Goal: Information Seeking & Learning: Learn about a topic

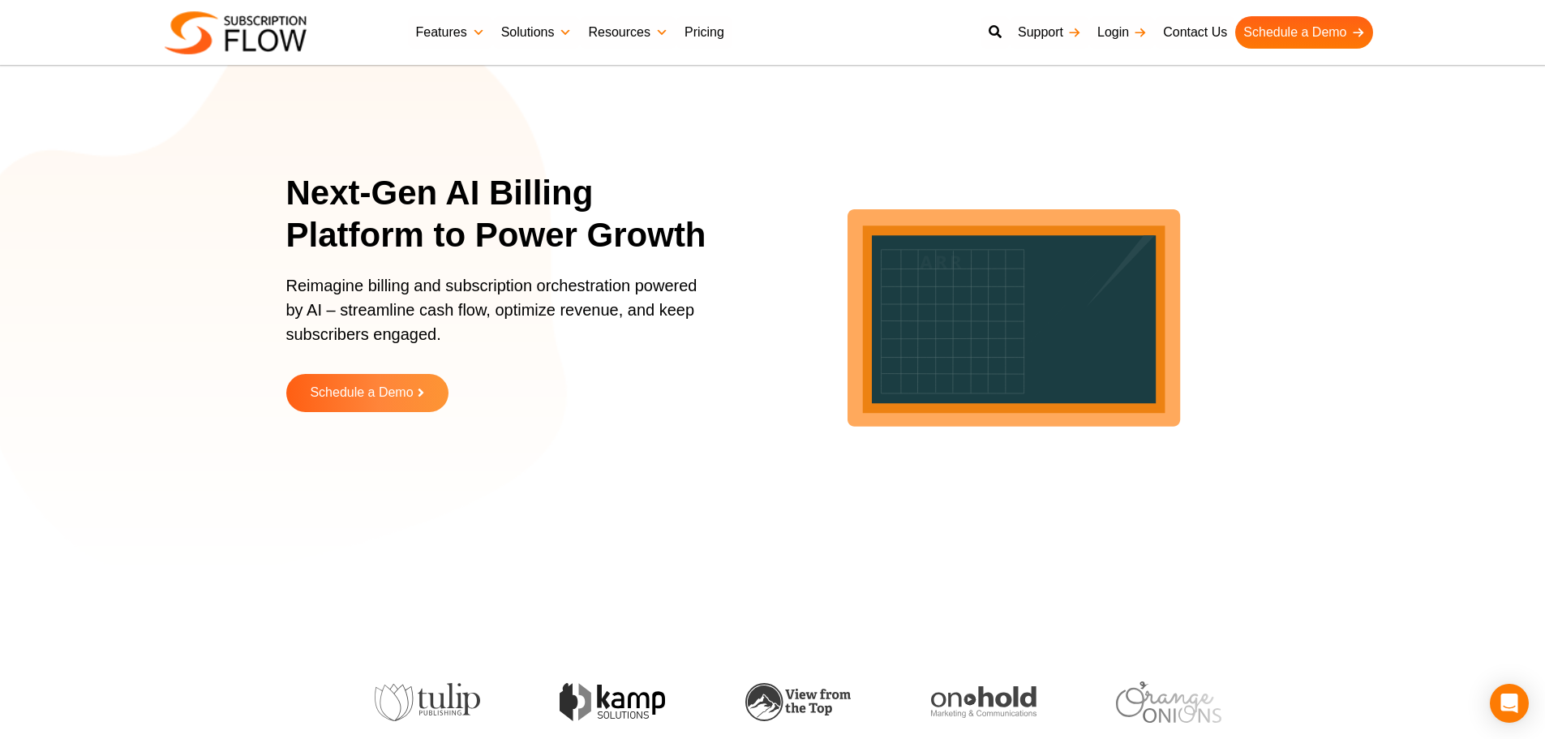
click at [274, 182] on section "Next-Gen AI Billing Platform to Power Growth Reimagine billing and subscription…" at bounding box center [772, 304] width 1545 height 527
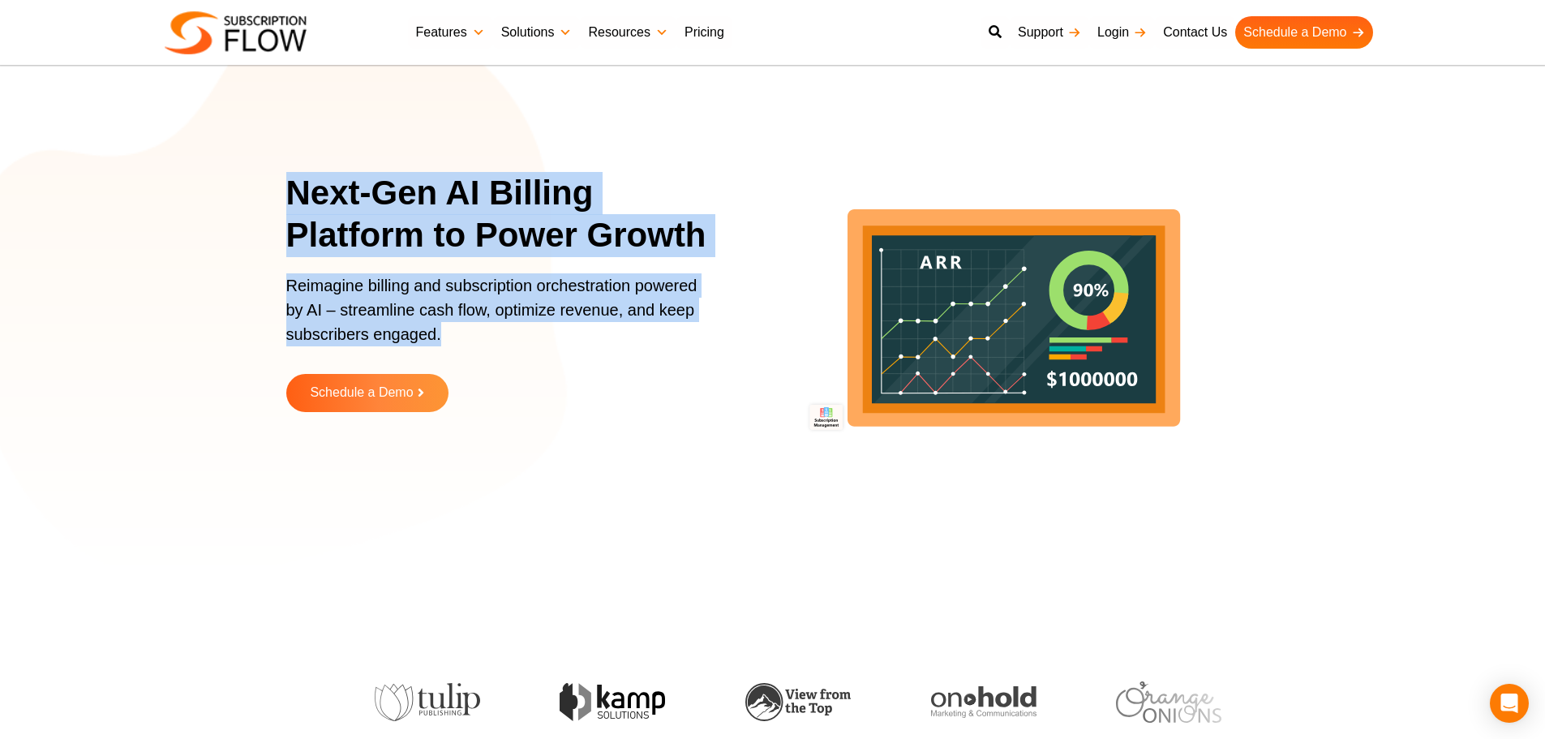
drag, startPoint x: 291, startPoint y: 192, endPoint x: 487, endPoint y: 335, distance: 242.0
click at [487, 335] on div "Next-Gen AI Billing Platform to Power Growth Reimagine billing and subscription…" at bounding box center [507, 304] width 442 height 264
click at [443, 315] on p "Reimagine billing and subscription orchestration powered by AI – streamline cas…" at bounding box center [497, 317] width 422 height 89
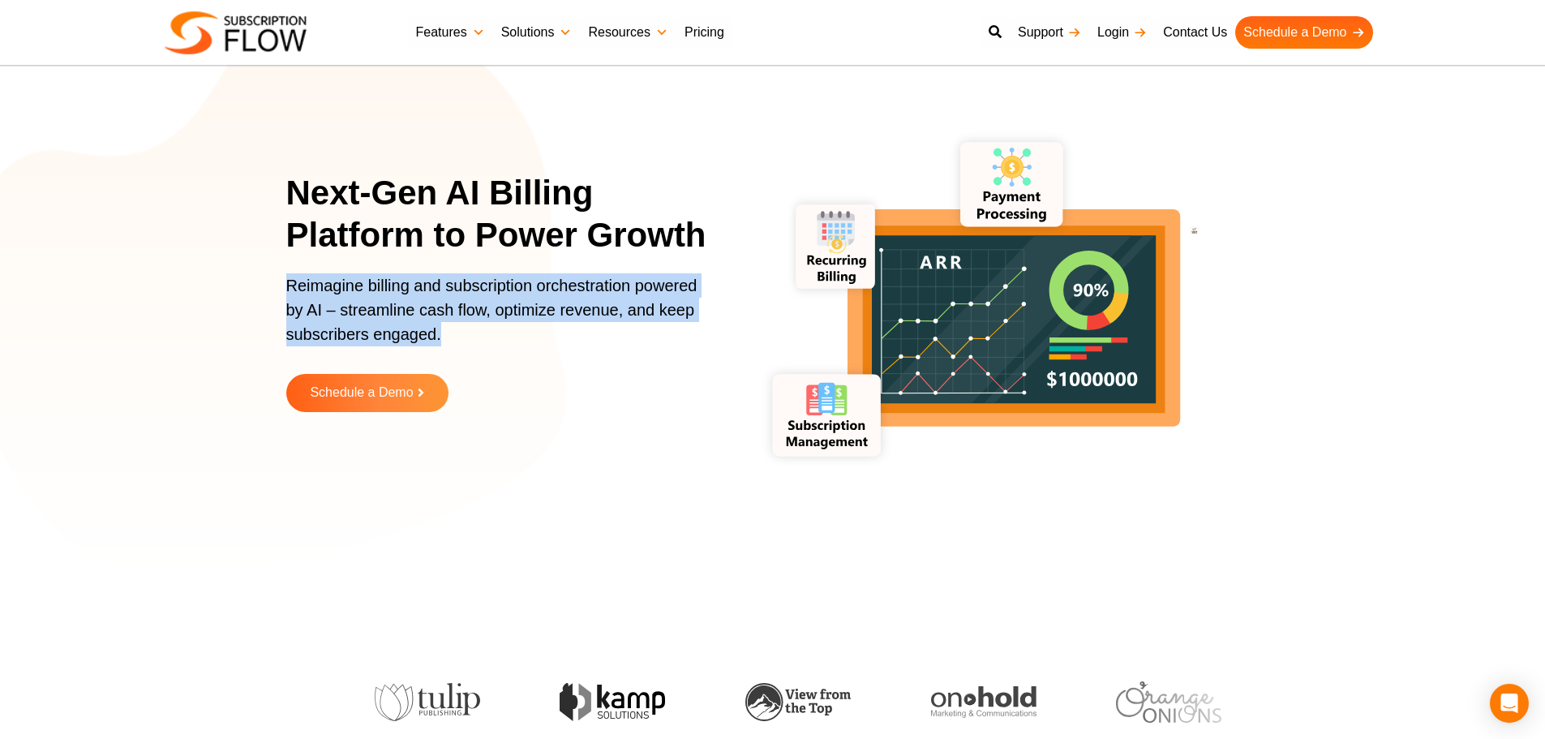
drag, startPoint x: 277, startPoint y: 286, endPoint x: 470, endPoint y: 341, distance: 200.5
click at [470, 341] on section "Next-Gen AI Billing Platform to Power Growth Reimagine billing and subscription…" at bounding box center [772, 304] width 1545 height 527
click at [399, 322] on p "Reimagine billing and subscription orchestration powered by AI – streamline cas…" at bounding box center [497, 317] width 422 height 89
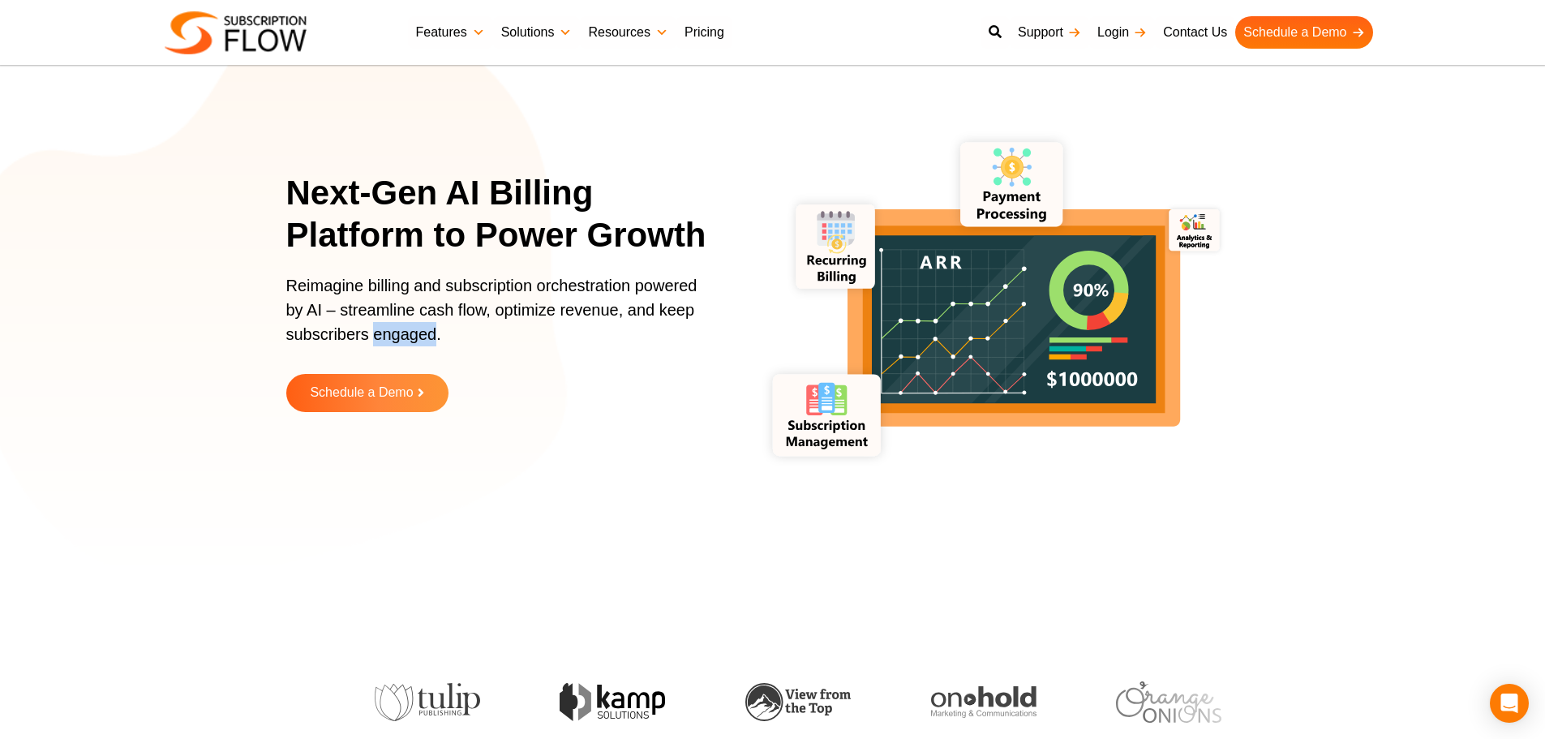
click at [399, 322] on p "Reimagine billing and subscription orchestration powered by AI – streamline cas…" at bounding box center [497, 317] width 422 height 89
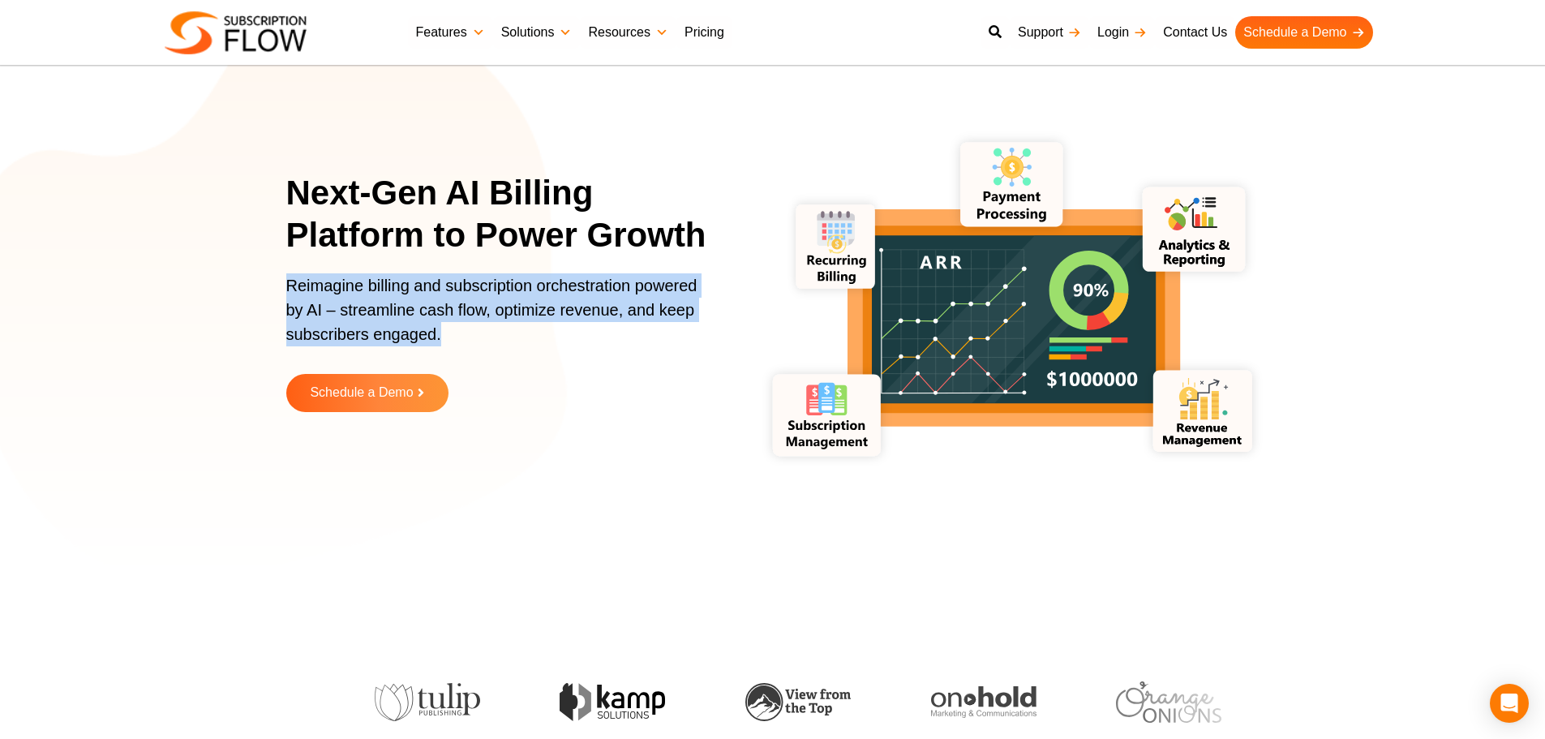
click at [414, 309] on p "Reimagine billing and subscription orchestration powered by AI – streamline cas…" at bounding box center [497, 317] width 422 height 89
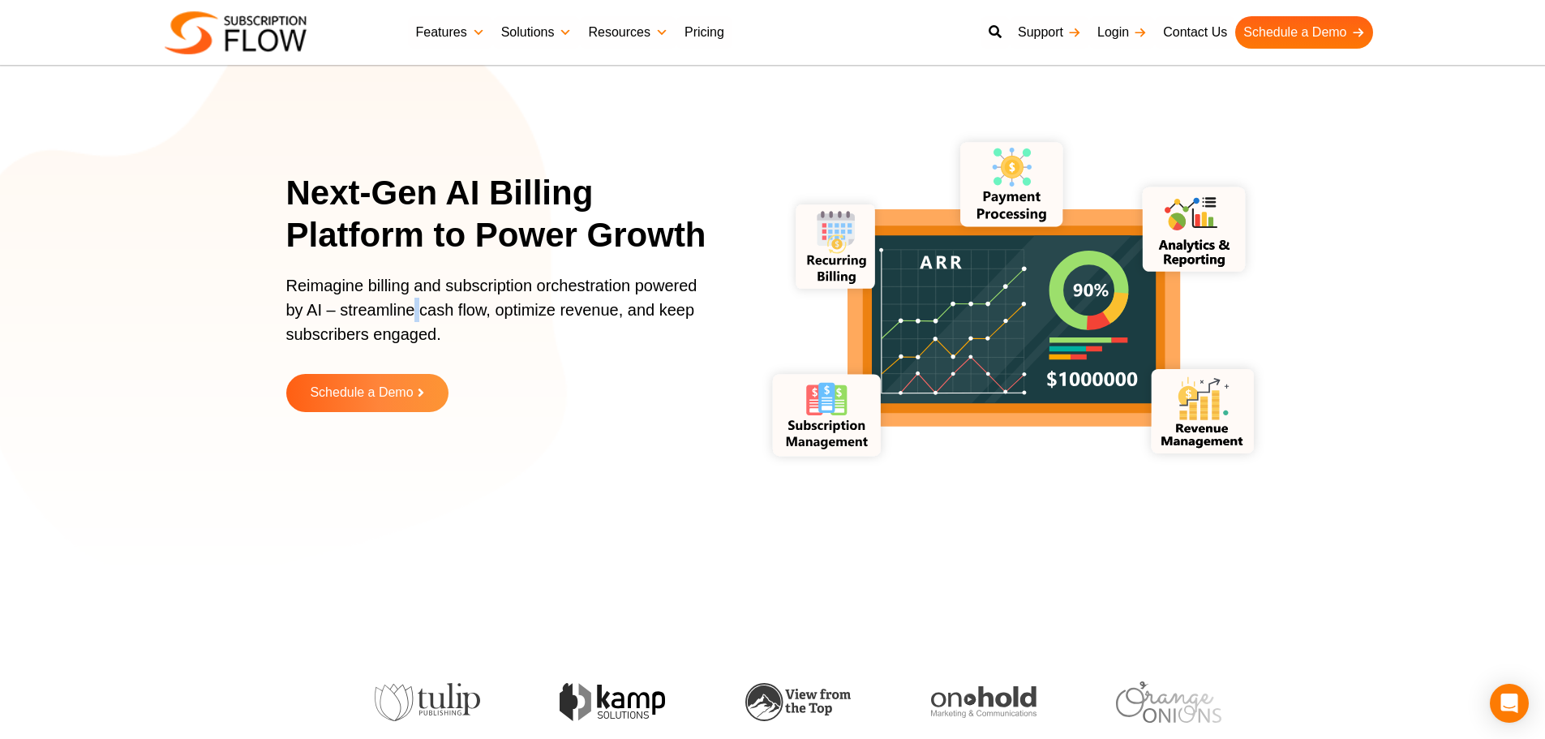
click at [414, 309] on p "Reimagine billing and subscription orchestration powered by AI – streamline cas…" at bounding box center [497, 317] width 422 height 89
click at [461, 319] on p "Reimagine billing and subscription orchestration powered by AI – streamline cas…" at bounding box center [497, 317] width 422 height 89
click at [452, 313] on p "Reimagine billing and subscription orchestration powered by AI – streamline cas…" at bounding box center [497, 317] width 422 height 89
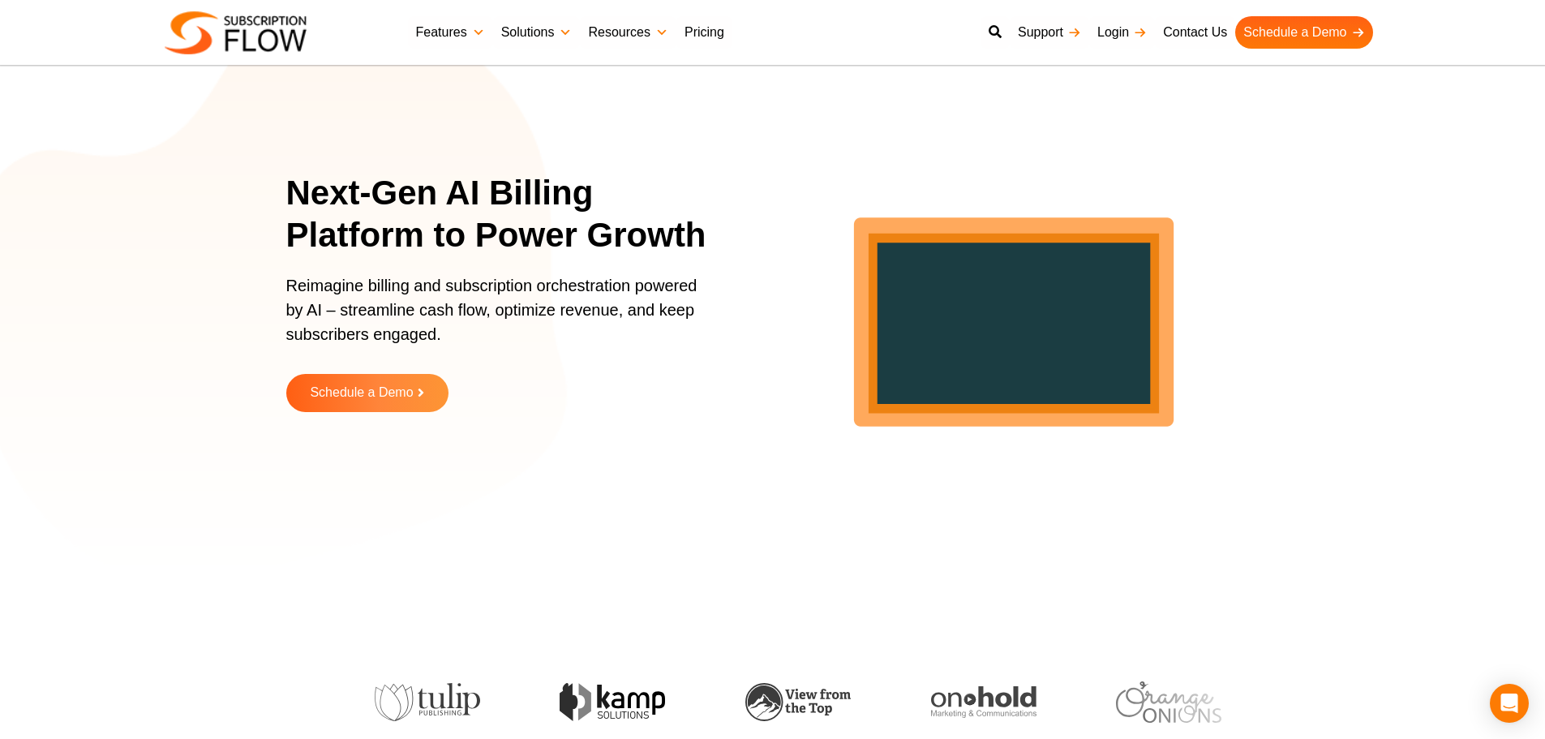
click at [517, 311] on p "Reimagine billing and subscription orchestration powered by AI – streamline cas…" at bounding box center [497, 317] width 422 height 89
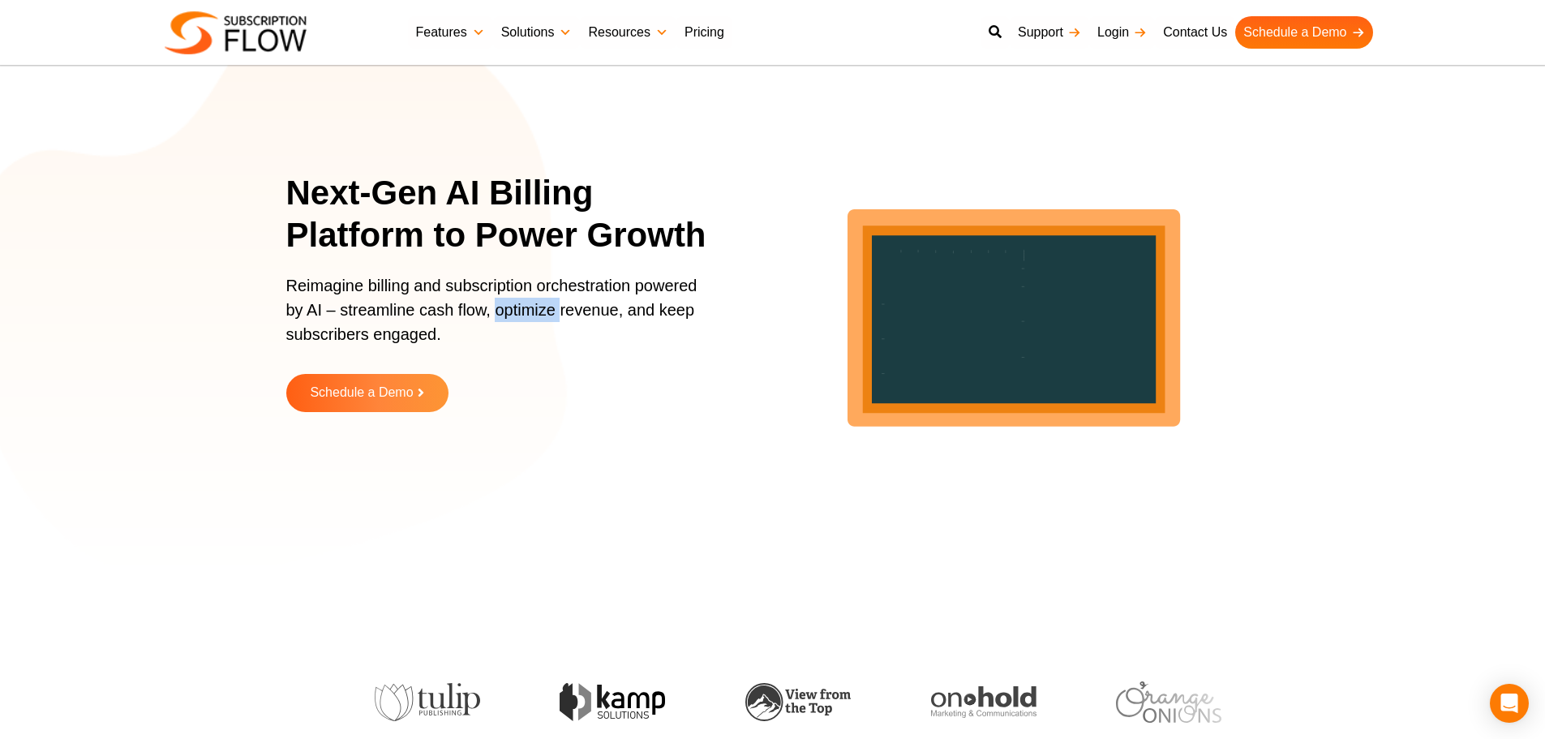
click at [518, 311] on p "Reimagine billing and subscription orchestration powered by AI – streamline cas…" at bounding box center [497, 317] width 422 height 89
click at [500, 313] on p "Reimagine billing and subscription orchestration powered by AI – streamline cas…" at bounding box center [497, 317] width 422 height 89
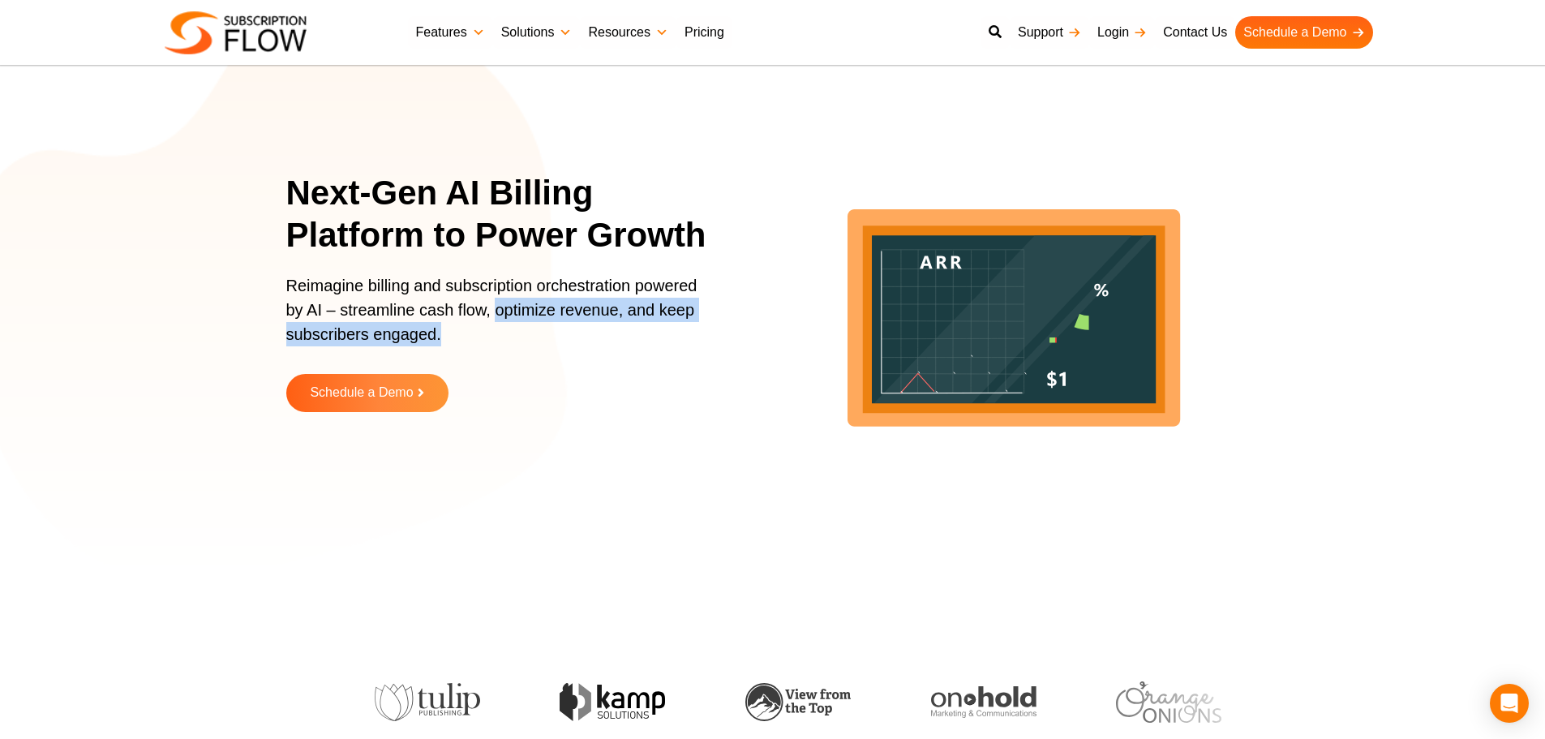
drag, startPoint x: 495, startPoint y: 313, endPoint x: 560, endPoint y: 338, distance: 70.3
click at [560, 338] on p "Reimagine billing and subscription orchestration powered by AI – streamline cas…" at bounding box center [497, 317] width 422 height 89
click at [507, 302] on p "Reimagine billing and subscription orchestration powered by AI – streamline cas…" at bounding box center [497, 317] width 422 height 89
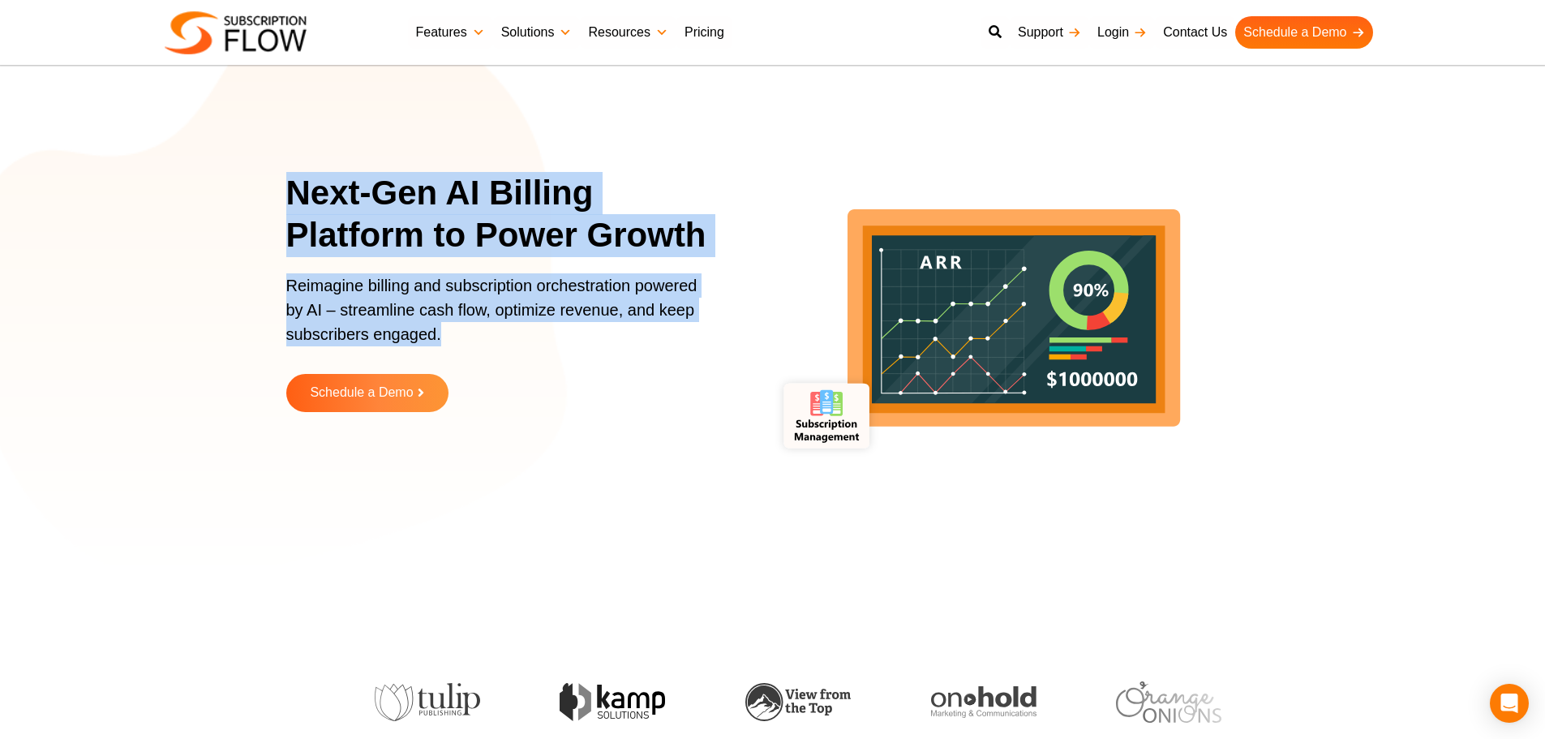
drag, startPoint x: 282, startPoint y: 192, endPoint x: 482, endPoint y: 348, distance: 253.0
click at [482, 348] on section "Next-Gen AI Billing Platform to Power Growth Reimagine billing and subscription…" at bounding box center [772, 304] width 1545 height 527
click at [389, 316] on p "Reimagine billing and subscription orchestration powered by AI – streamline cas…" at bounding box center [497, 317] width 422 height 89
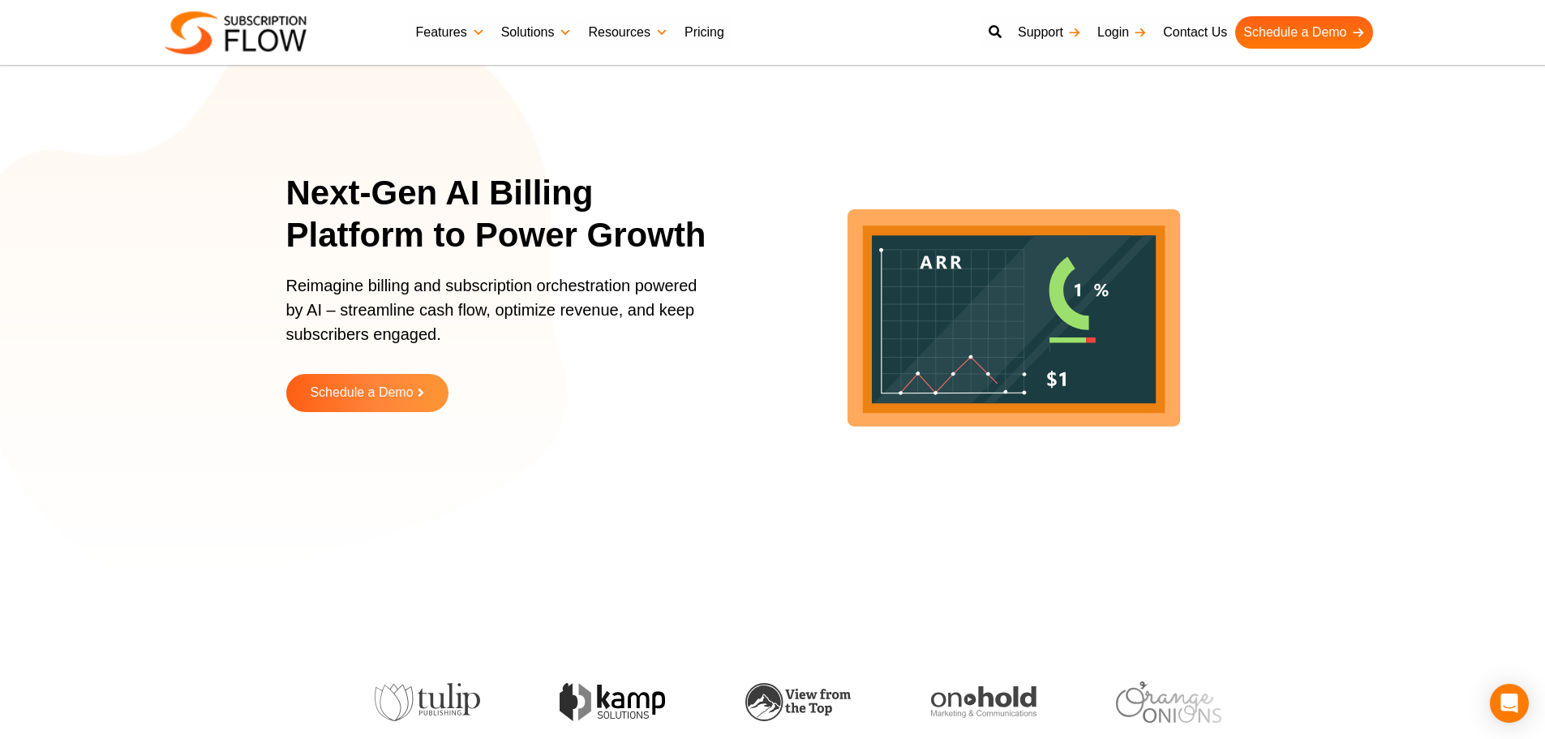
drag, startPoint x: 381, startPoint y: 235, endPoint x: 392, endPoint y: 223, distance: 16.1
click at [381, 235] on h1 "Next-Gen AI Billing Platform to Power Growth" at bounding box center [507, 214] width 442 height 85
click at [360, 305] on p "Reimagine billing and subscription orchestration powered by AI – streamline cas…" at bounding box center [497, 317] width 422 height 89
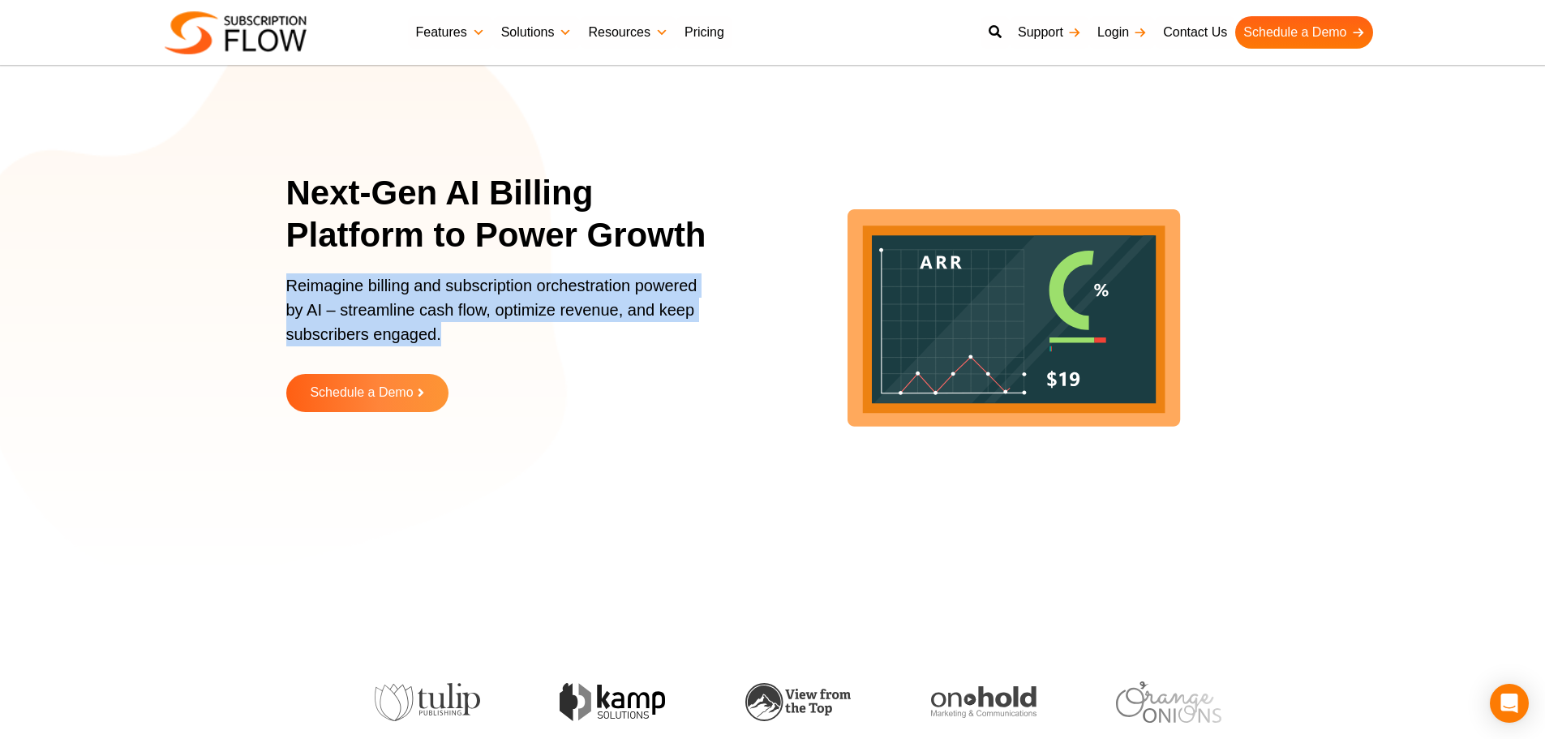
click at [360, 305] on p "Reimagine billing and subscription orchestration powered by AI – streamline cas…" at bounding box center [497, 317] width 422 height 89
click at [405, 316] on p "Reimagine billing and subscription orchestration powered by AI – streamline cas…" at bounding box center [497, 317] width 422 height 89
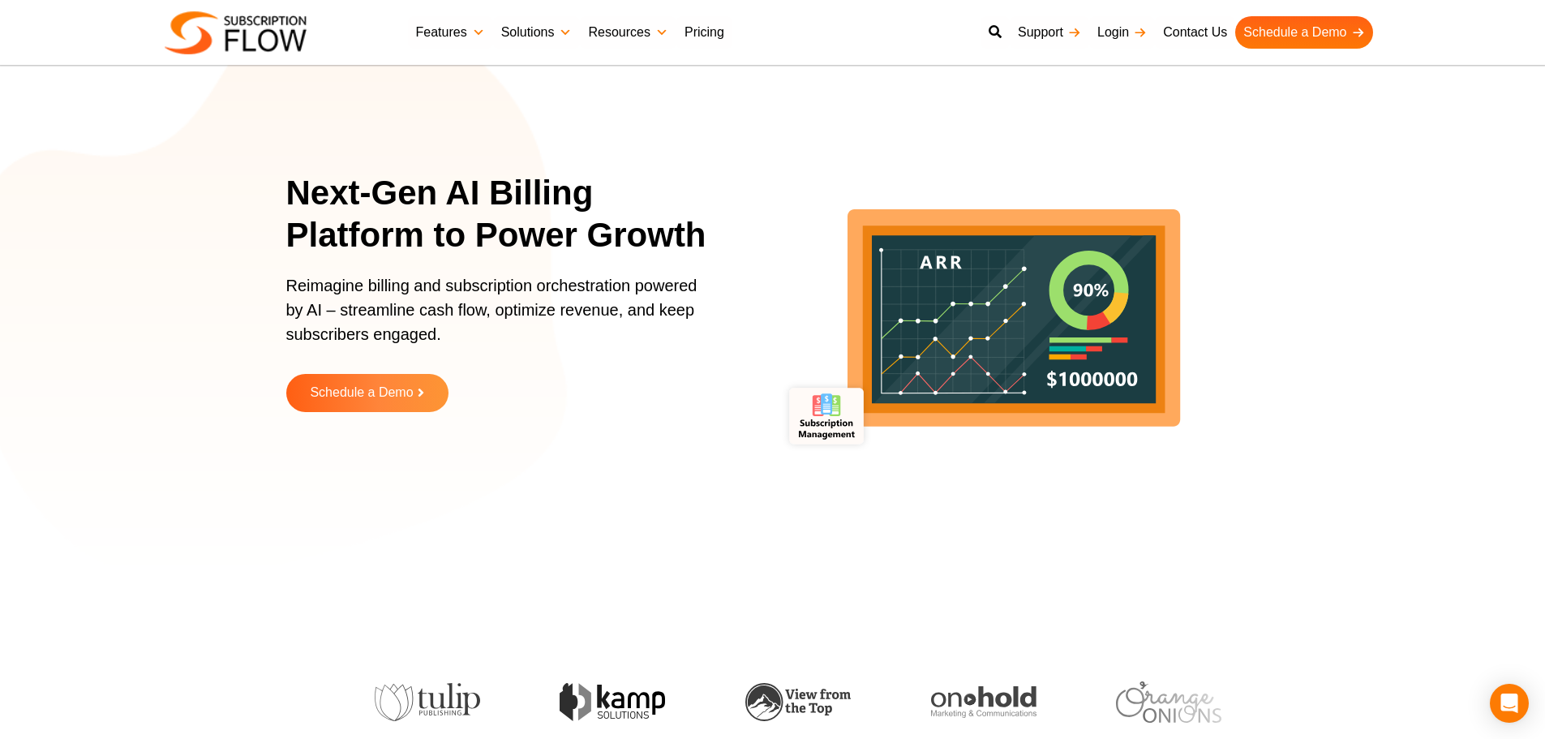
drag, startPoint x: 367, startPoint y: 596, endPoint x: 383, endPoint y: 187, distance: 409.8
click at [367, 596] on div "Next-Gen AI Billing Platform to Power Growth Reimagine billing and subscription…" at bounding box center [772, 304] width 1545 height 608
click at [395, 220] on h1 "Next-Gen AI Billing Platform to Power Growth" at bounding box center [507, 214] width 442 height 85
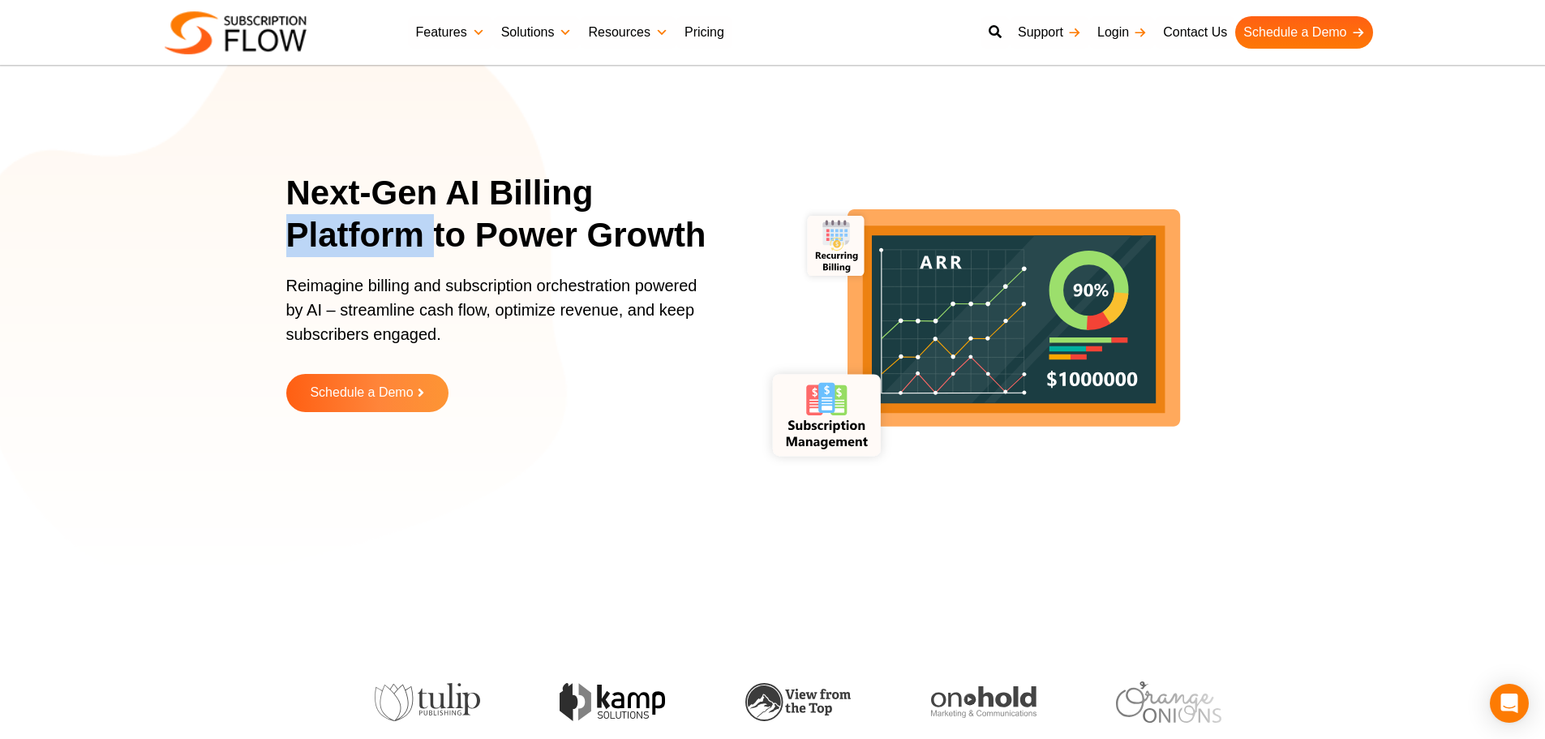
click at [395, 220] on h1 "Next-Gen AI Billing Platform to Power Growth" at bounding box center [507, 214] width 442 height 85
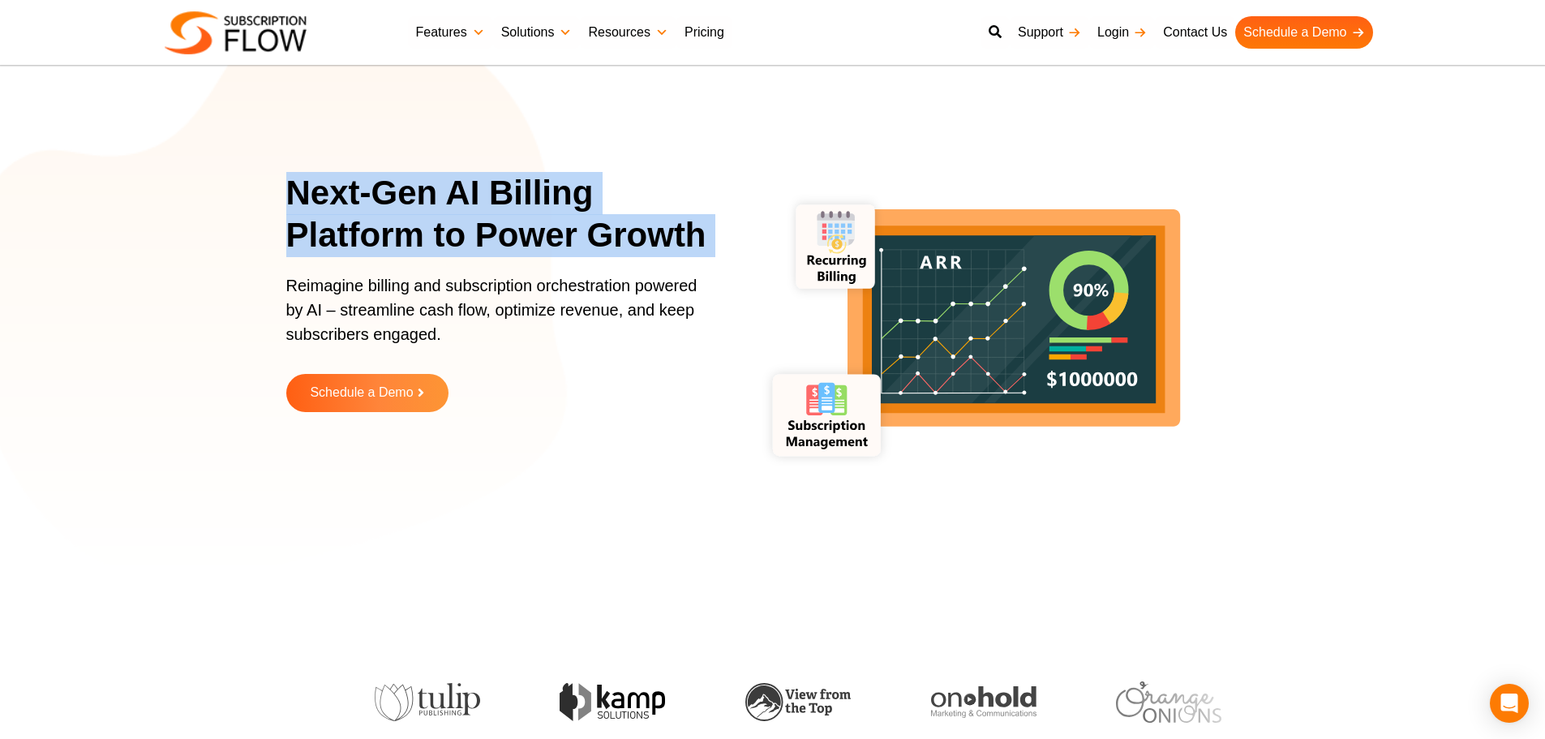
click at [395, 220] on h1 "Next-Gen AI Billing Platform to Power Growth" at bounding box center [507, 214] width 442 height 85
click at [437, 199] on h1 "Next-Gen AI Billing Platform to Power Growth" at bounding box center [507, 214] width 442 height 85
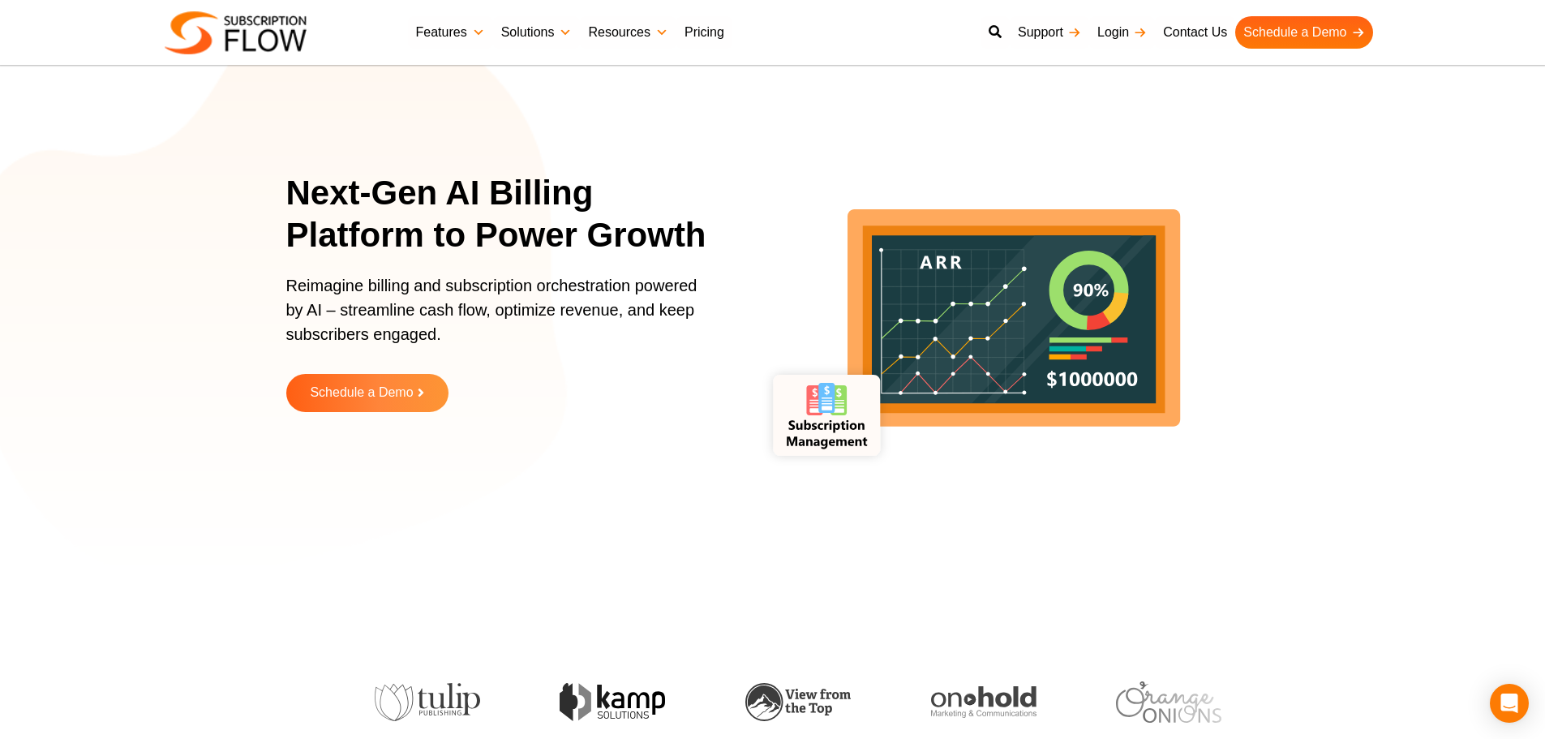
click at [437, 310] on p "Reimagine billing and subscription orchestration powered by AI – streamline cas…" at bounding box center [497, 317] width 422 height 89
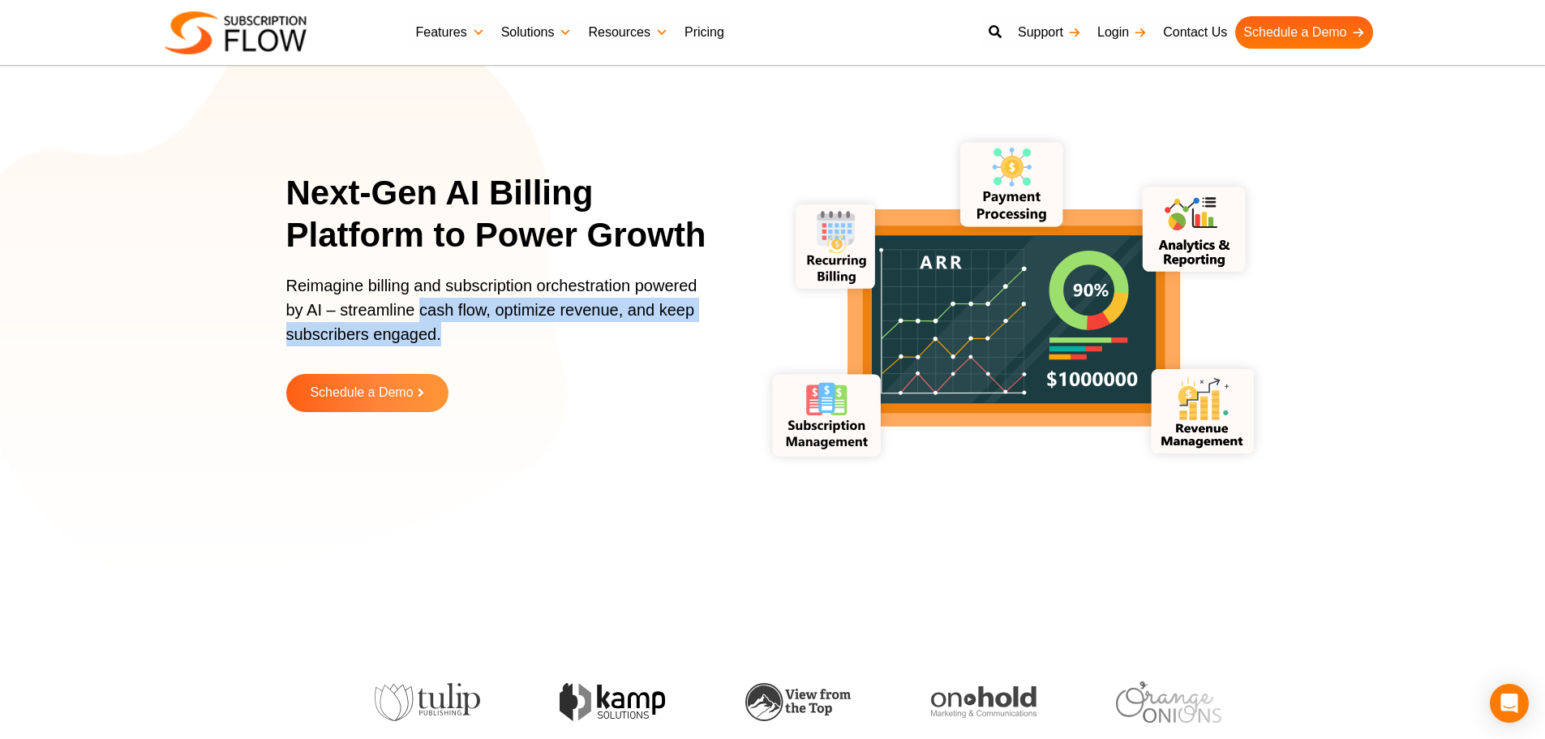
drag, startPoint x: 418, startPoint y: 309, endPoint x: 701, endPoint y: 341, distance: 285.7
click at [701, 341] on p "Reimagine billing and subscription orchestration powered by AI – streamline cas…" at bounding box center [497, 317] width 422 height 89
click at [392, 354] on p "Reimagine billing and subscription orchestration powered by AI – streamline cas…" at bounding box center [497, 317] width 422 height 89
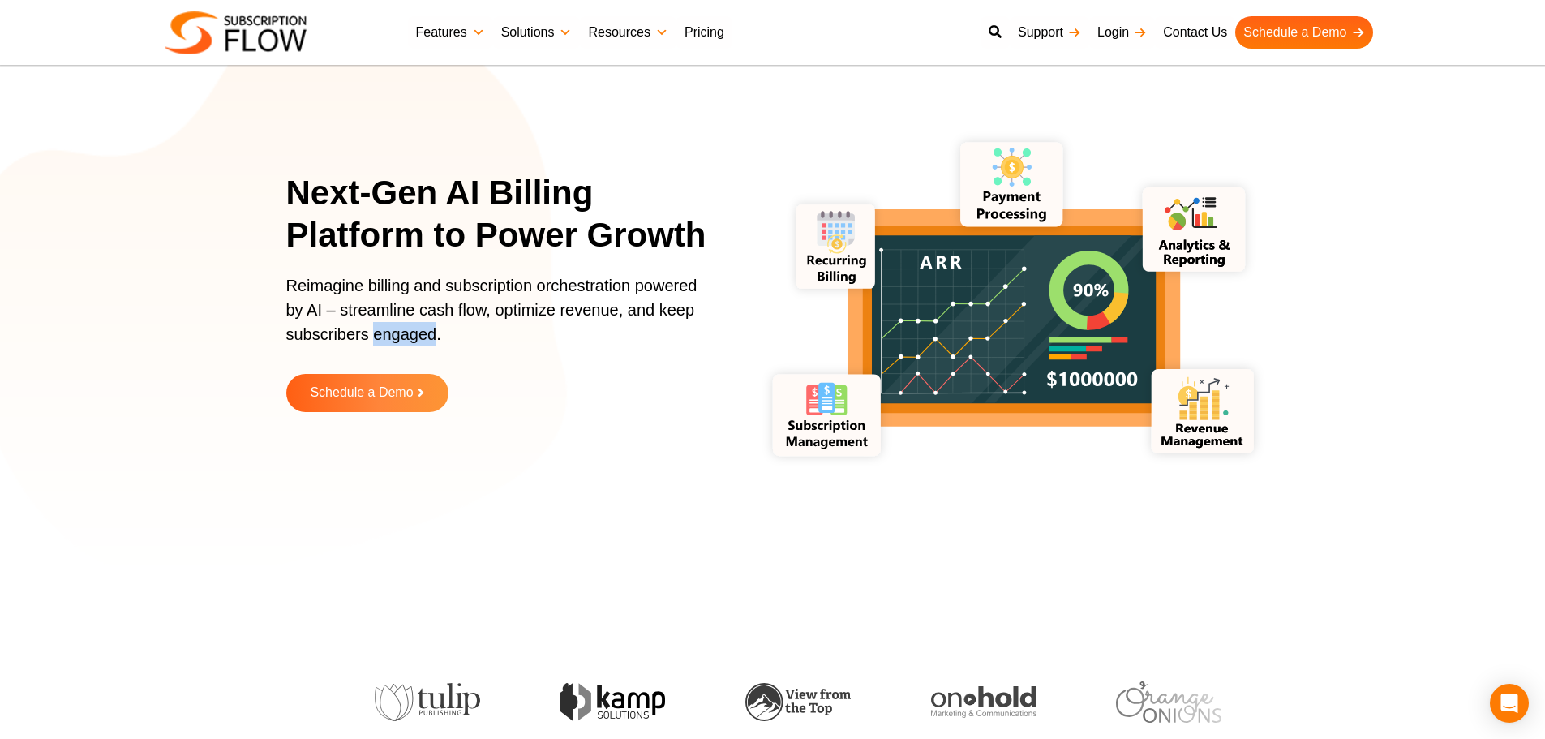
click at [392, 353] on p "Reimagine billing and subscription orchestration powered by AI – streamline cas…" at bounding box center [497, 317] width 422 height 89
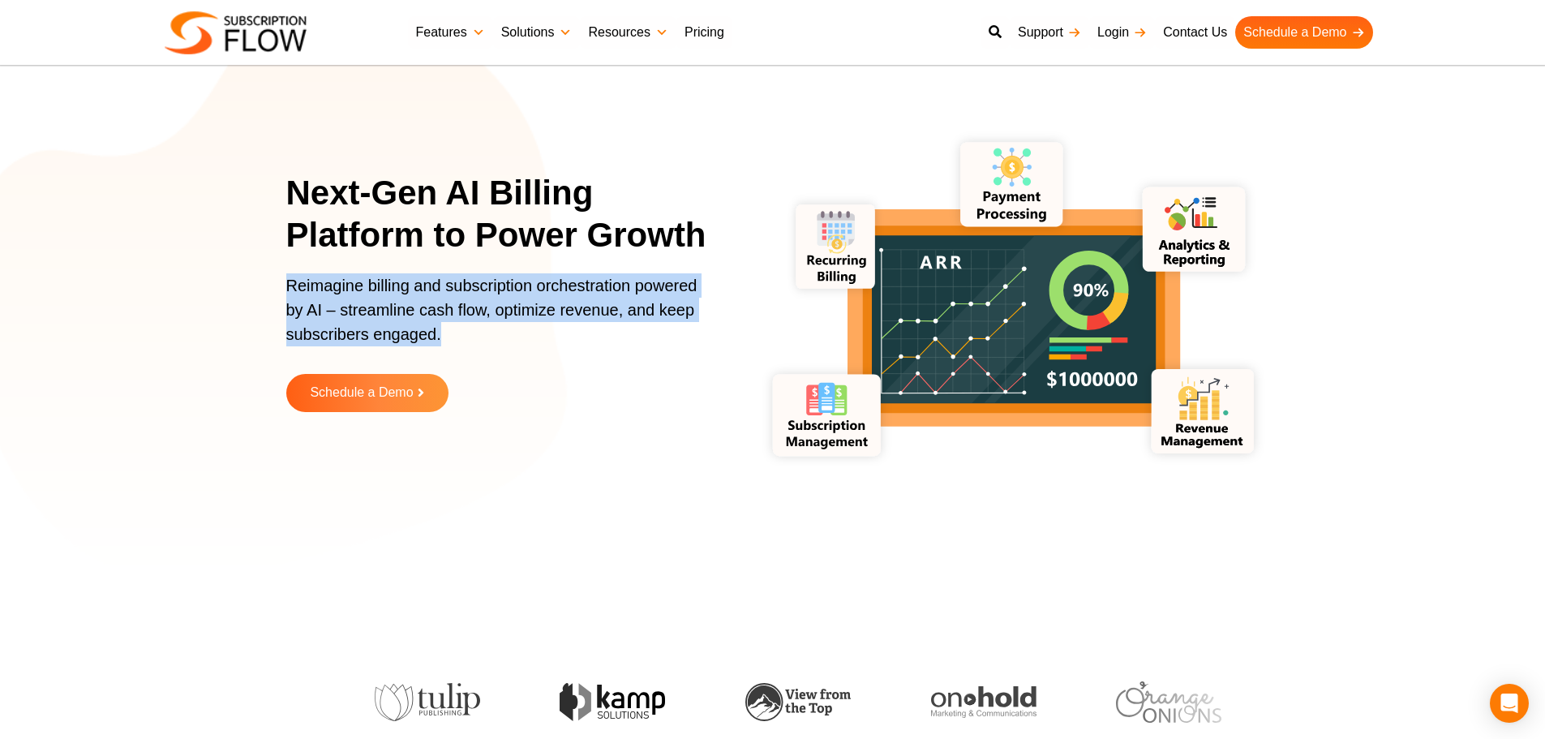
click at [392, 353] on p "Reimagine billing and subscription orchestration powered by AI – streamline cas…" at bounding box center [497, 317] width 422 height 89
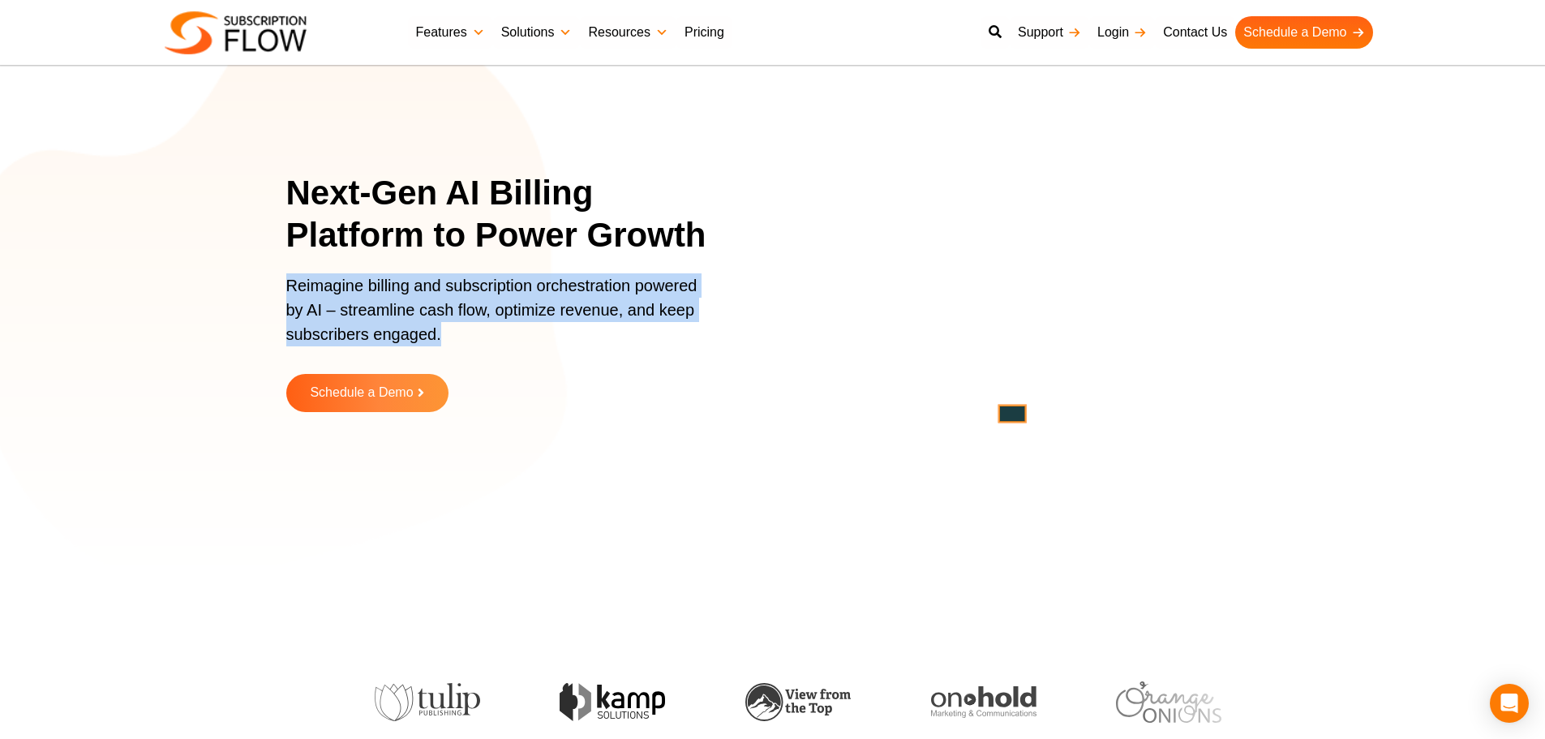
click at [343, 312] on p "Reimagine billing and subscription orchestration powered by AI – streamline cas…" at bounding box center [497, 317] width 422 height 89
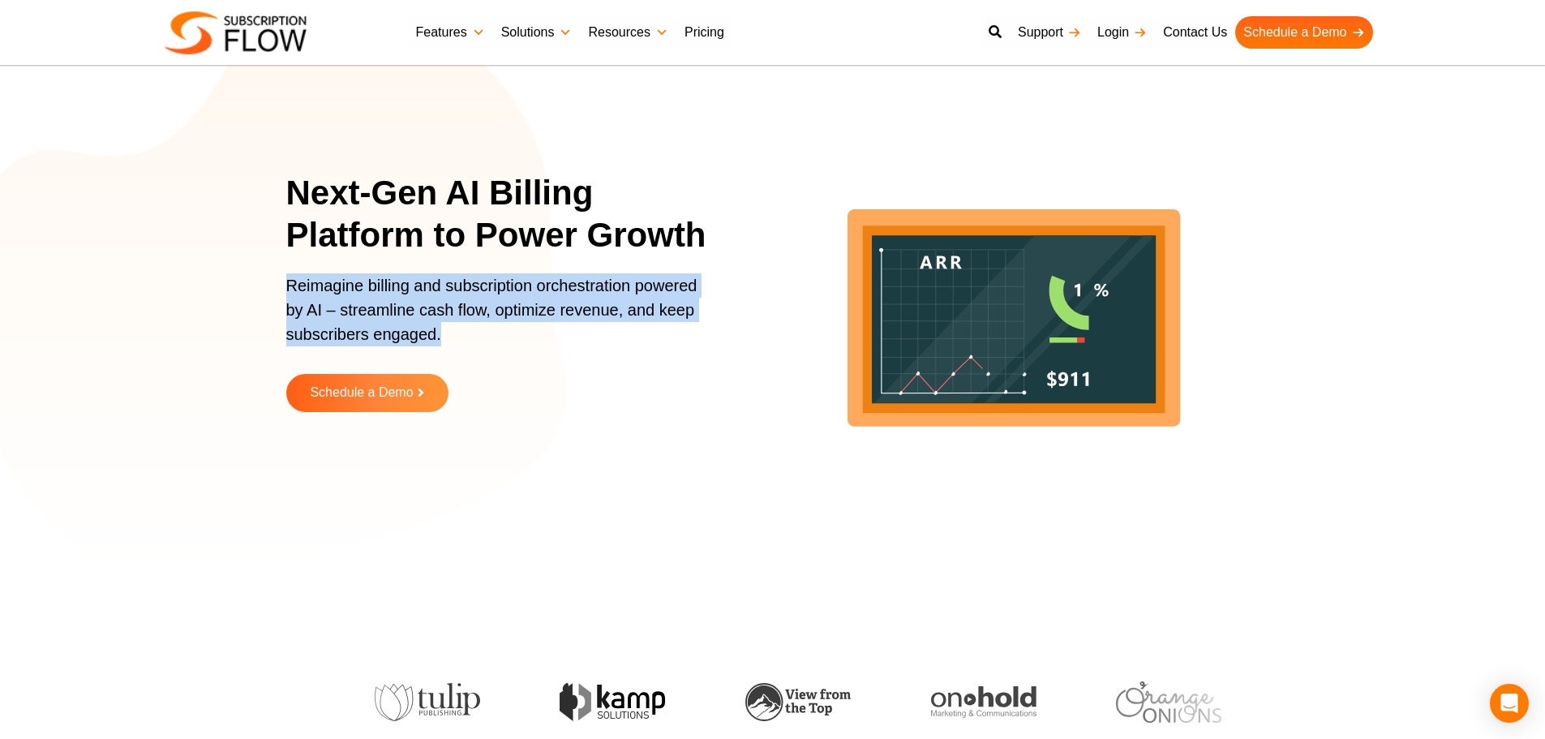
drag, startPoint x: 281, startPoint y: 285, endPoint x: 487, endPoint y: 337, distance: 212.4
click at [487, 337] on section "Next-Gen AI Billing Platform to Power Growth Reimagine billing and subscription…" at bounding box center [772, 304] width 1545 height 527
click at [455, 312] on p "Reimagine billing and subscription orchestration powered by AI – streamline cas…" at bounding box center [497, 317] width 422 height 89
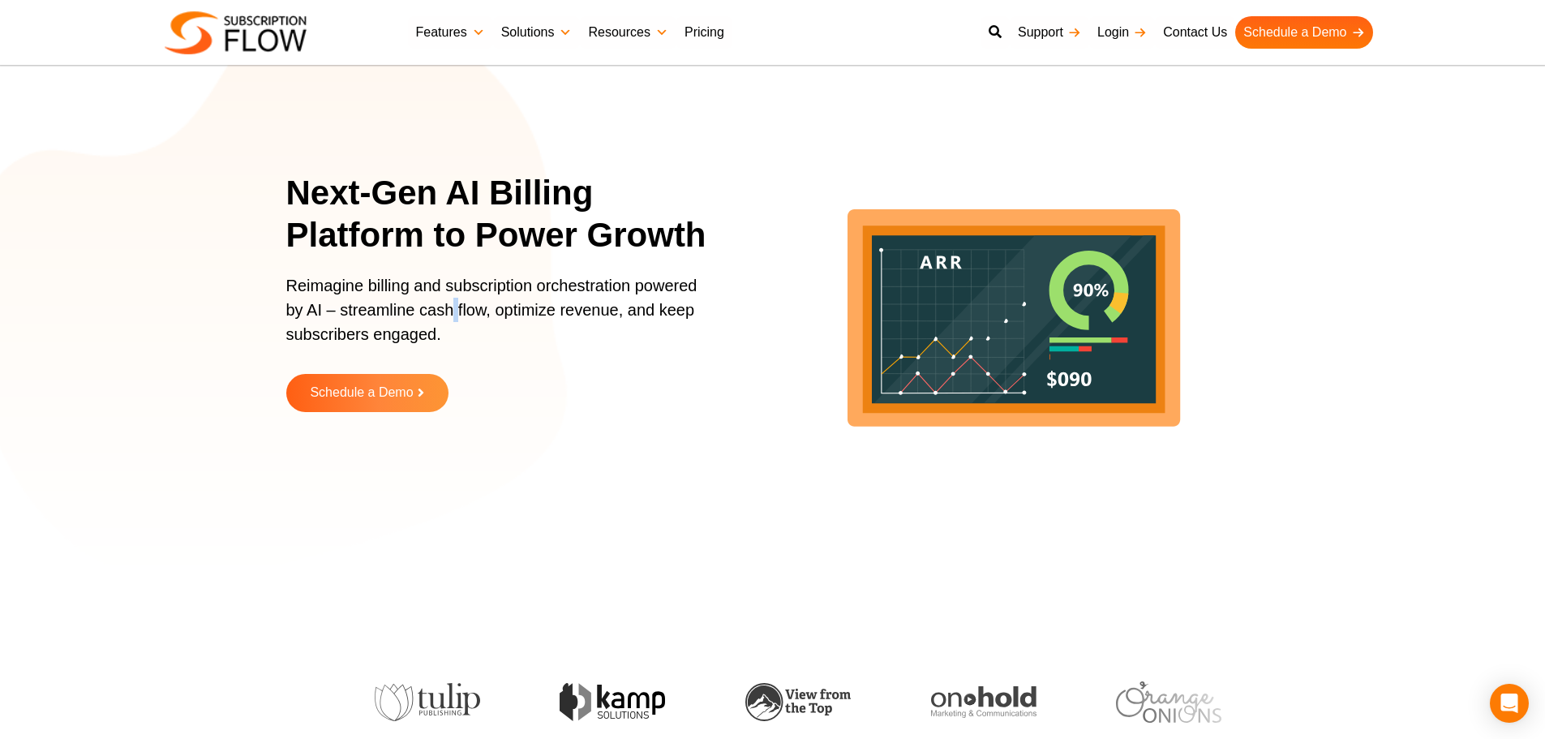
click at [455, 312] on p "Reimagine billing and subscription orchestration powered by AI – streamline cas…" at bounding box center [497, 317] width 422 height 89
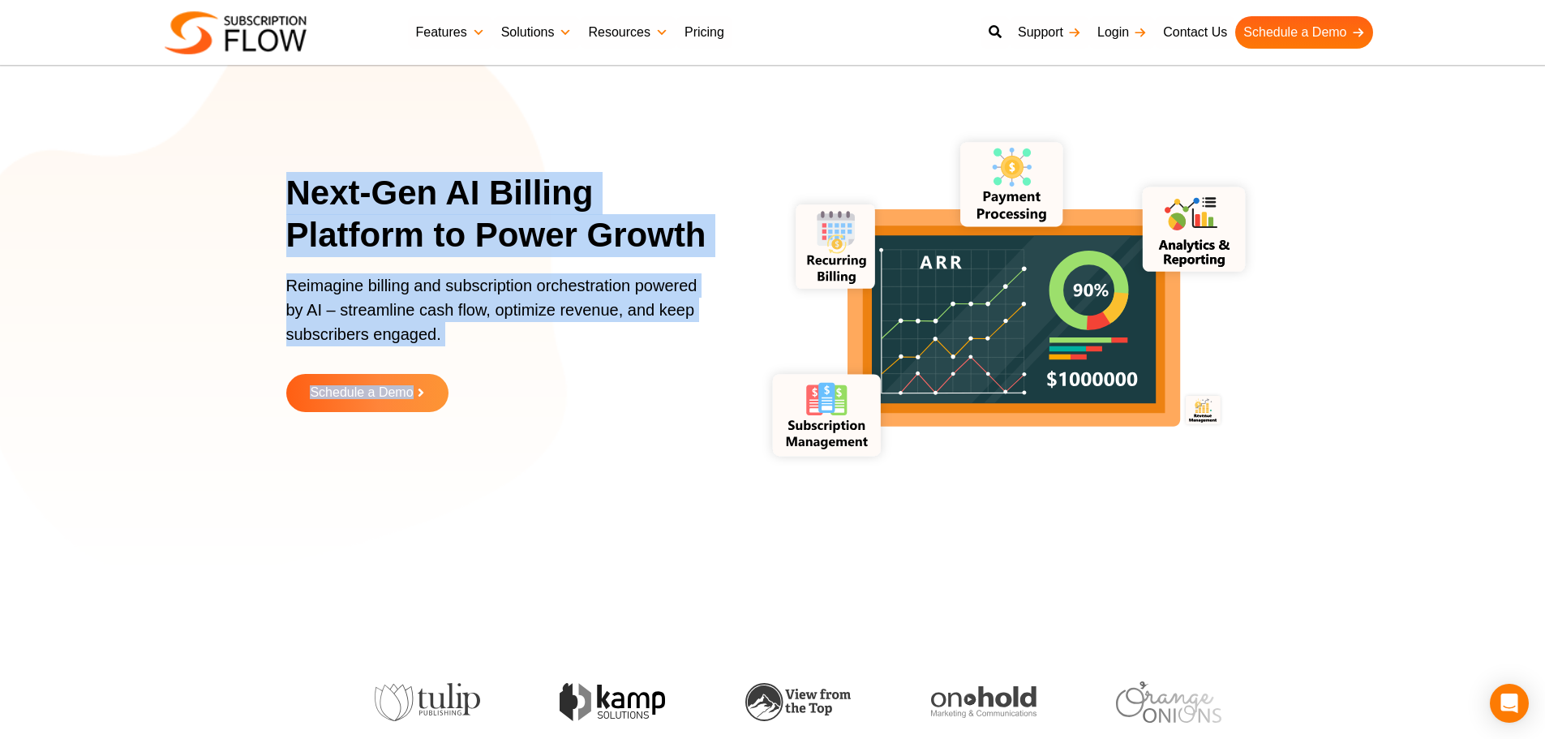
drag, startPoint x: 307, startPoint y: 201, endPoint x: 600, endPoint y: 415, distance: 363.3
click at [600, 415] on section "Next-Gen AI Billing Platform to Power Growth Reimagine billing and subscription…" at bounding box center [772, 304] width 1545 height 527
click at [362, 331] on p "Reimagine billing and subscription orchestration powered by AI – streamline cas…" at bounding box center [497, 317] width 422 height 89
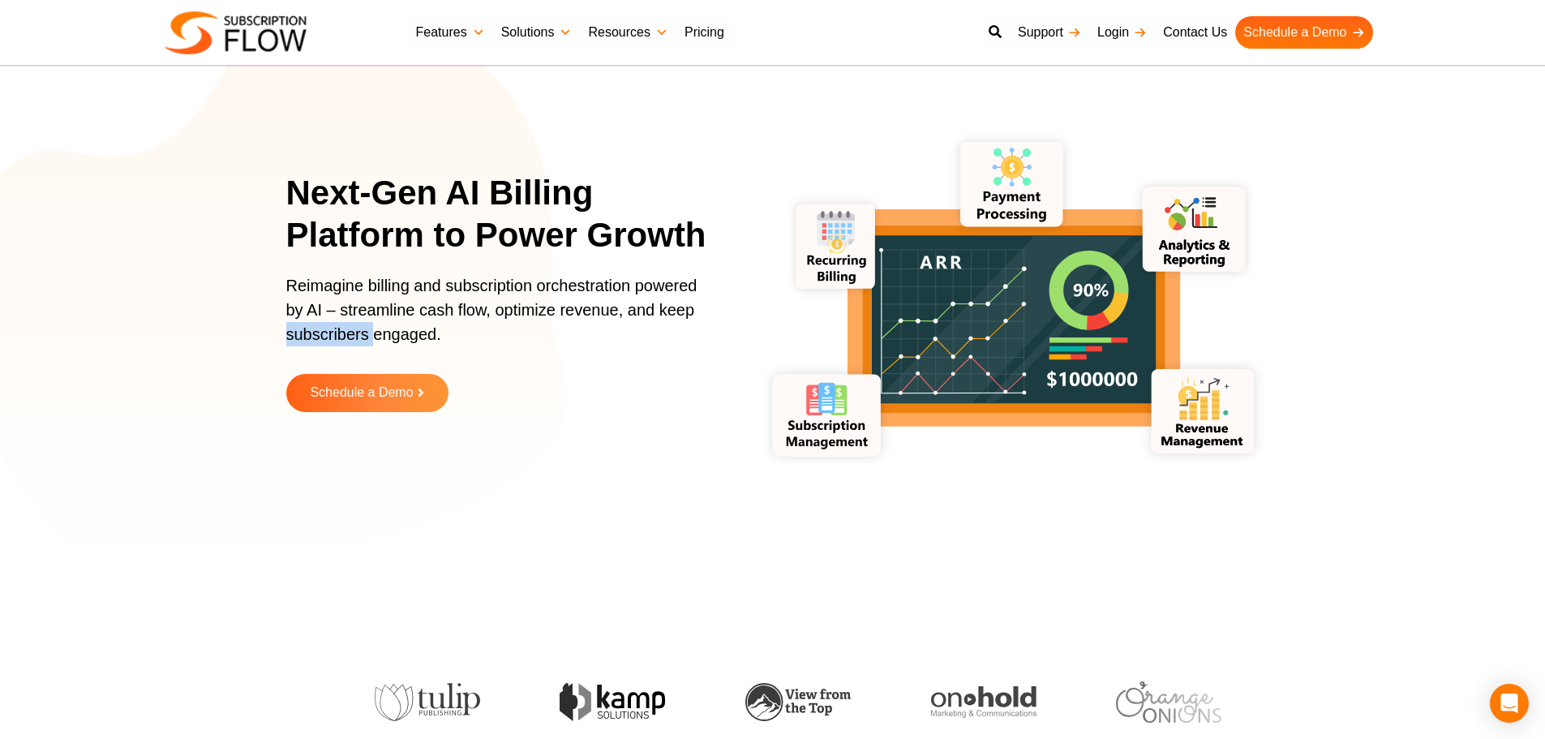
click at [362, 331] on p "Reimagine billing and subscription orchestration powered by AI – streamline cas…" at bounding box center [497, 317] width 422 height 89
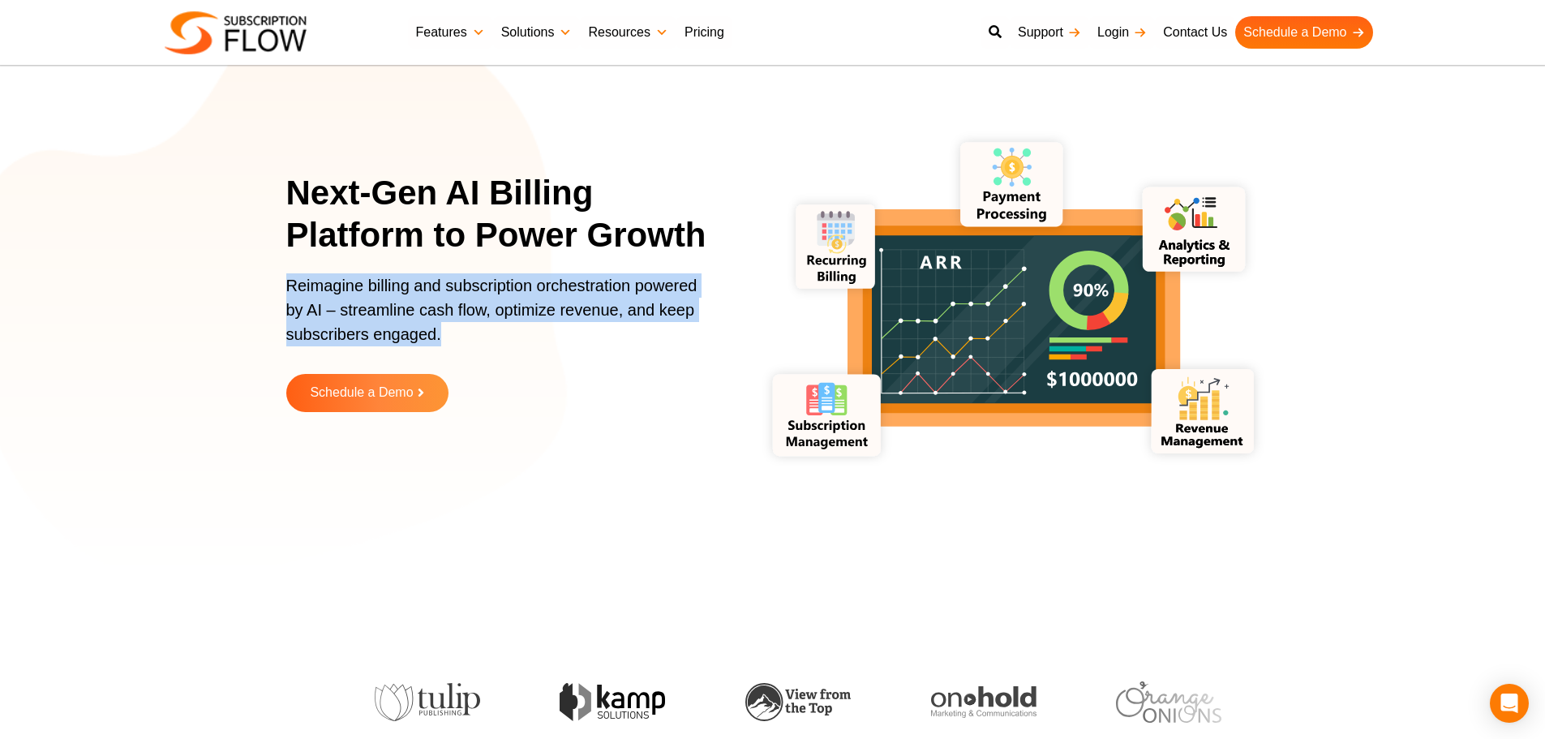
click at [362, 331] on p "Reimagine billing and subscription orchestration powered by AI – streamline cas…" at bounding box center [497, 317] width 422 height 89
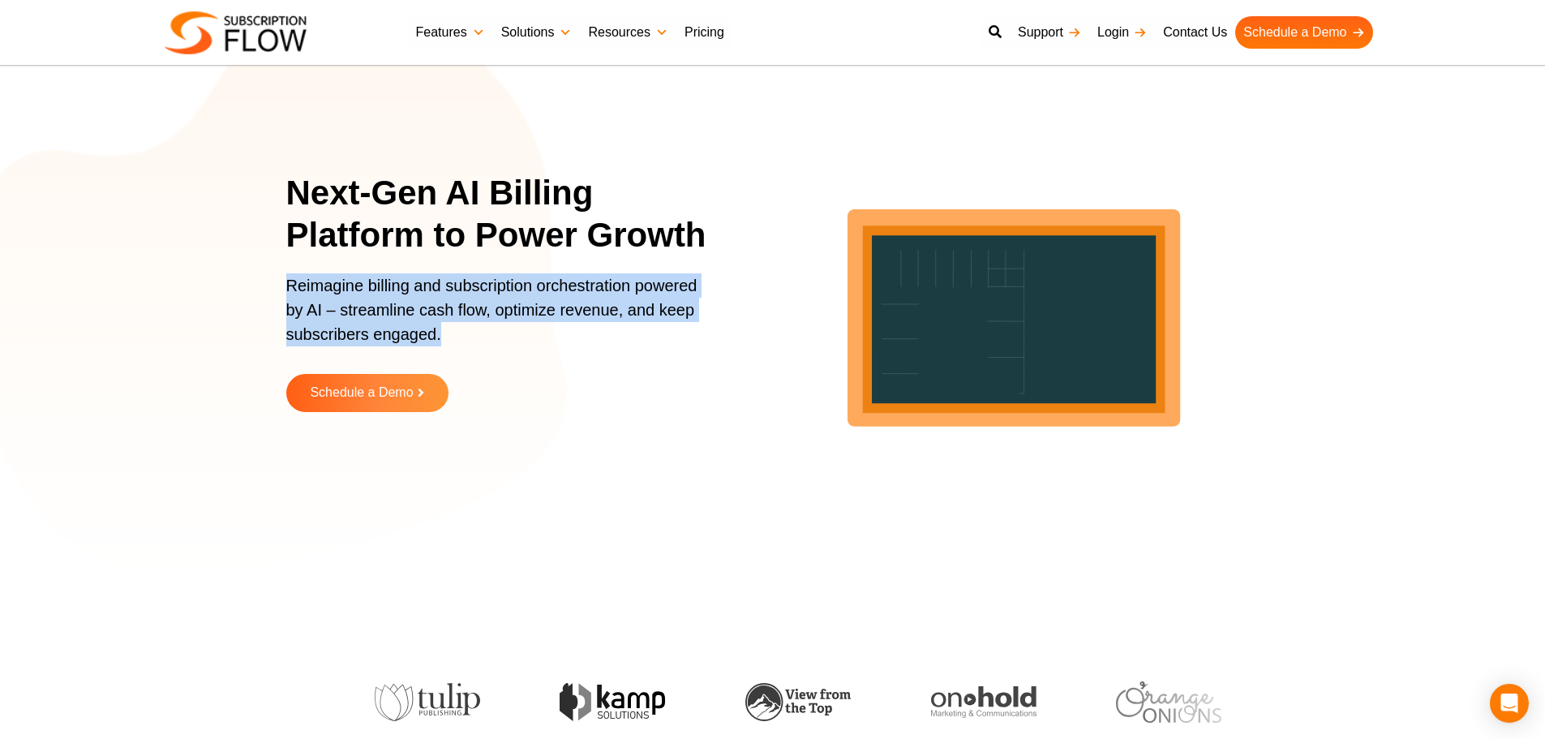
click at [316, 311] on p "Reimagine billing and subscription orchestration powered by AI – streamline cas…" at bounding box center [497, 317] width 422 height 89
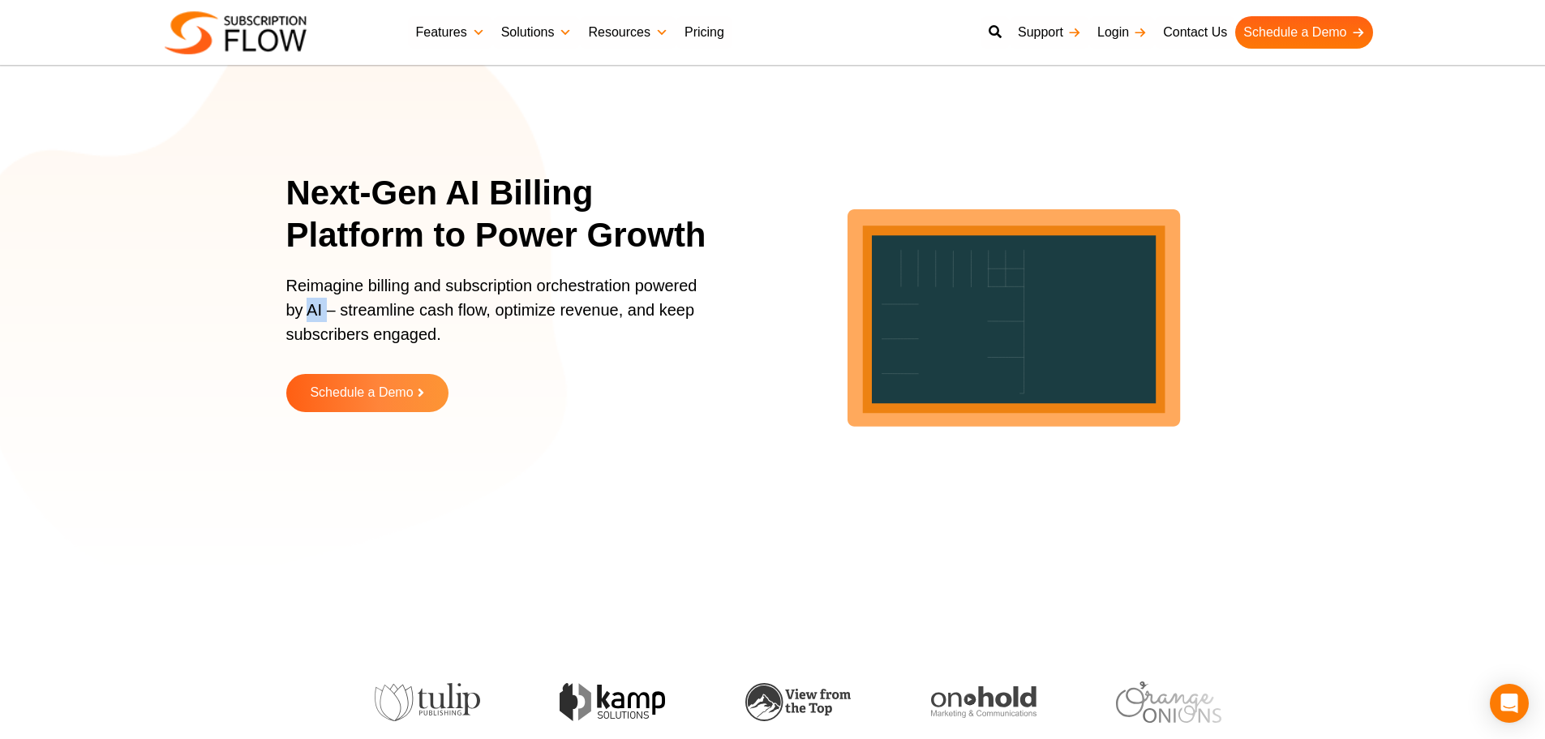
click at [316, 311] on p "Reimagine billing and subscription orchestration powered by AI – streamline cas…" at bounding box center [497, 317] width 422 height 89
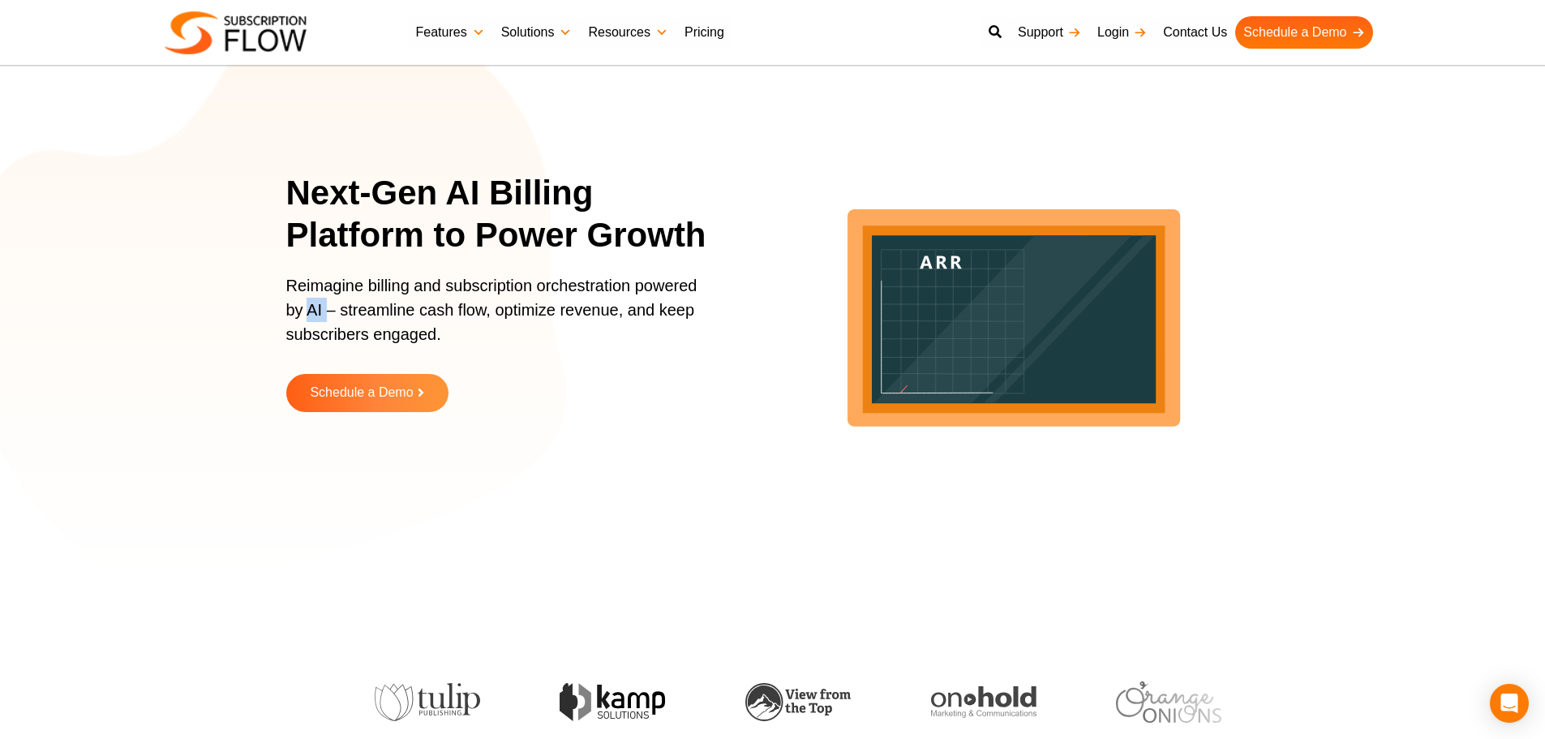
click at [308, 311] on p "Reimagine billing and subscription orchestration powered by AI – streamline cas…" at bounding box center [497, 317] width 422 height 89
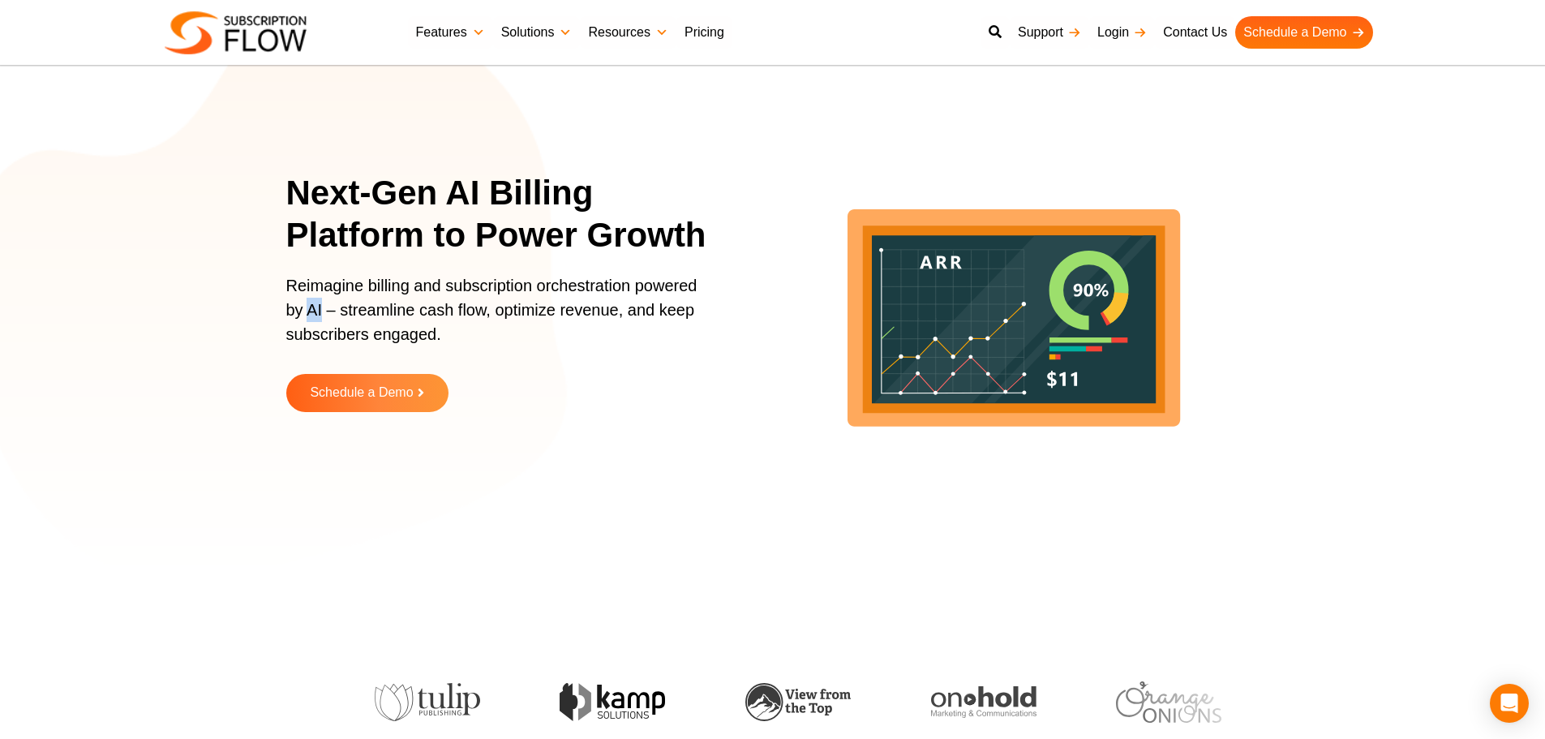
drag, startPoint x: 308, startPoint y: 311, endPoint x: 317, endPoint y: 311, distance: 8.9
click at [317, 311] on p "Reimagine billing and subscription orchestration powered by AI – streamline cas…" at bounding box center [497, 317] width 422 height 89
click at [289, 282] on p "Reimagine billing and subscription orchestration powered by AI – streamline cas…" at bounding box center [497, 317] width 422 height 89
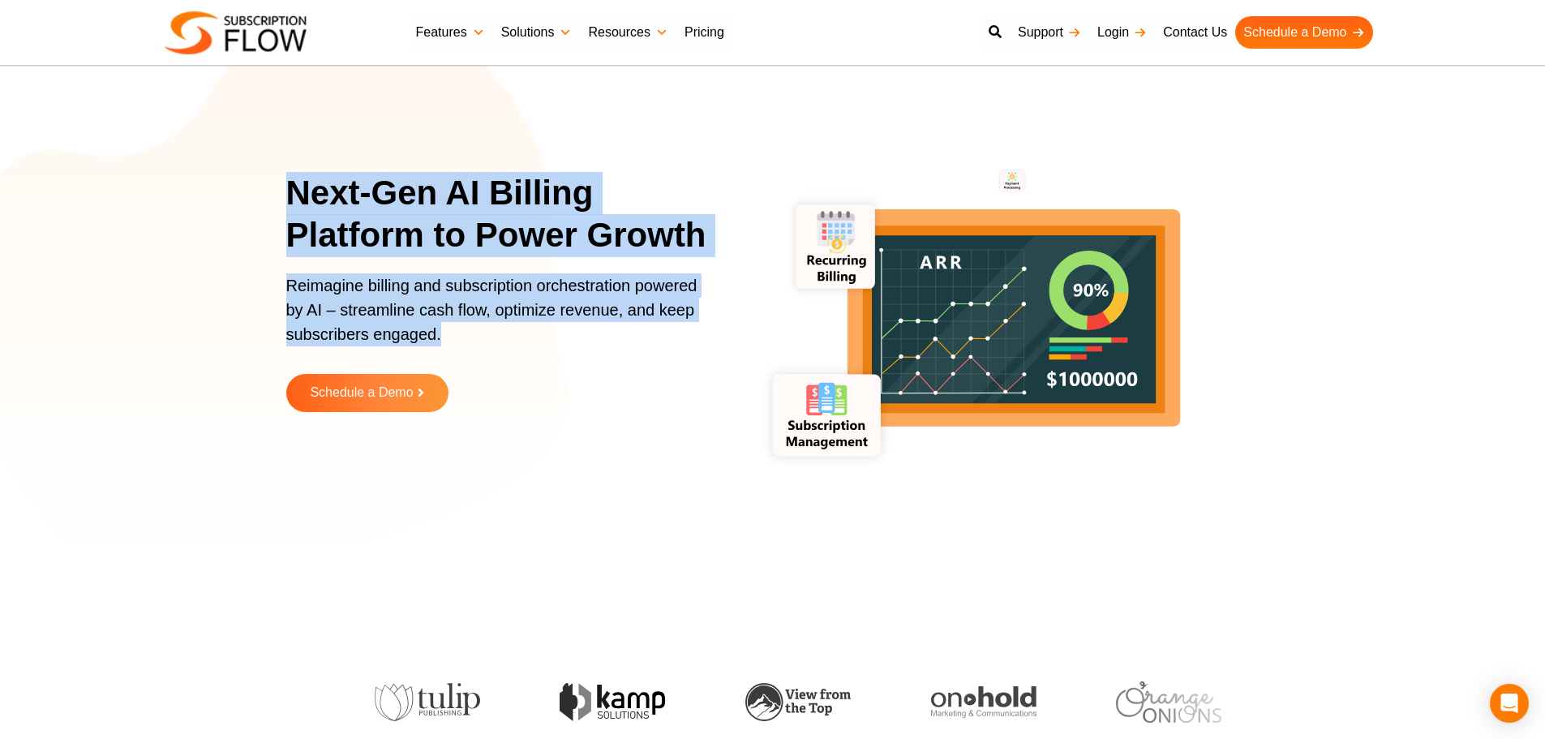
drag, startPoint x: 270, startPoint y: 201, endPoint x: 473, endPoint y: 327, distance: 238.5
click at [473, 327] on section "Next-Gen AI Billing Platform to Power Growth Reimagine billing and subscription…" at bounding box center [772, 304] width 1545 height 527
click at [461, 311] on p "Reimagine billing and subscription orchestration powered by AI – streamline cas…" at bounding box center [497, 317] width 422 height 89
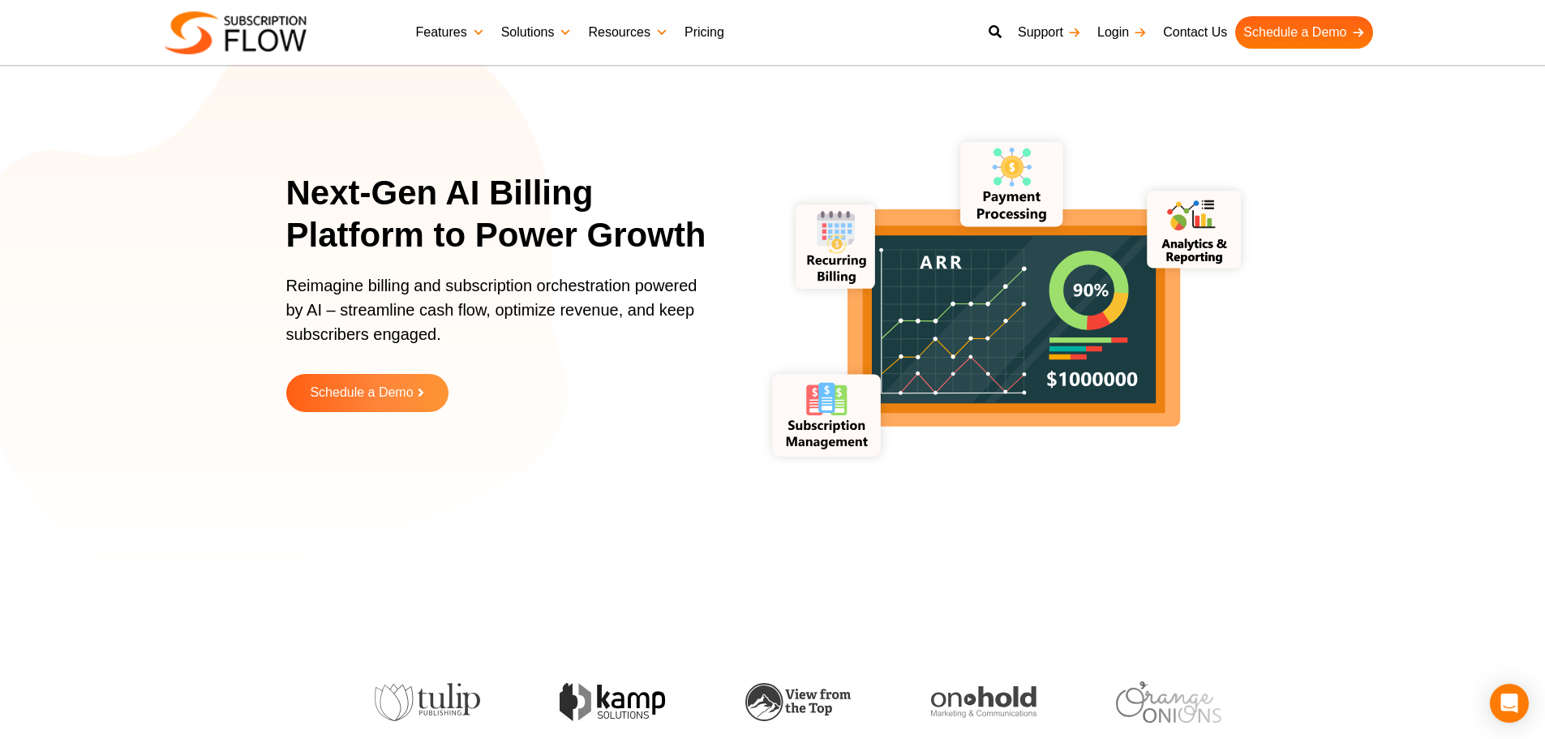
drag, startPoint x: 207, startPoint y: 341, endPoint x: 717, endPoint y: 520, distance: 540.6
click at [207, 341] on section "Next-Gen AI Billing Platform to Power Growth Reimagine billing and subscription…" at bounding box center [772, 304] width 1545 height 527
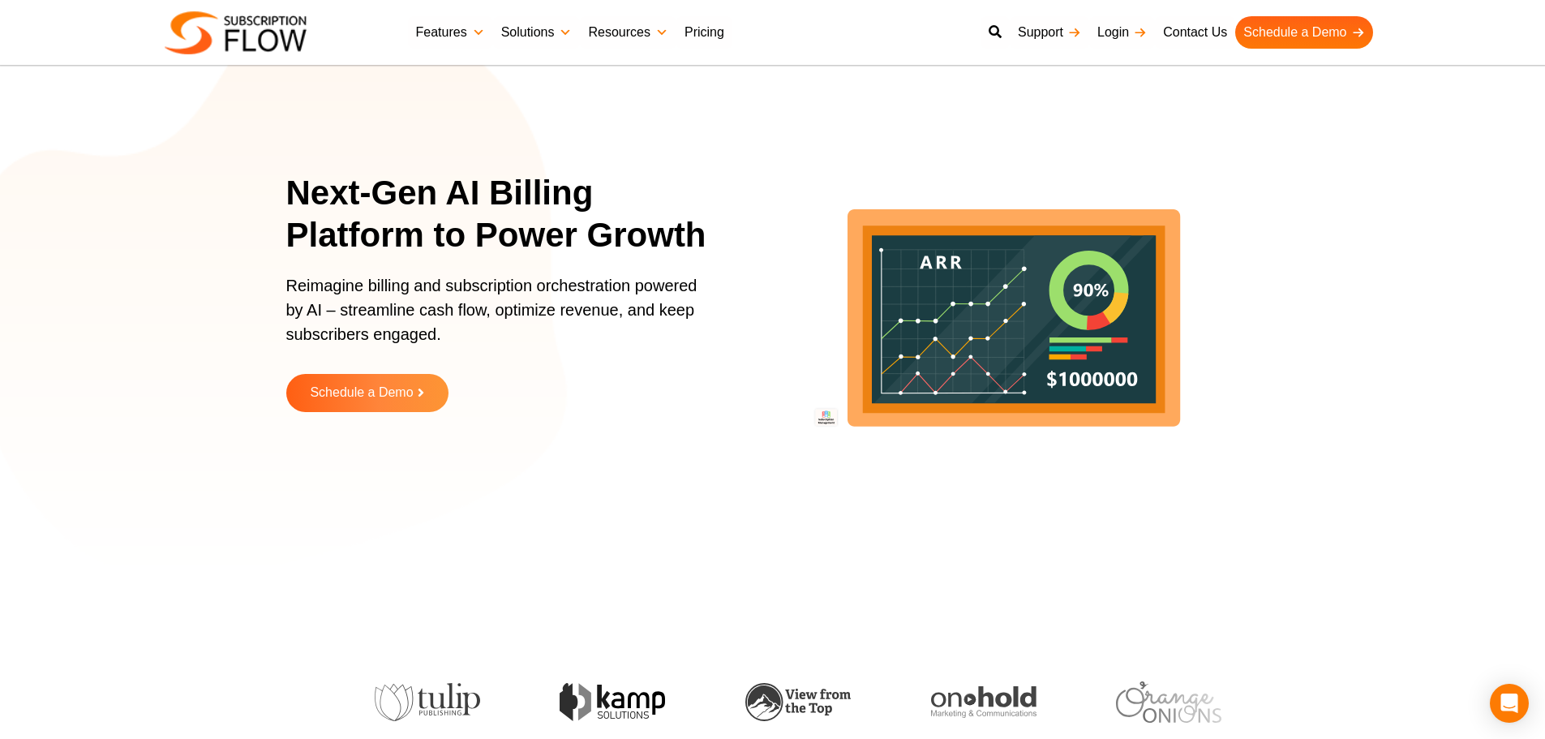
drag, startPoint x: 133, startPoint y: 534, endPoint x: 250, endPoint y: 577, distance: 124.4
click at [133, 534] on section "Next-Gen AI Billing Platform to Power Growth Reimagine billing and subscription…" at bounding box center [772, 304] width 1545 height 527
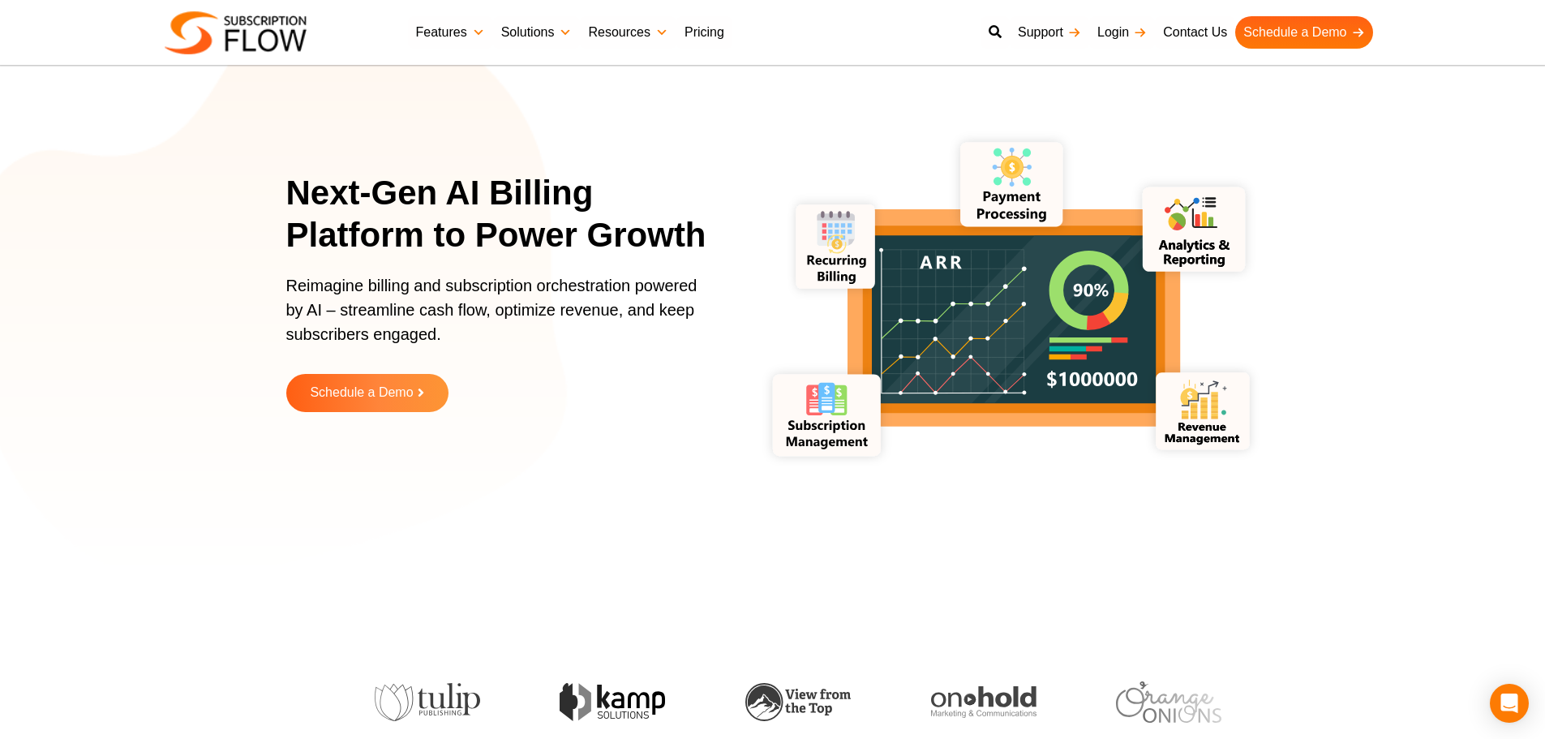
click at [314, 200] on h1 "Next-Gen AI Billing Platform to Power Growth" at bounding box center [507, 214] width 442 height 85
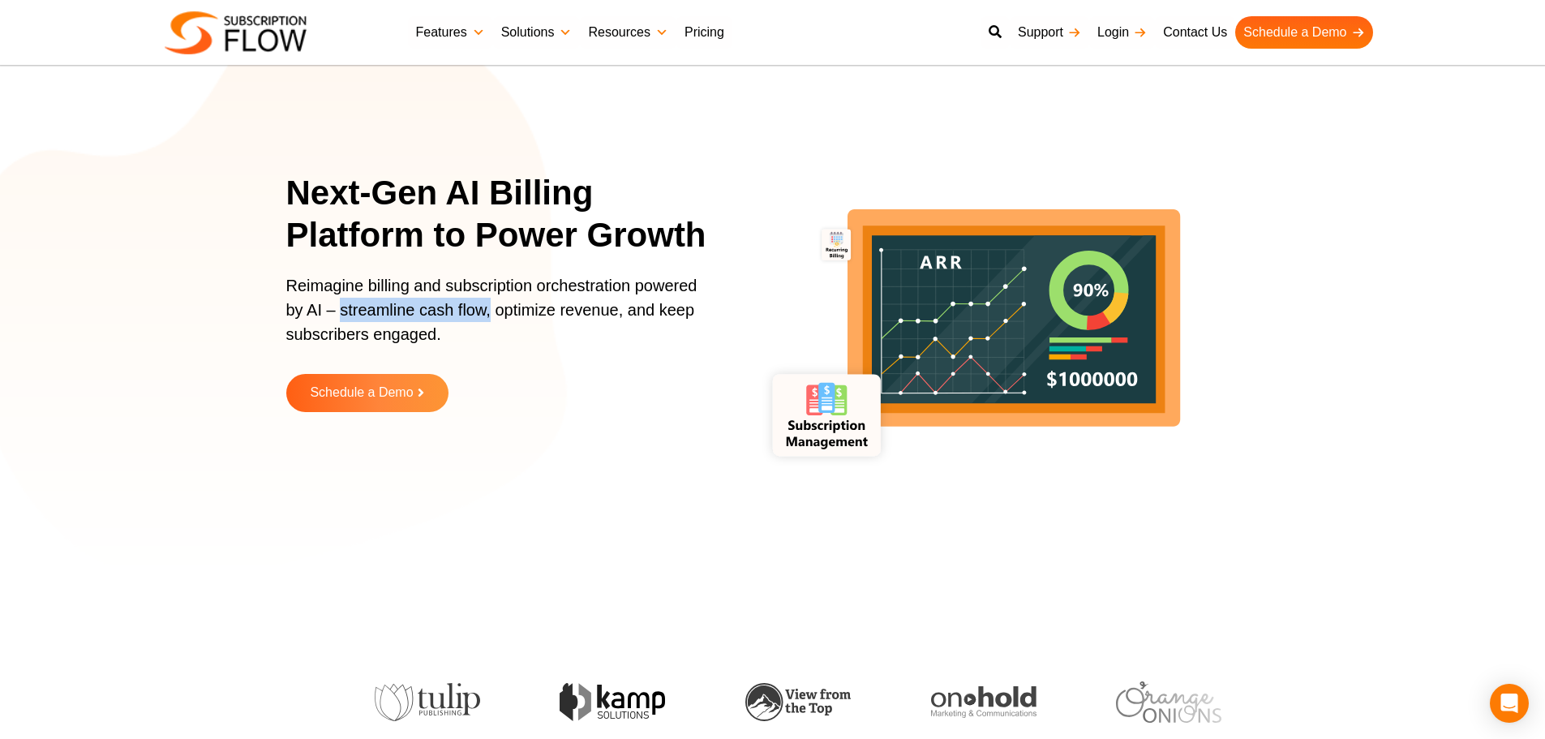
drag, startPoint x: 342, startPoint y: 318, endPoint x: 489, endPoint y: 318, distance: 146.8
click at [489, 318] on p "Reimagine billing and subscription orchestration powered by AI – streamline cas…" at bounding box center [497, 317] width 422 height 89
click at [522, 318] on p "Reimagine billing and subscription orchestration powered by AI – streamline cas…" at bounding box center [497, 317] width 422 height 89
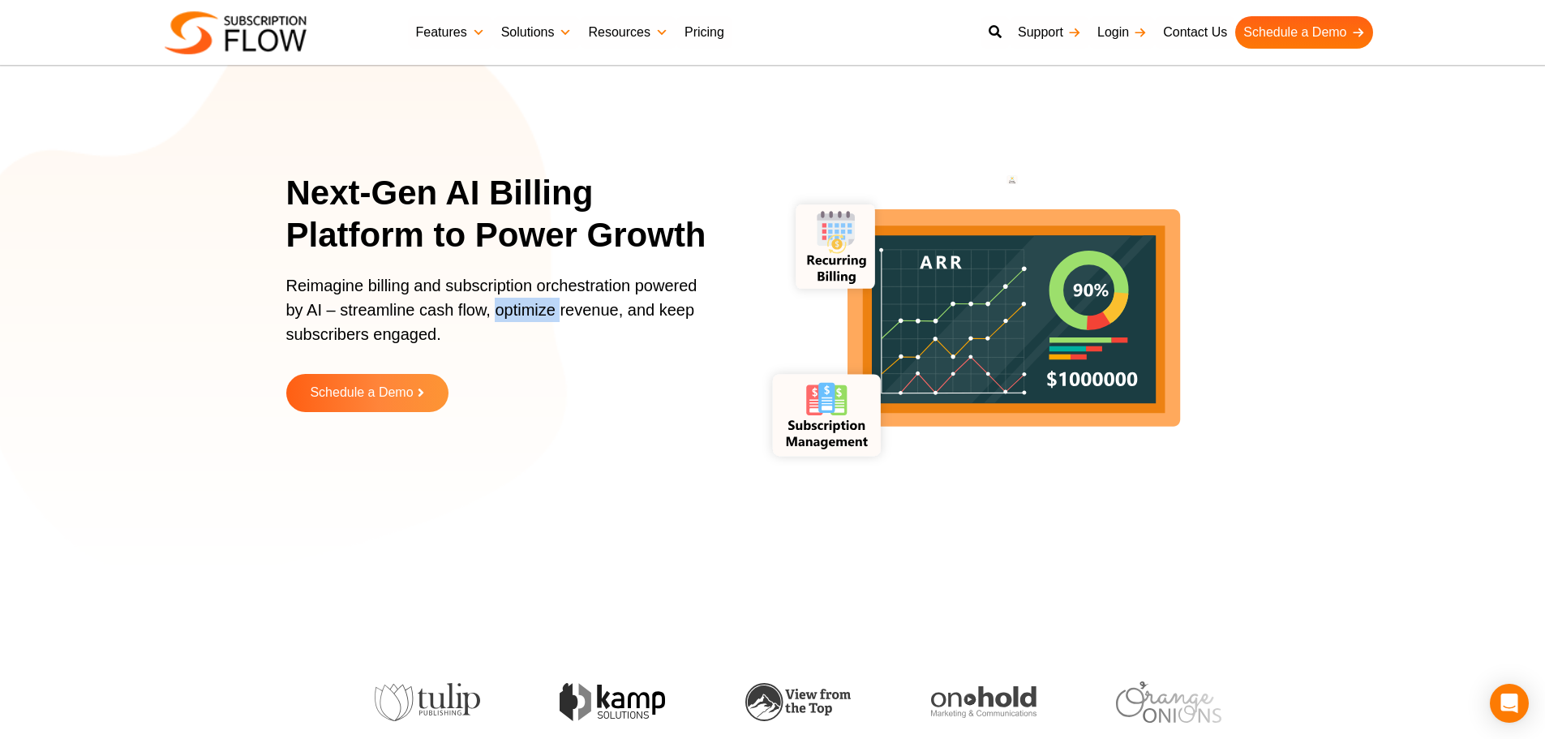
click at [522, 318] on p "Reimagine billing and subscription orchestration powered by AI – streamline cas…" at bounding box center [497, 317] width 422 height 89
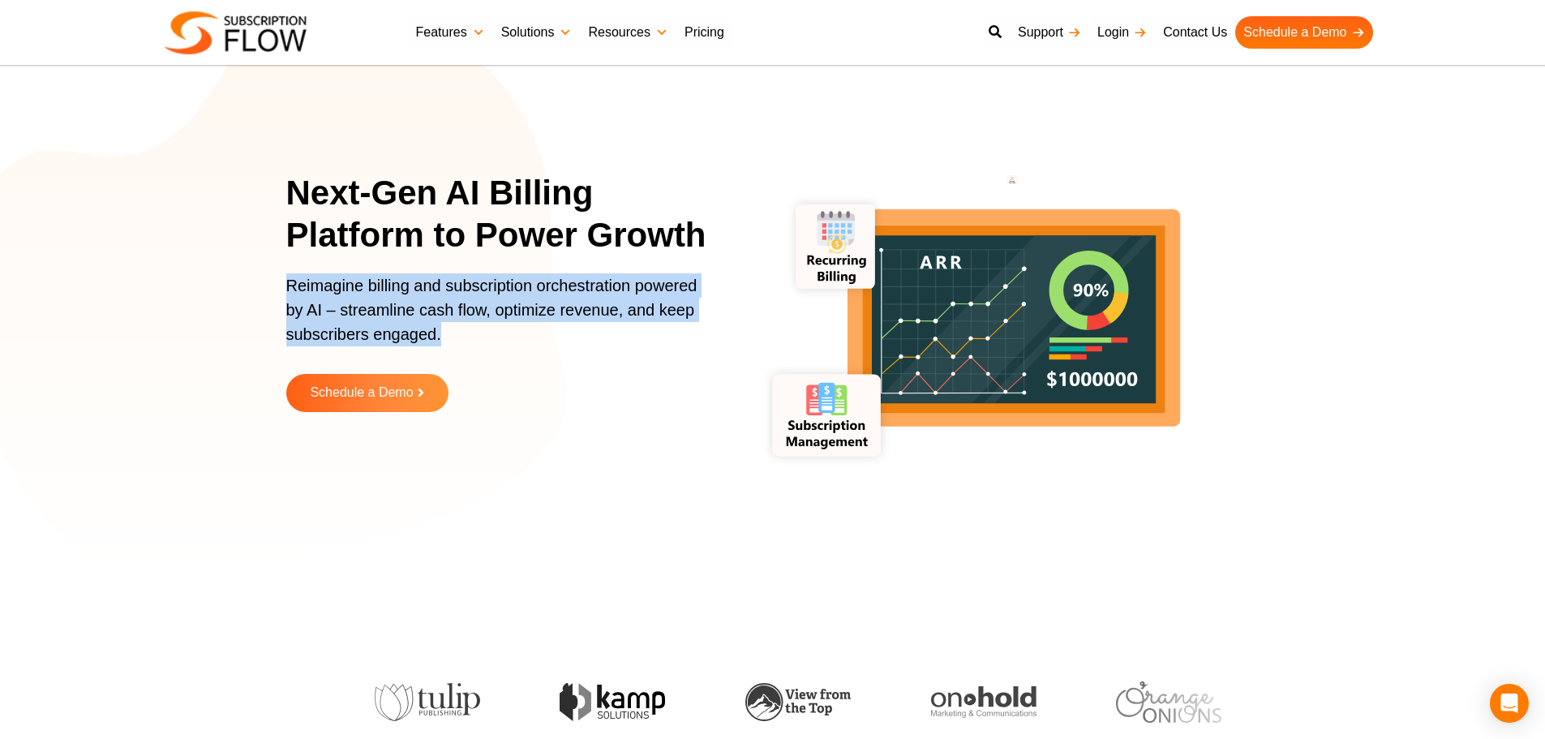
click at [523, 318] on p "Reimagine billing and subscription orchestration powered by AI – streamline cas…" at bounding box center [497, 317] width 422 height 89
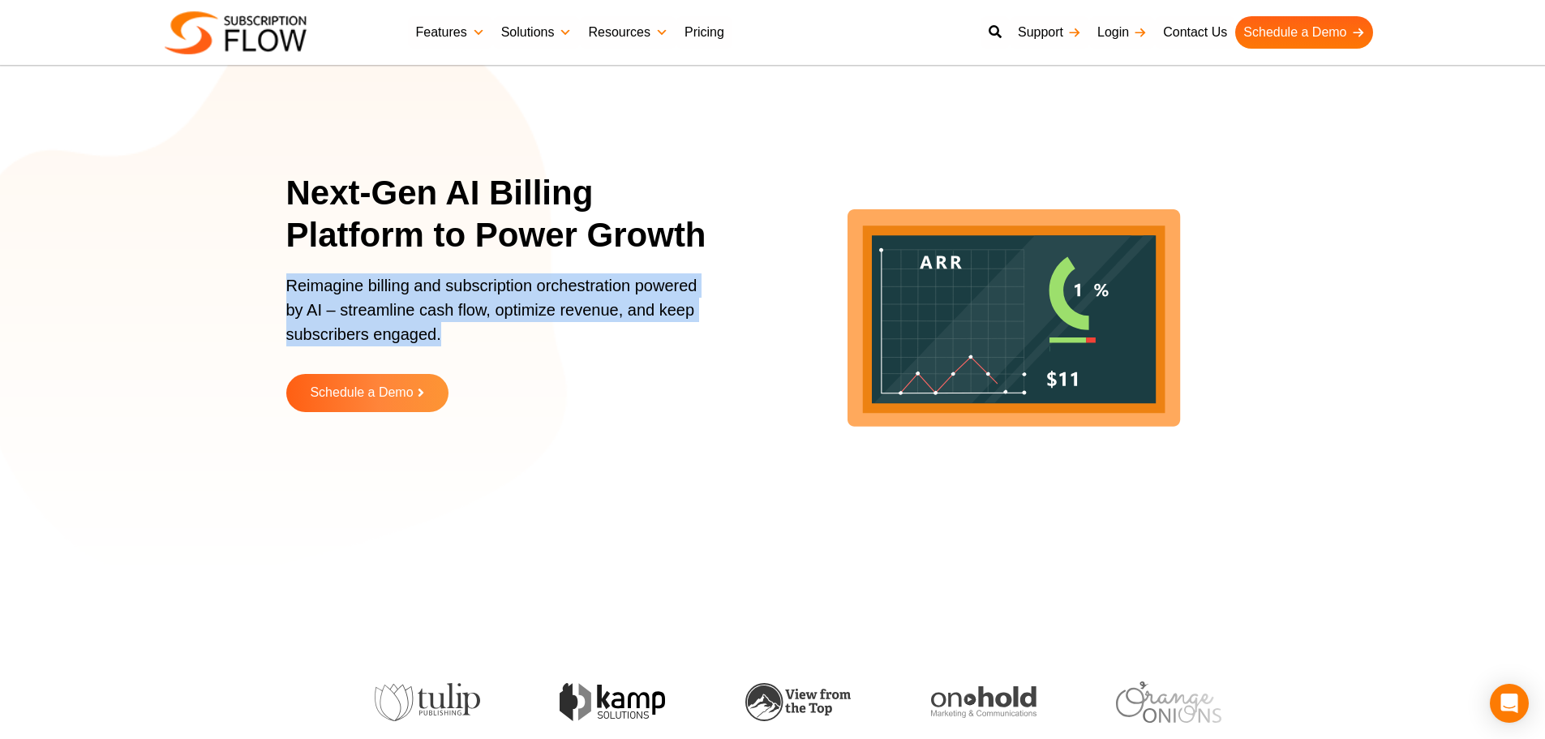
click at [207, 311] on section "Next-Gen AI Billing Platform to Power Growth Reimagine billing and subscription…" at bounding box center [772, 304] width 1545 height 527
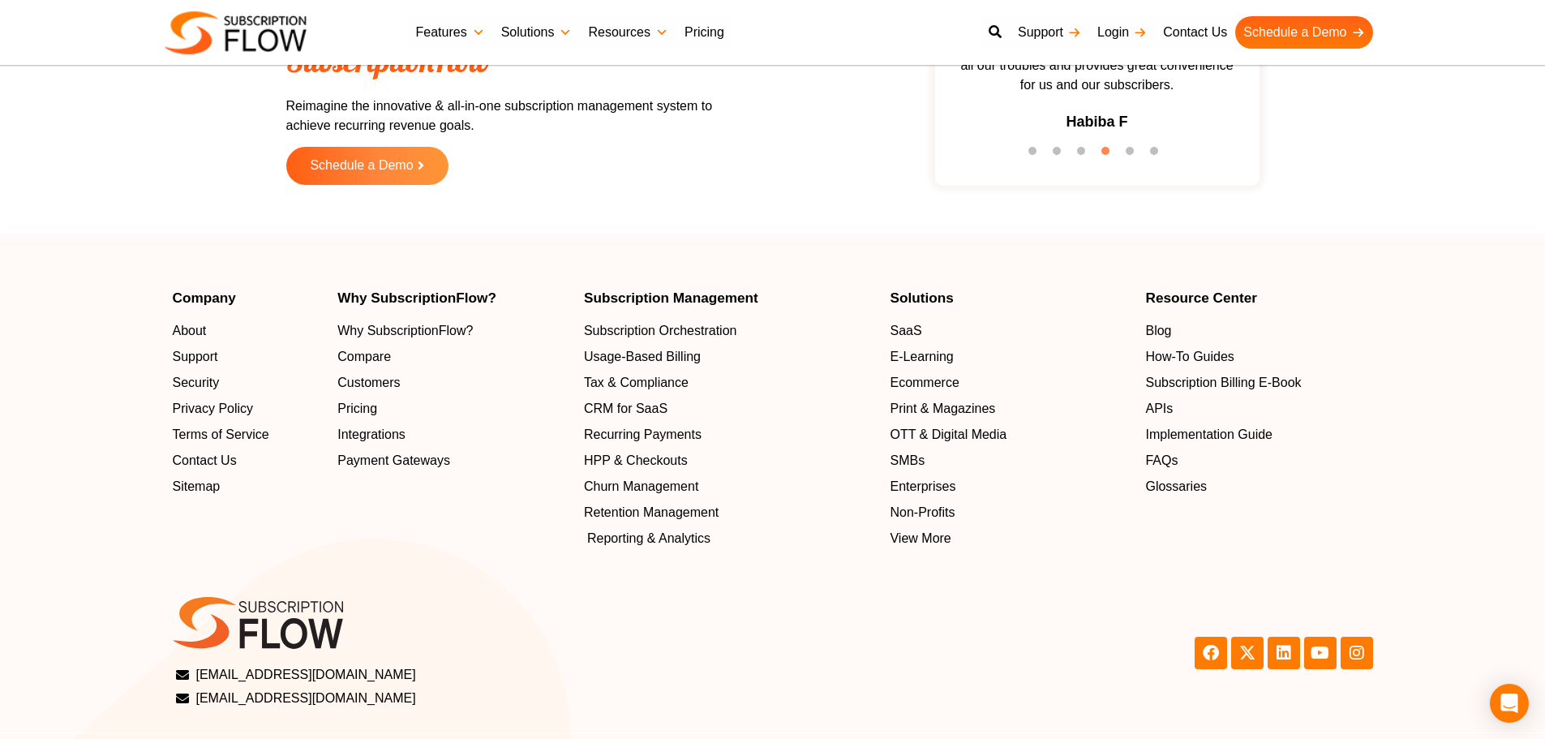
scroll to position [5187, 0]
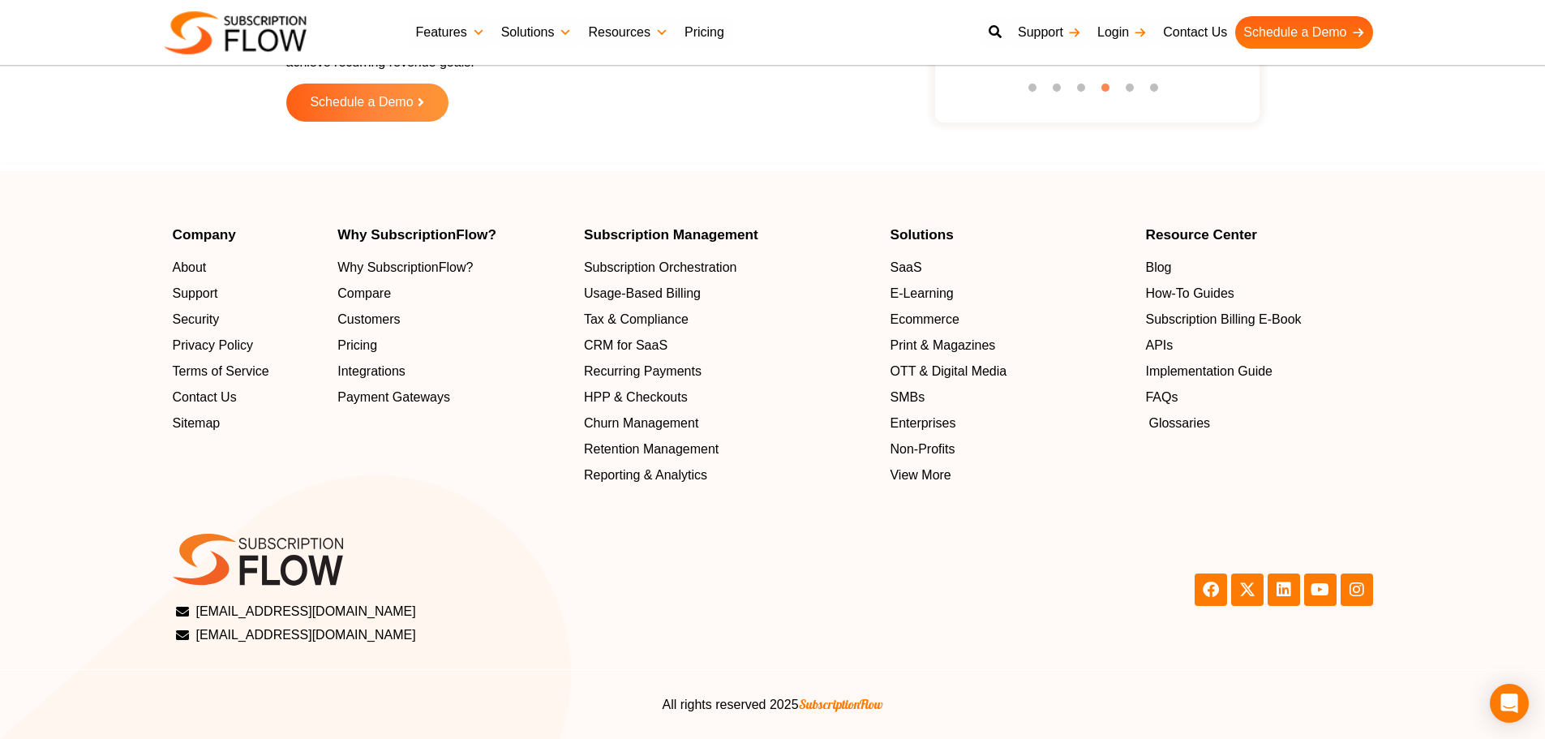
click at [1177, 419] on span "Glossaries" at bounding box center [1179, 423] width 62 height 19
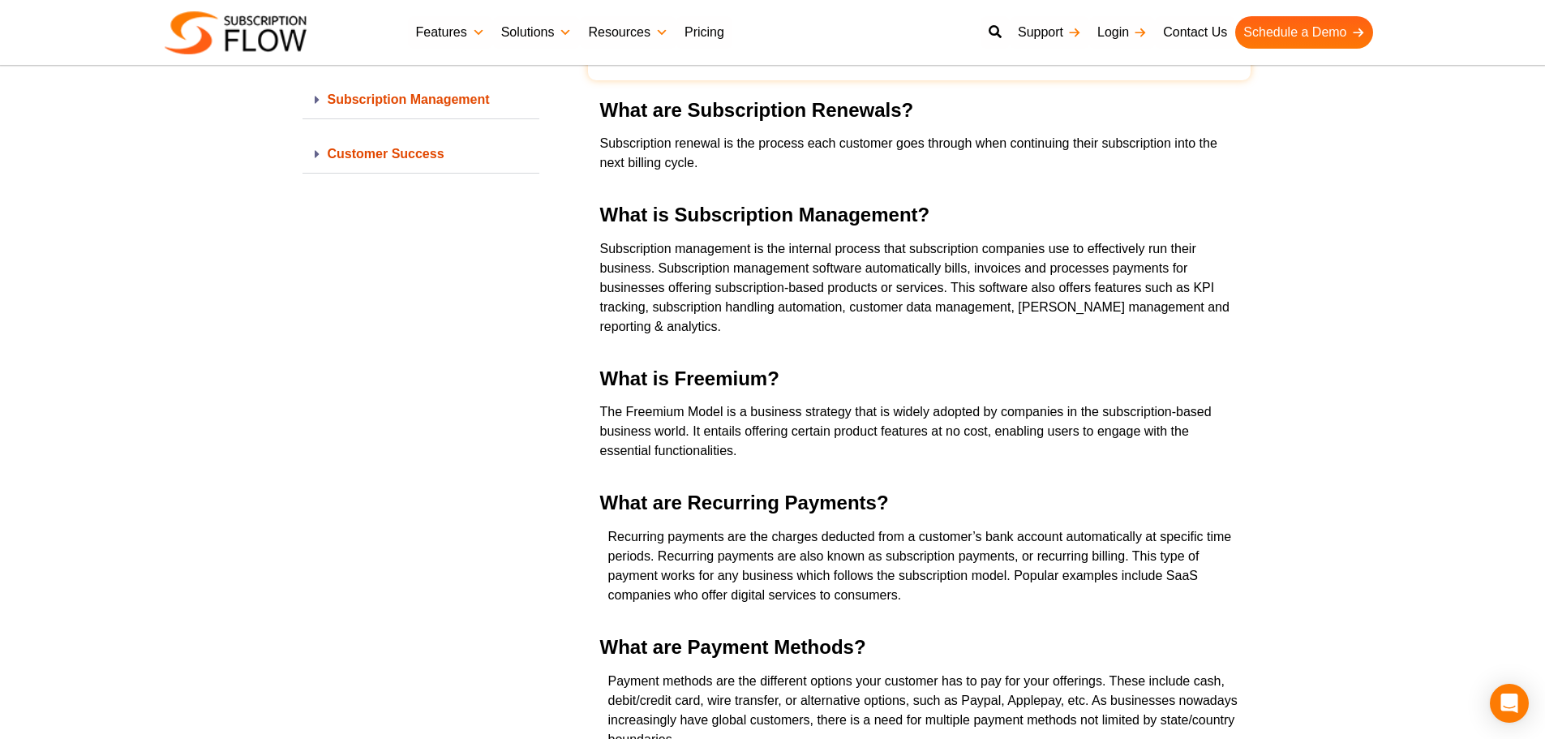
scroll to position [730, 0]
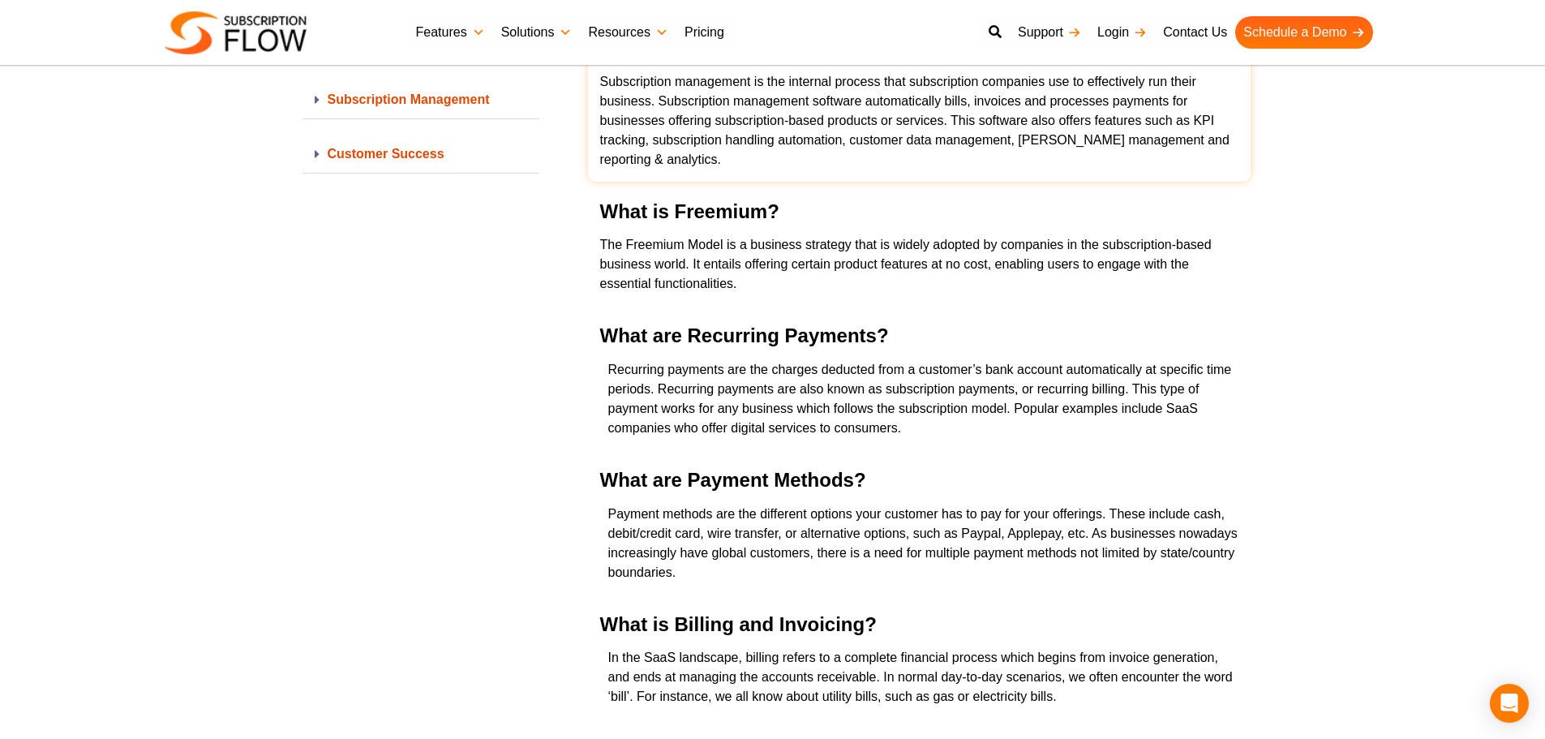
click at [986, 41] on link at bounding box center [919, 100] width 663 height 164
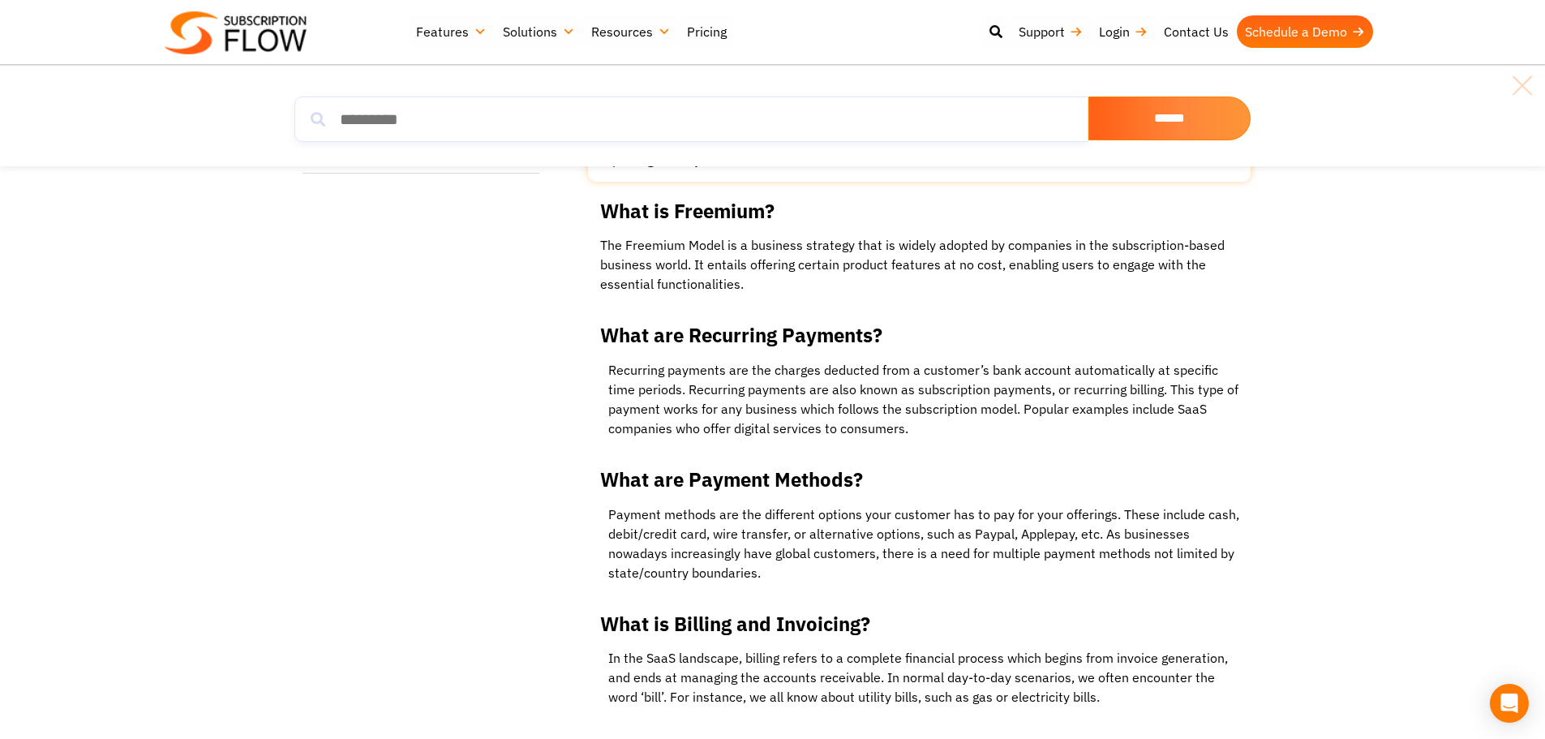
click at [676, 108] on link at bounding box center [919, 100] width 663 height 164
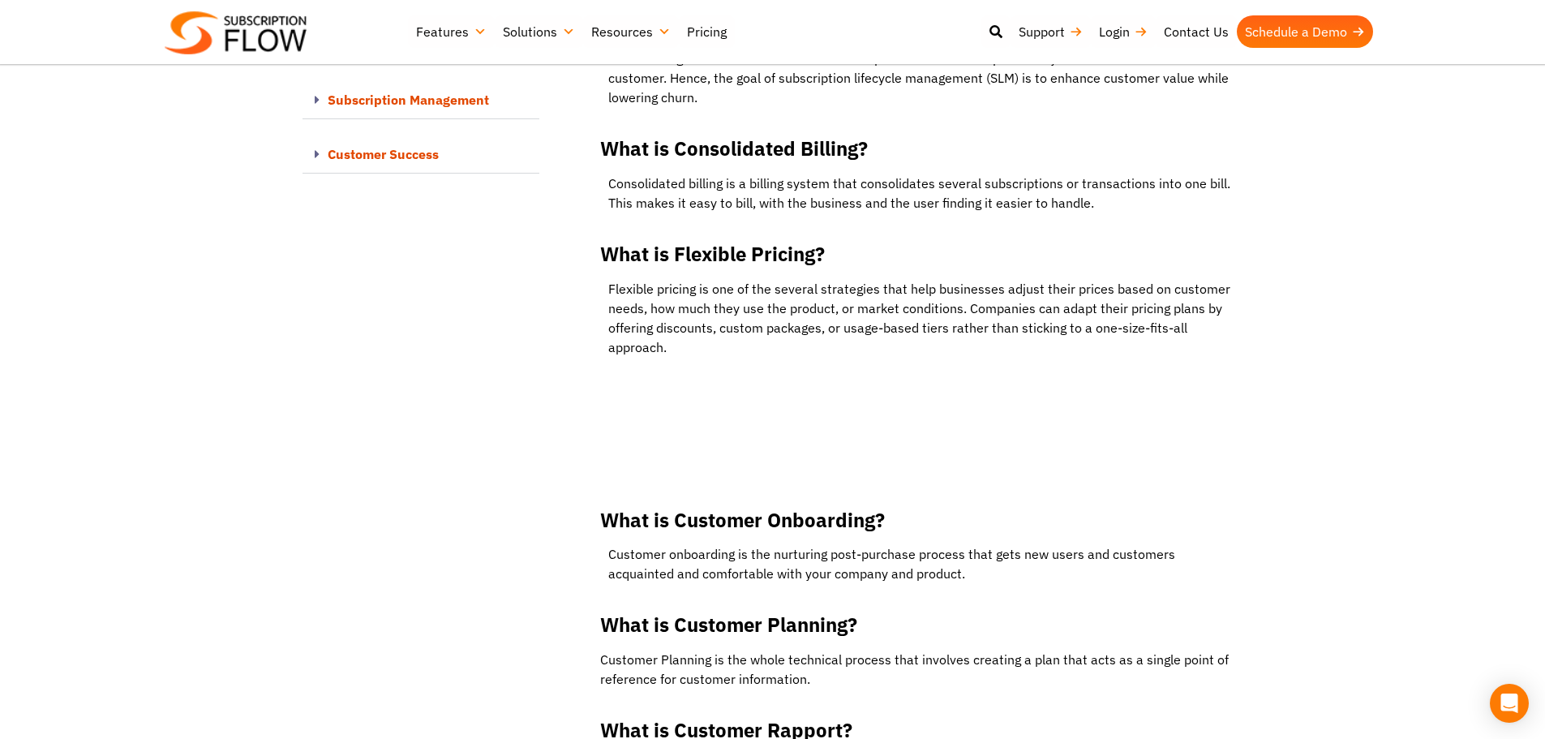
scroll to position [10007, 0]
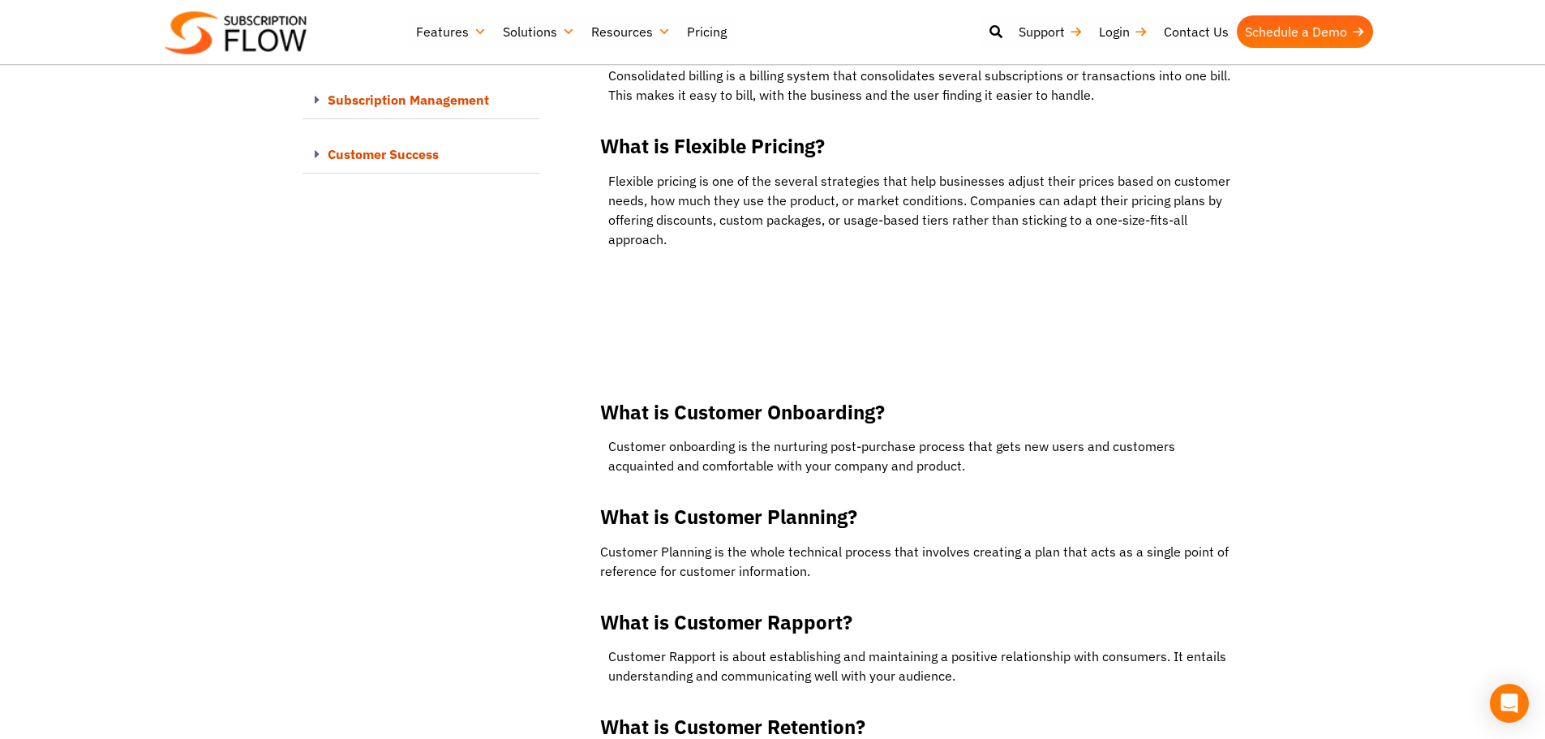
click at [390, 139] on div "Customer Success" at bounding box center [420, 154] width 237 height 38
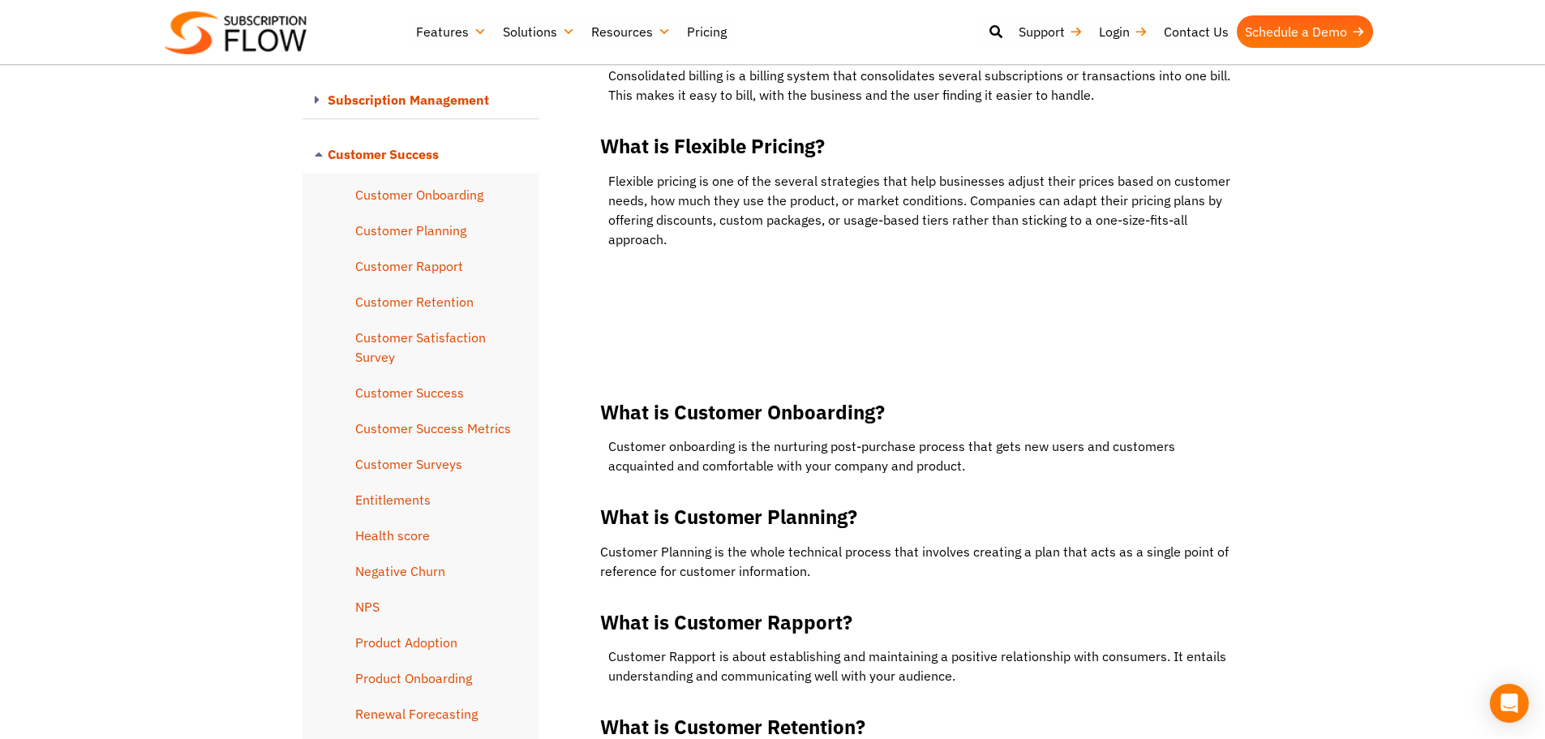
click at [381, 136] on div "Customer Success" at bounding box center [420, 153] width 237 height 37
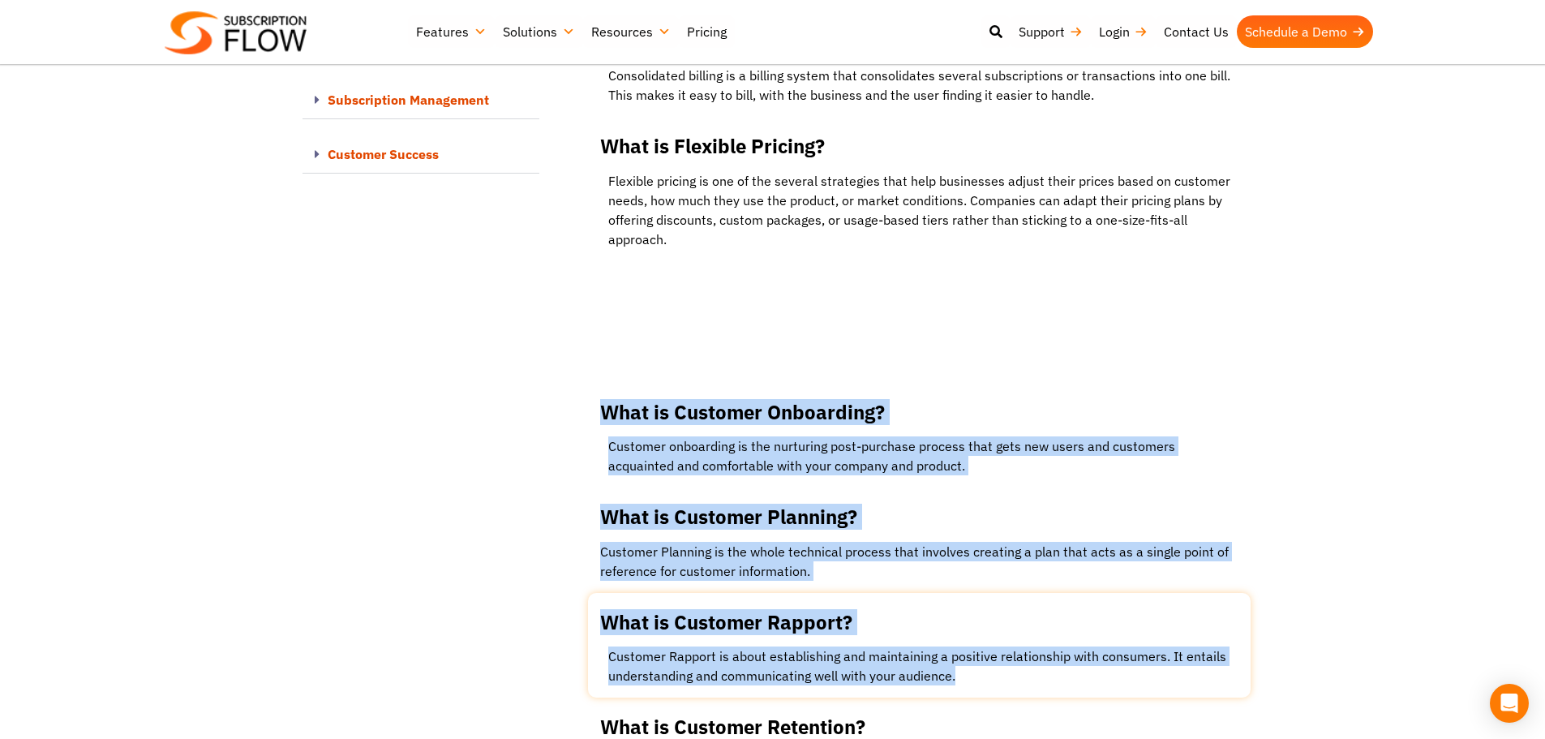
drag, startPoint x: 563, startPoint y: 380, endPoint x: 989, endPoint y: 639, distance: 498.8
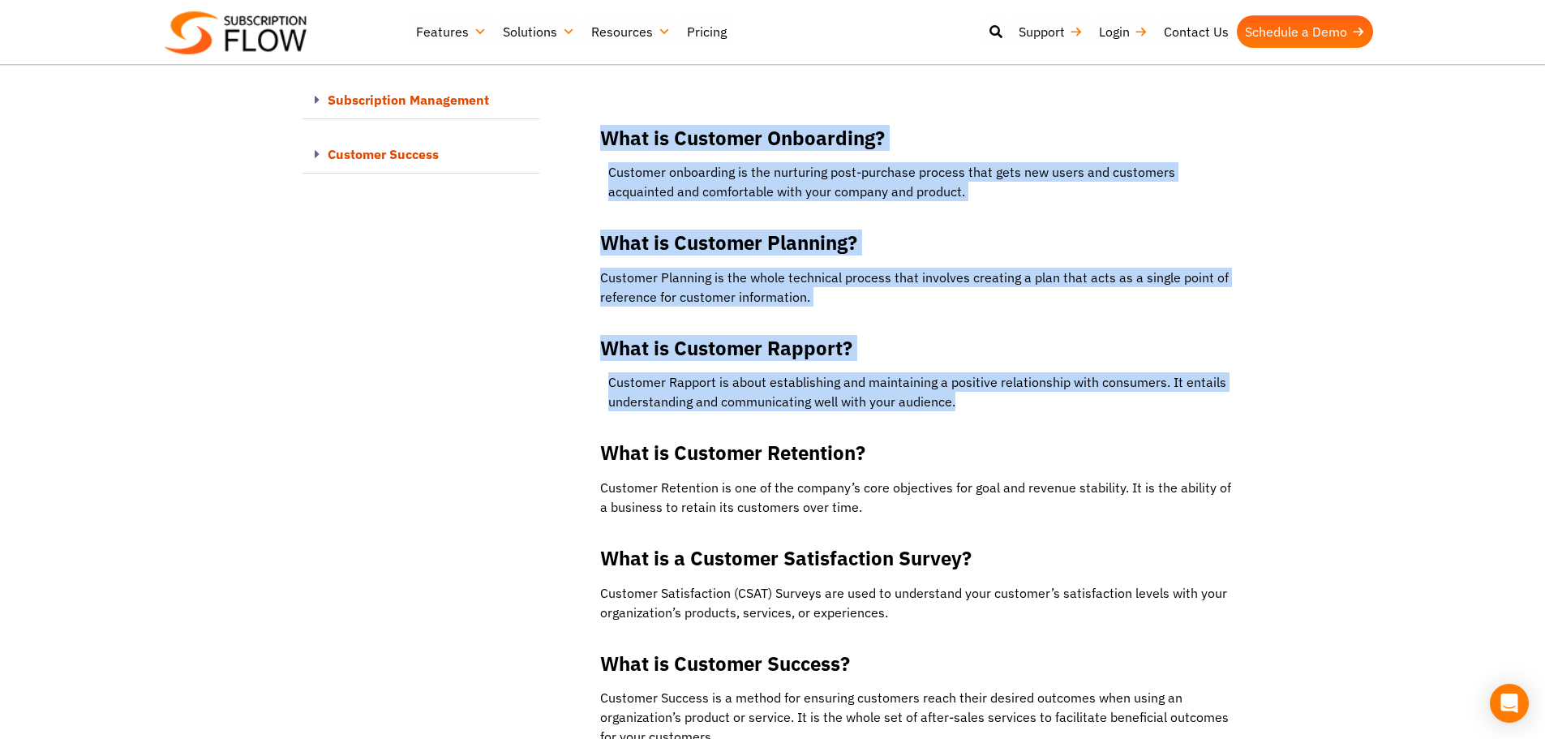
scroll to position [10413, 0]
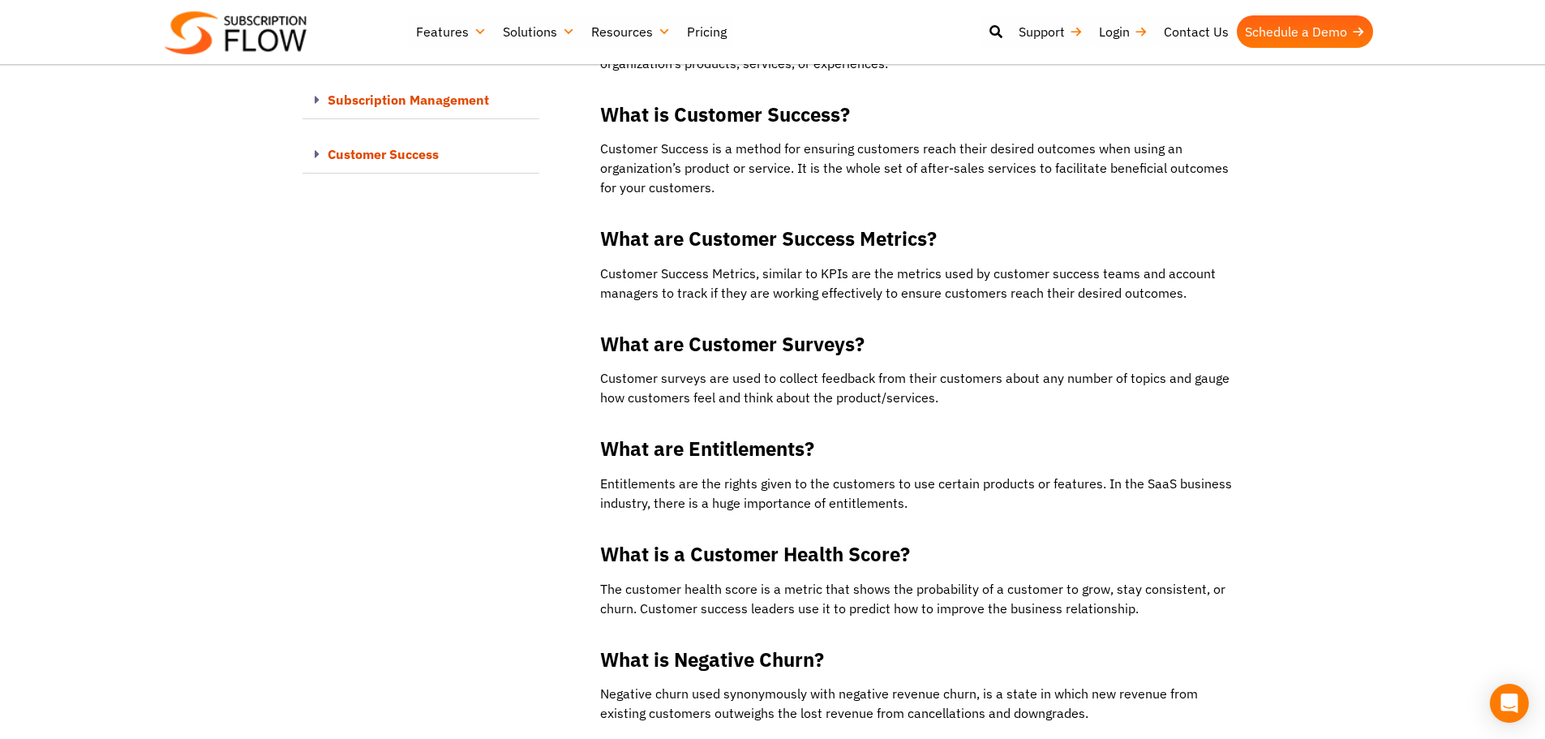
scroll to position [11135, 0]
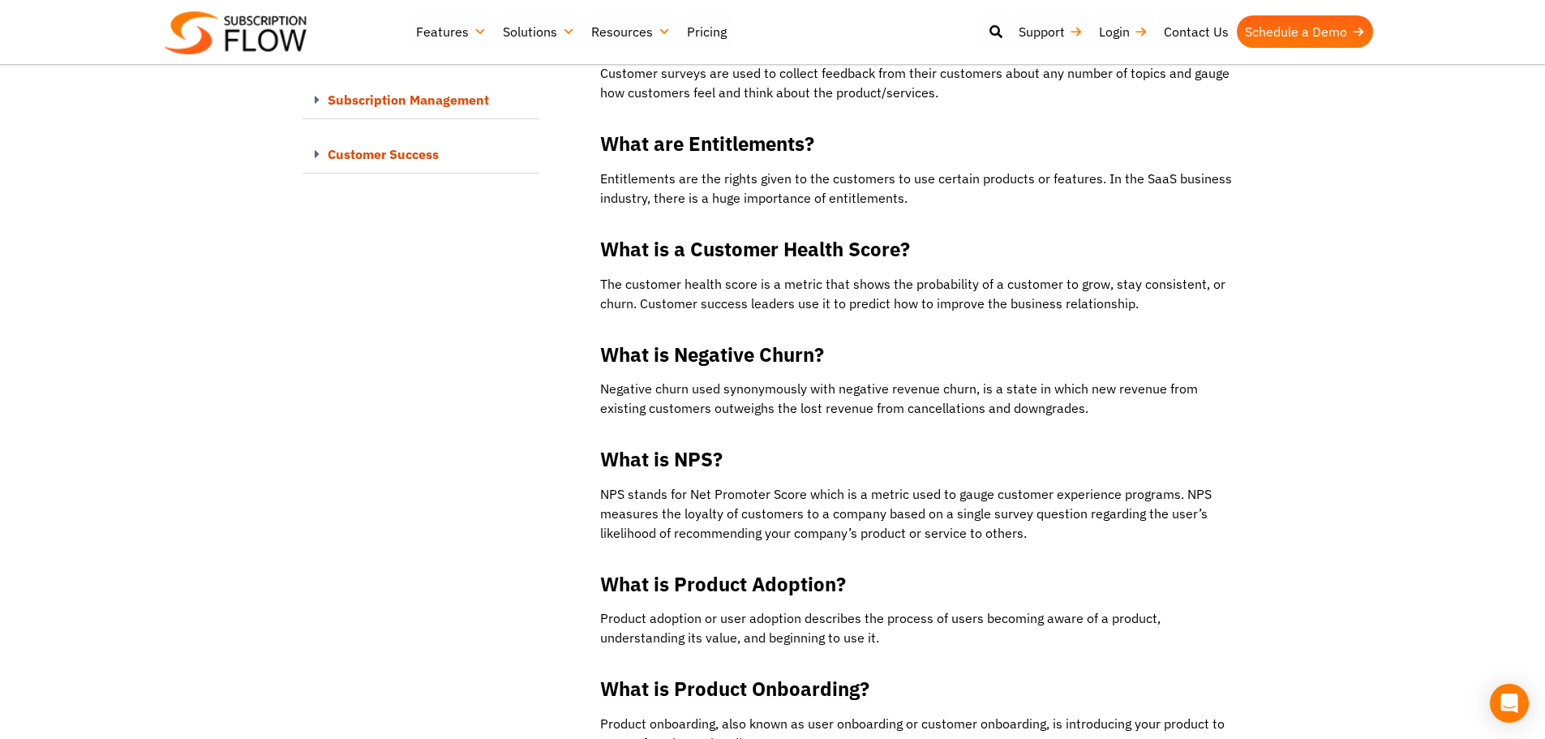
drag, startPoint x: 628, startPoint y: 307, endPoint x: 1292, endPoint y: 338, distance: 664.9
drag, startPoint x: 429, startPoint y: 379, endPoint x: 443, endPoint y: 379, distance: 13.8
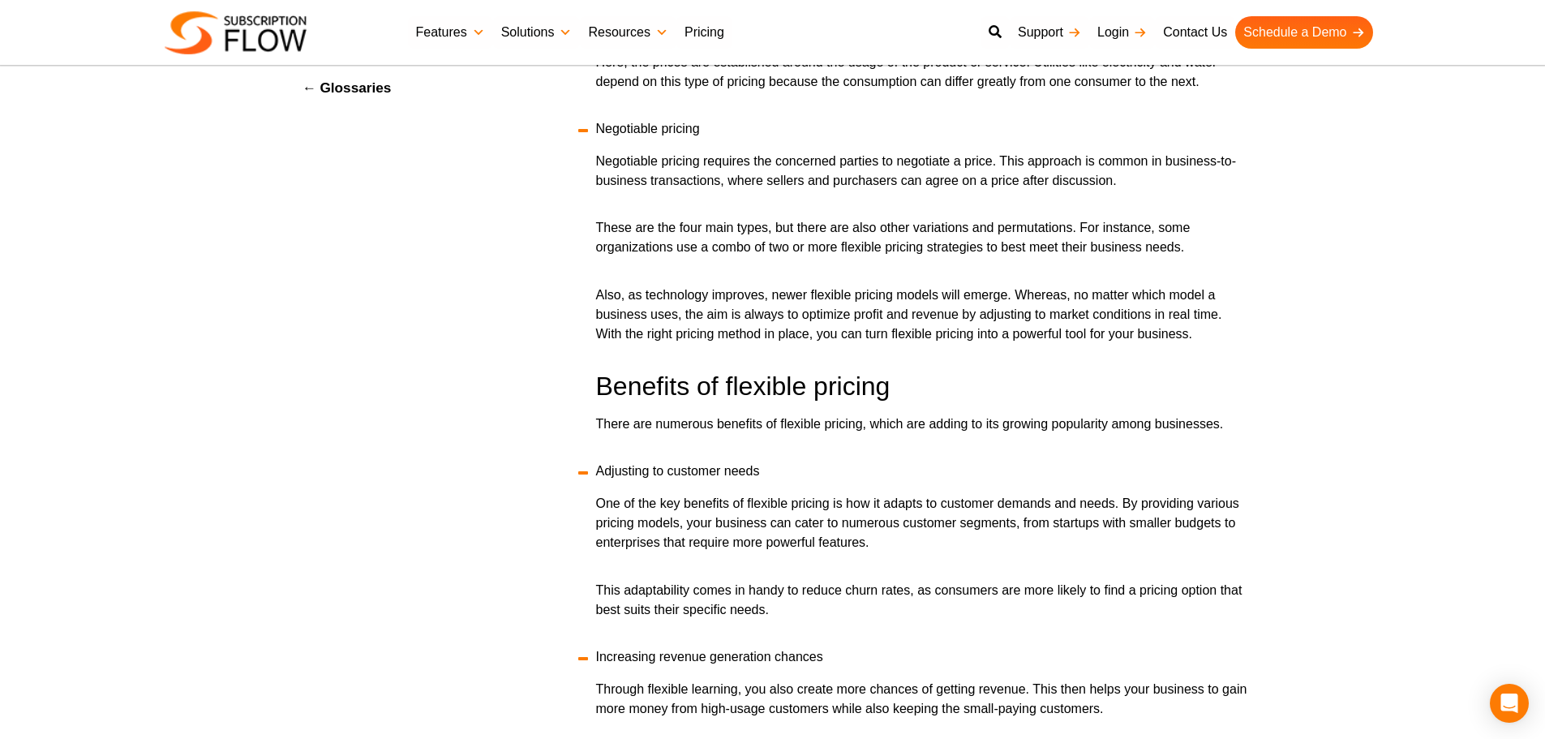
scroll to position [1054, 0]
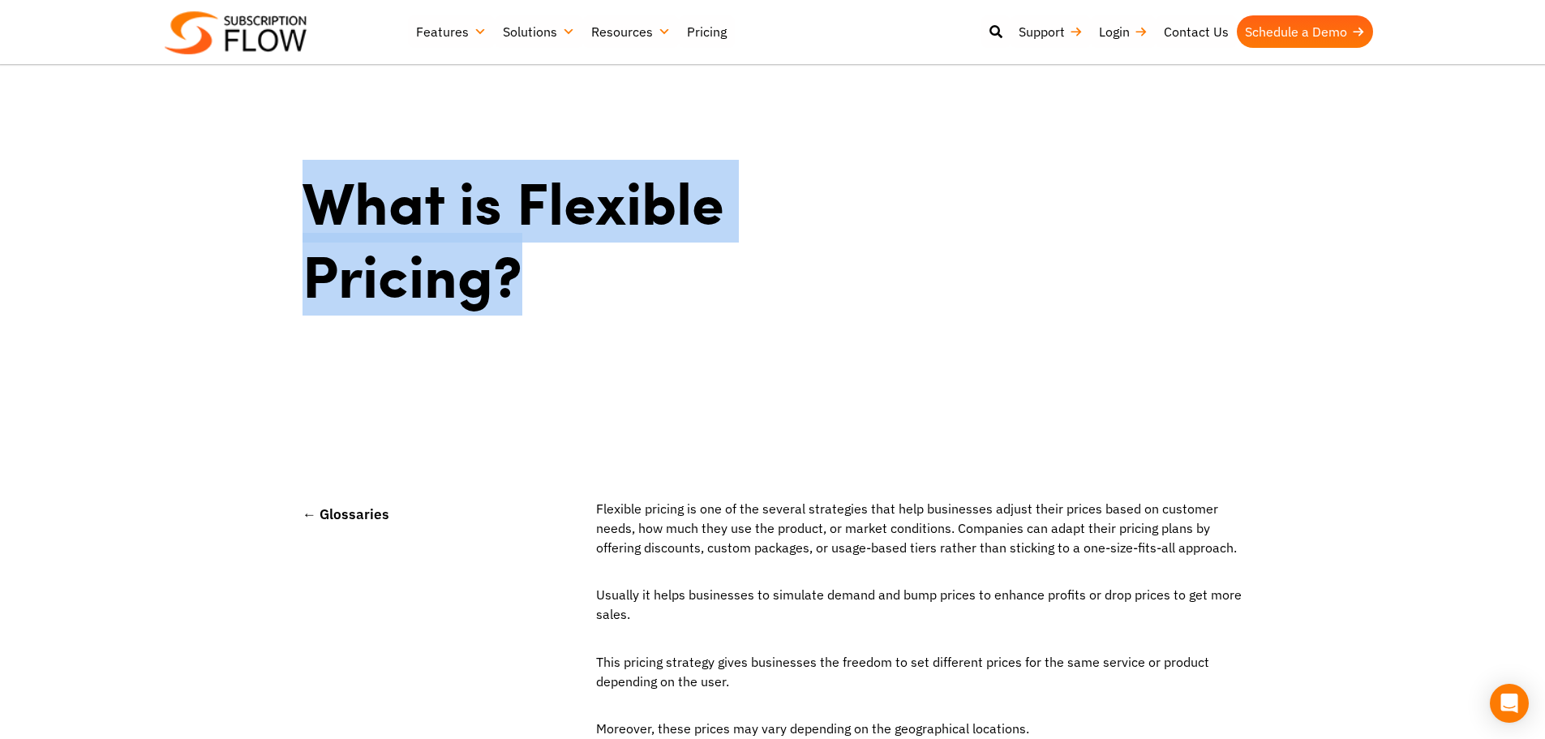
drag, startPoint x: 294, startPoint y: 199, endPoint x: 710, endPoint y: 328, distance: 435.0
click at [710, 328] on div "What is Flexible Pricing?" at bounding box center [599, 246] width 610 height 178
click at [536, 212] on h1 "What is Flexible Pricing?" at bounding box center [597, 238] width 590 height 146
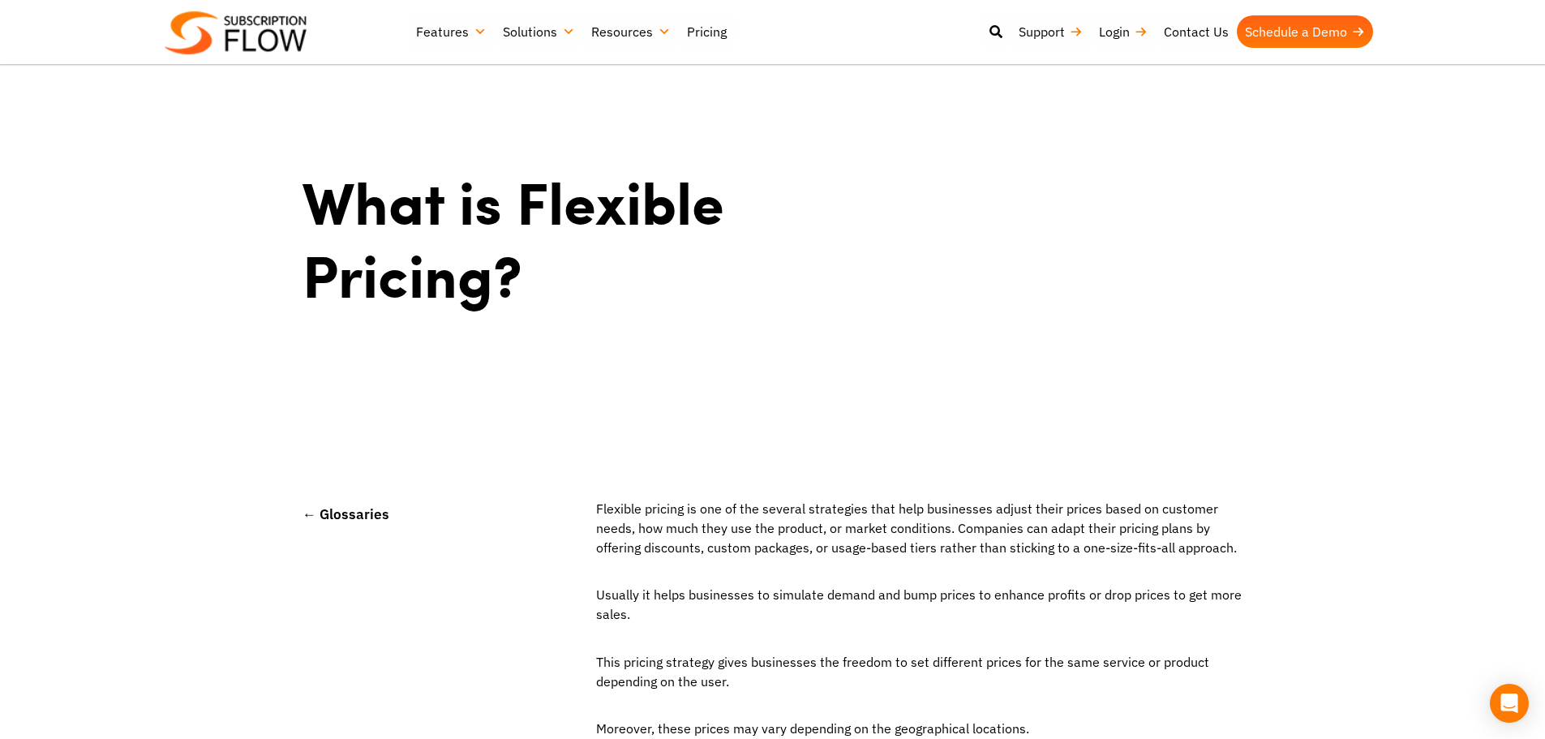
drag, startPoint x: 521, startPoint y: 205, endPoint x: 776, endPoint y: 595, distance: 466.2
click at [789, 520] on span "Flexible pricing is one of the several strategies that help businesses adjust t…" at bounding box center [916, 527] width 641 height 55
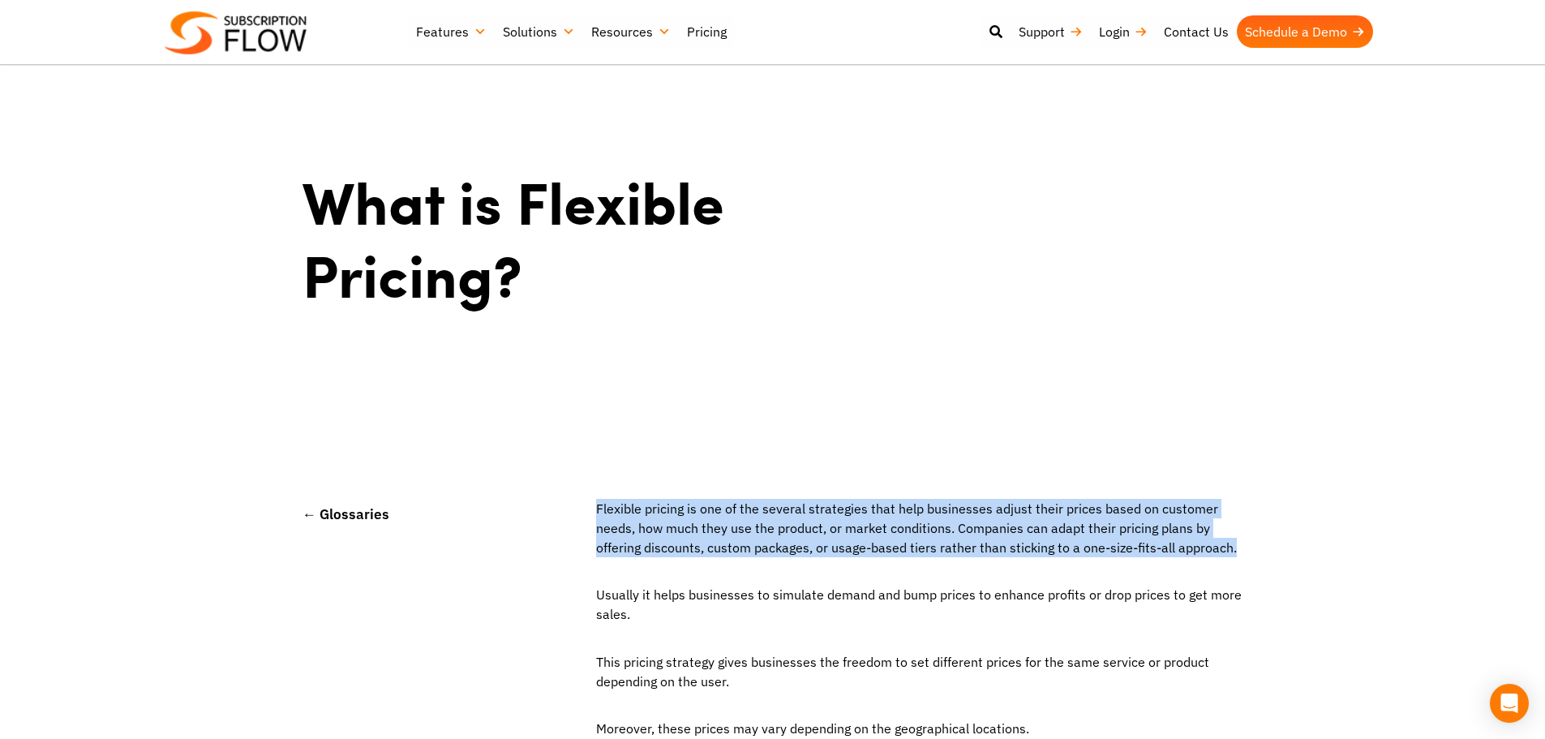
click at [789, 520] on span "Flexible pricing is one of the several strategies that help businesses adjust t…" at bounding box center [916, 527] width 641 height 55
click at [946, 523] on span "Flexible pricing is one of the several strategies that help businesses adjust t…" at bounding box center [916, 527] width 641 height 55
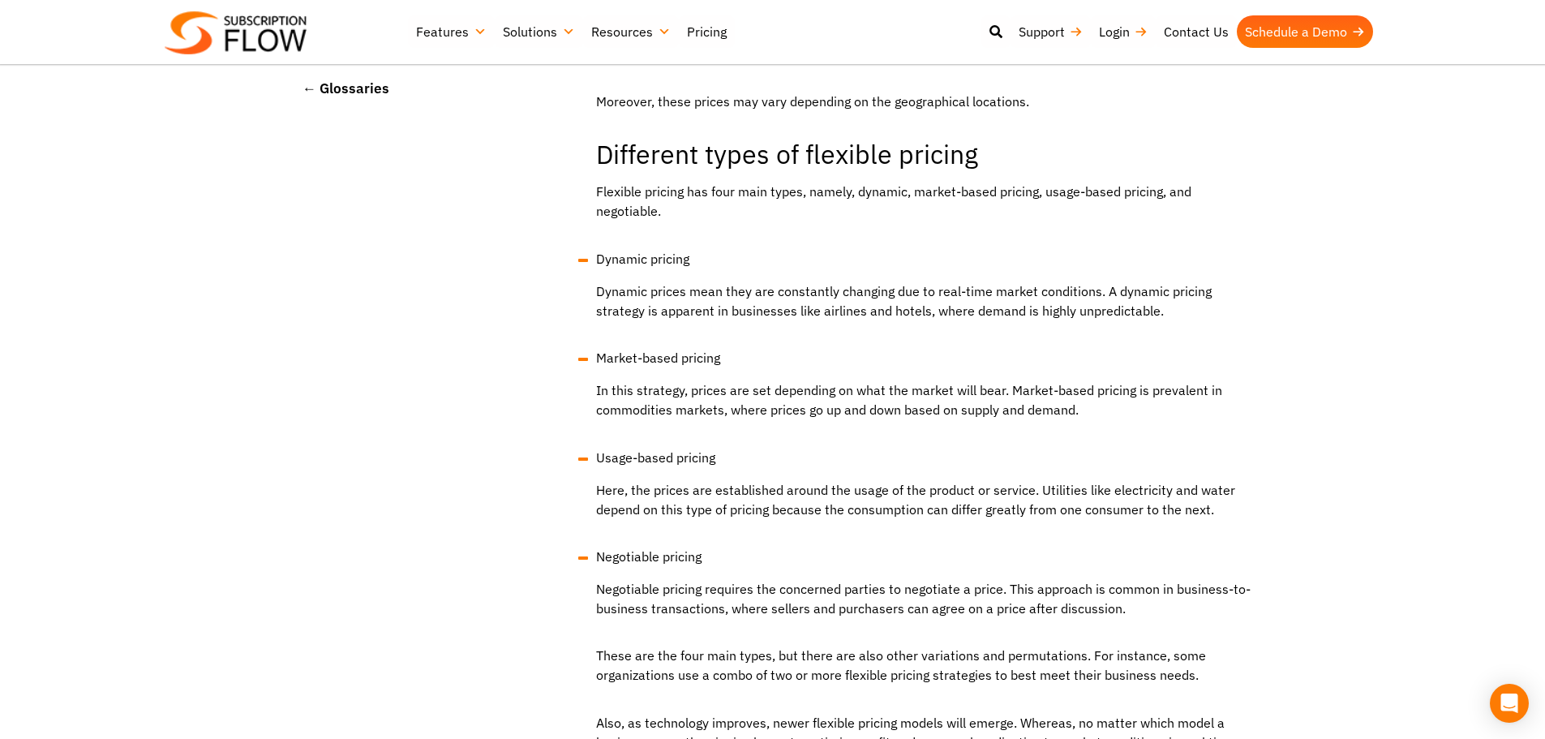
scroll to position [649, 0]
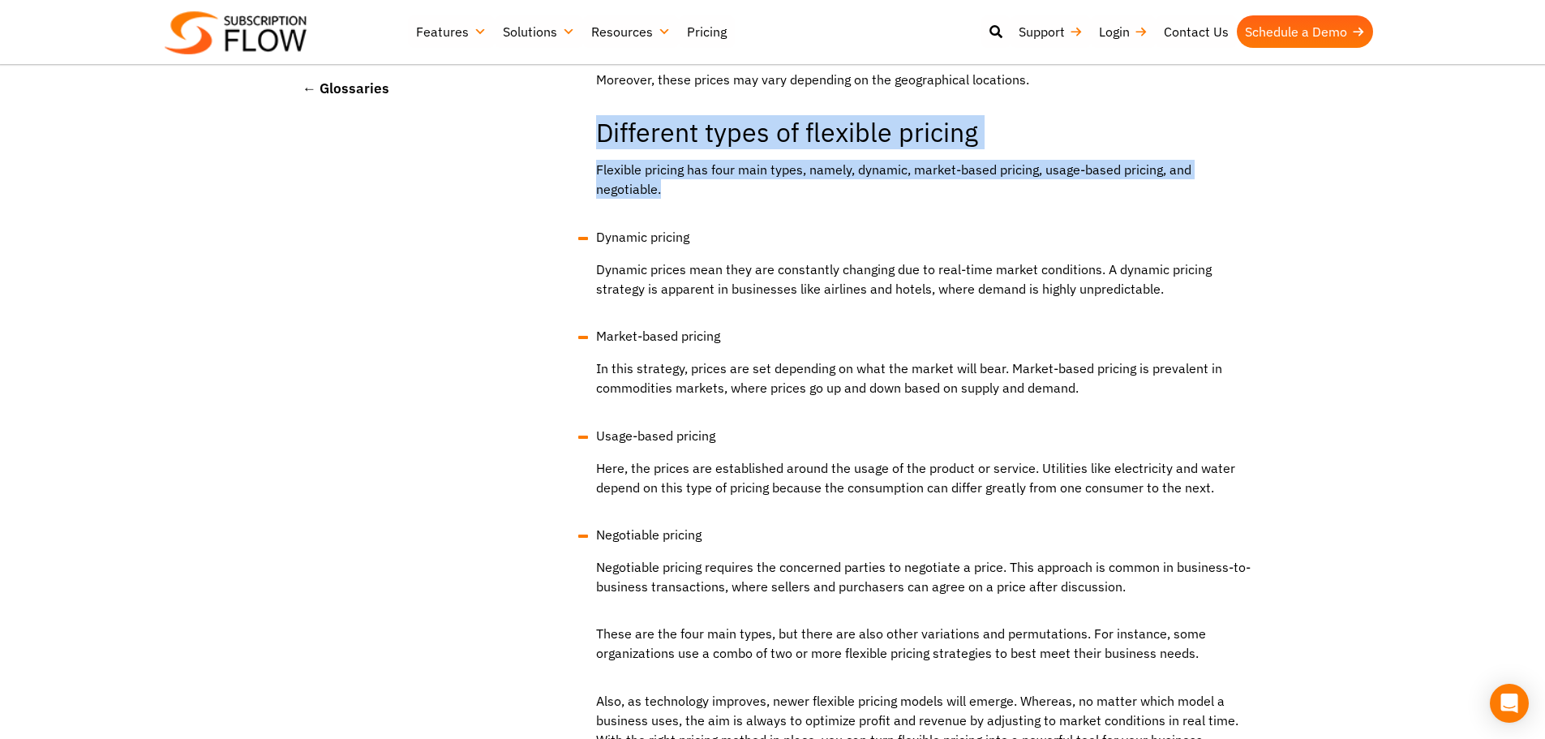
drag, startPoint x: 589, startPoint y: 118, endPoint x: 812, endPoint y: 205, distance: 239.3
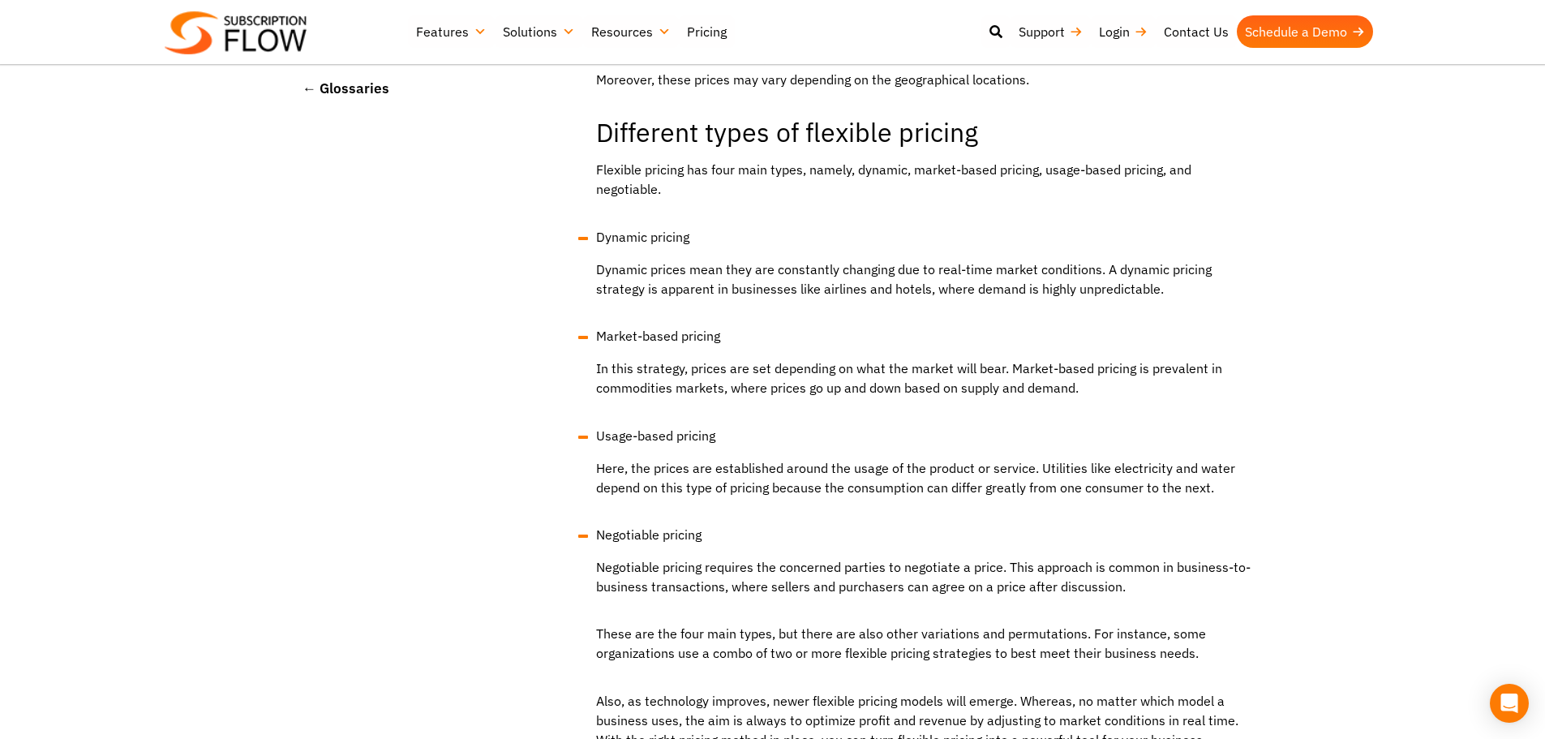
click at [610, 132] on span "Different types of flexible pricing" at bounding box center [787, 132] width 382 height 34
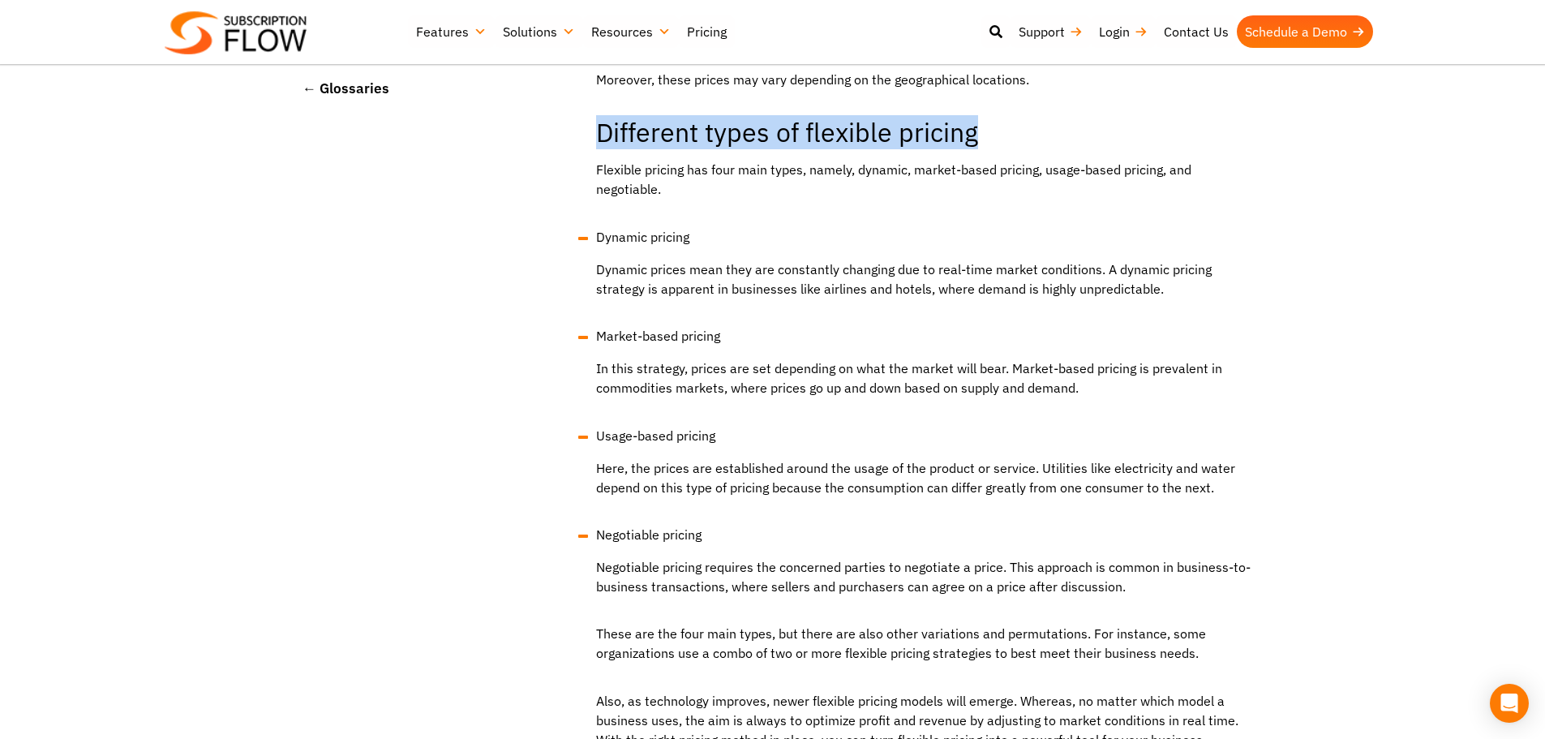
click at [610, 132] on span "Different types of flexible pricing" at bounding box center [787, 132] width 382 height 34
click at [676, 132] on span "Different types of flexible pricing" at bounding box center [787, 132] width 382 height 34
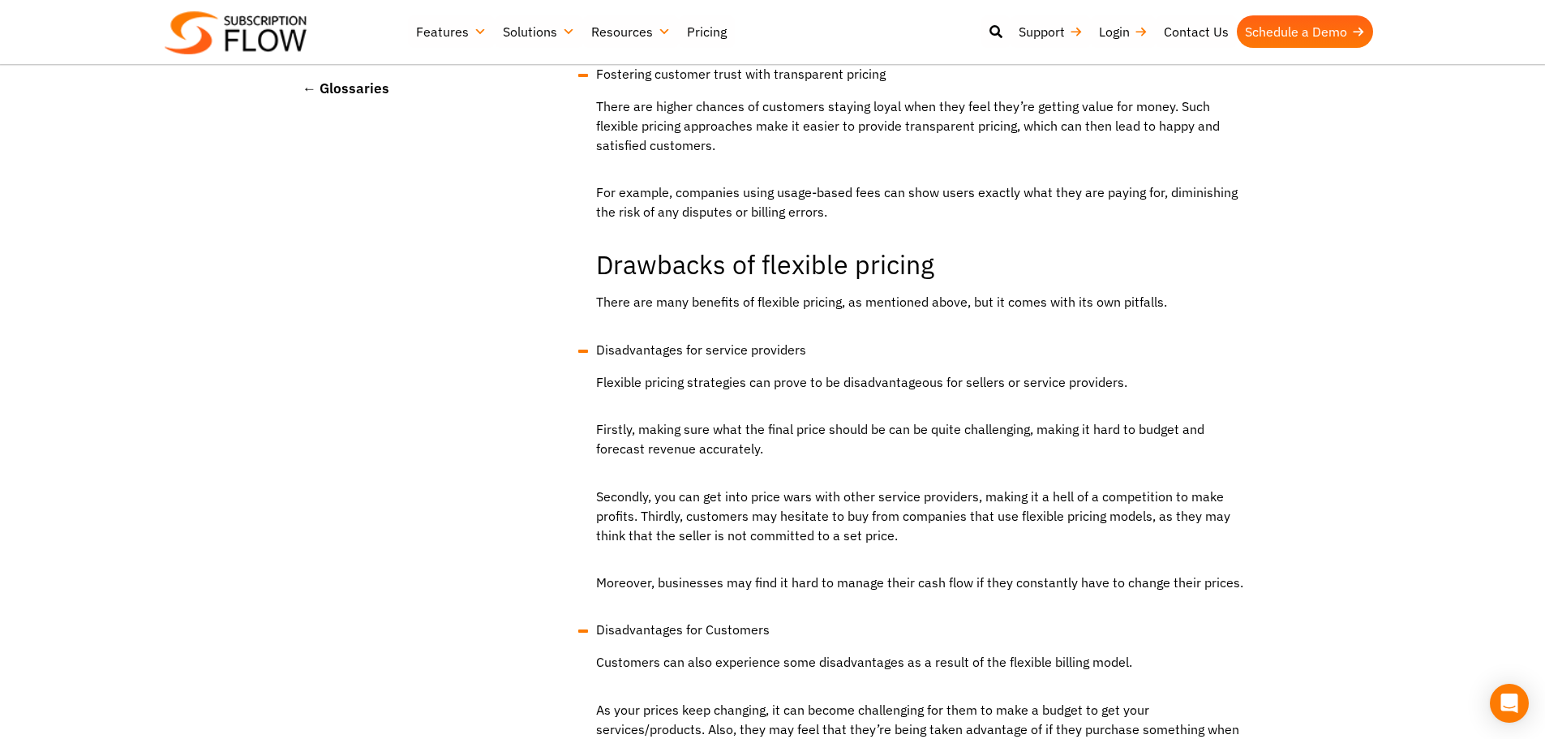
scroll to position [1865, 0]
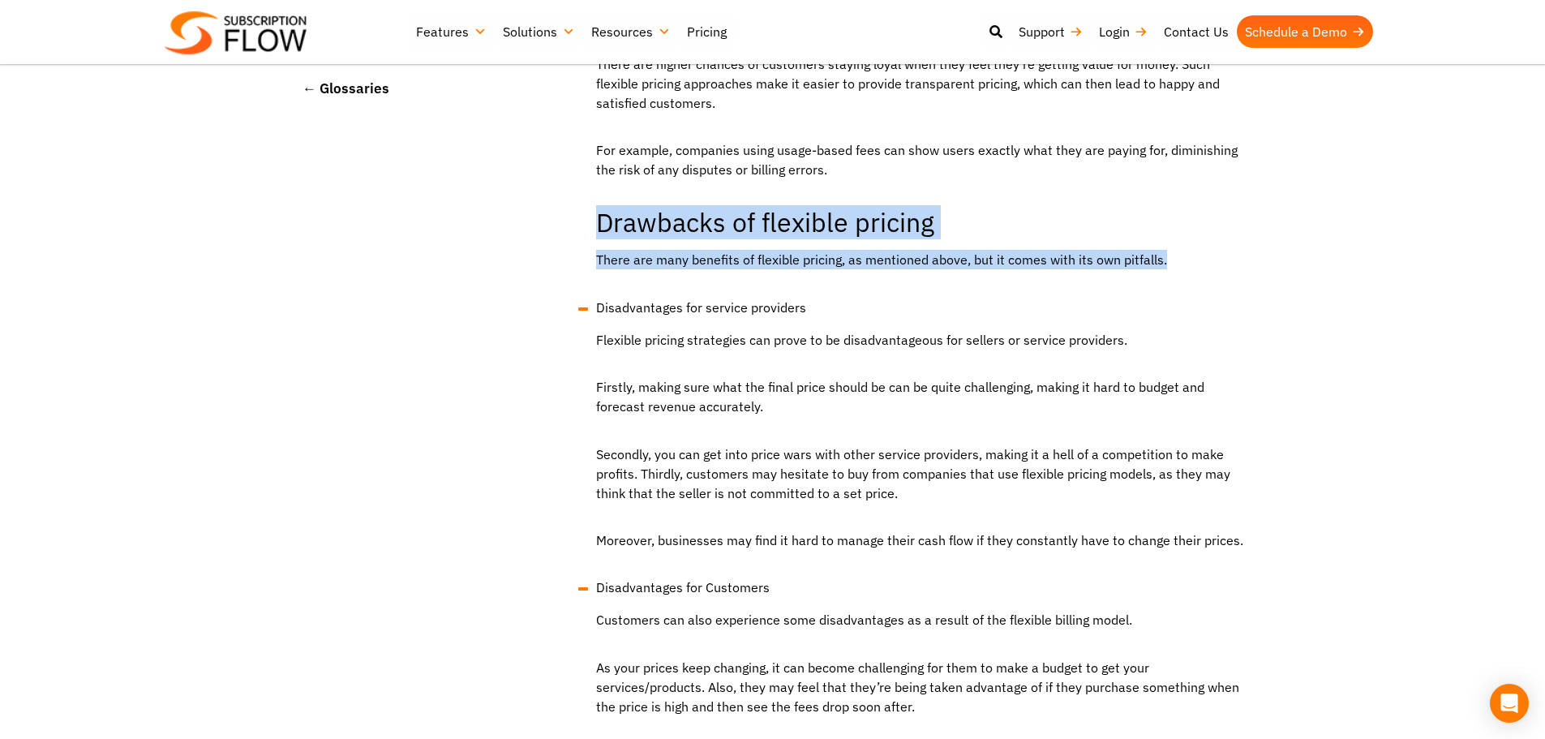
drag, startPoint x: 594, startPoint y: 214, endPoint x: 1204, endPoint y: 257, distance: 612.1
click at [1204, 257] on div "Flexible pricing is one of the several strategies that help businesses adjust t…" at bounding box center [919, 667] width 663 height 4067
click at [749, 215] on span "Drawbacks of flexible pricing" at bounding box center [765, 222] width 338 height 34
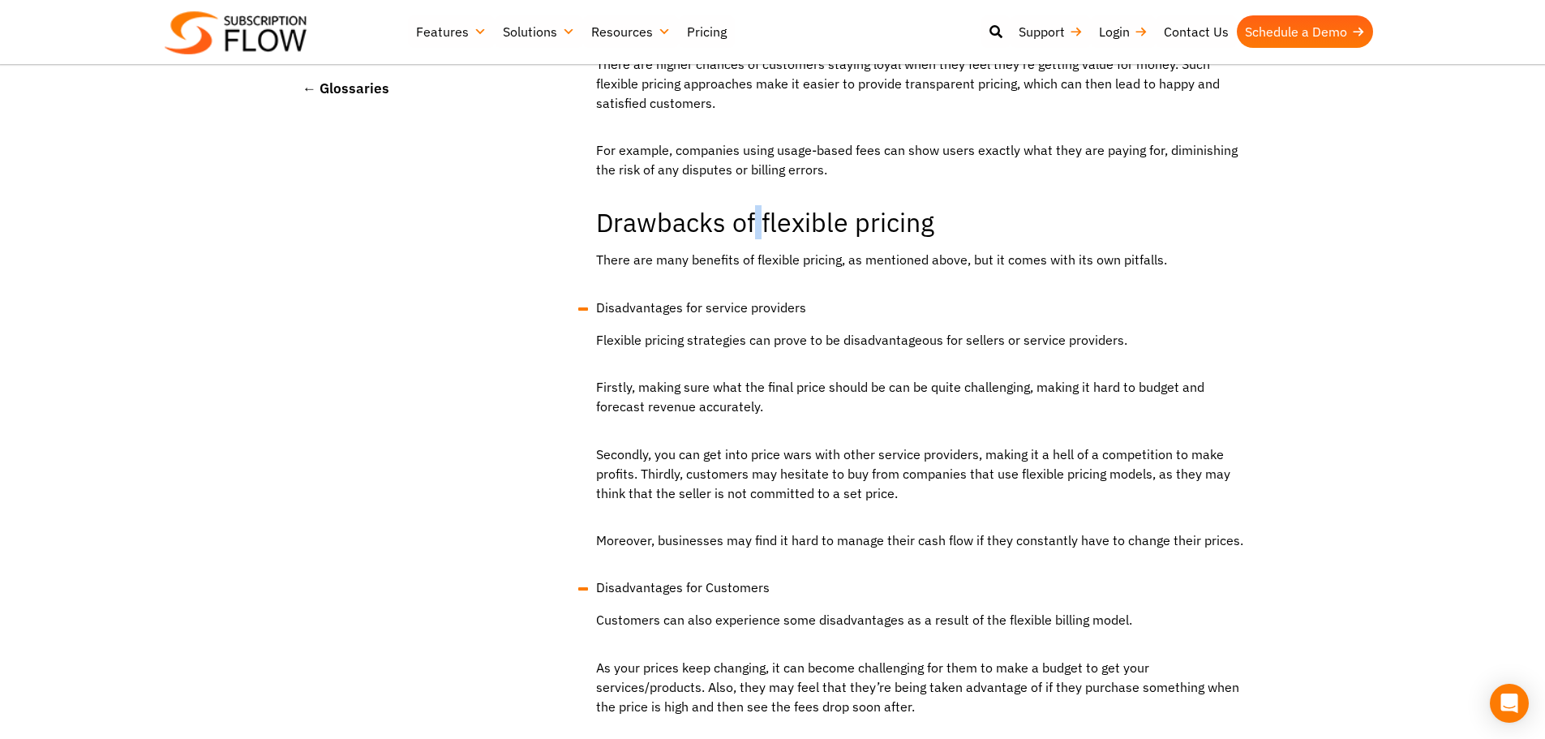
click at [749, 215] on span "Drawbacks of flexible pricing" at bounding box center [765, 222] width 338 height 34
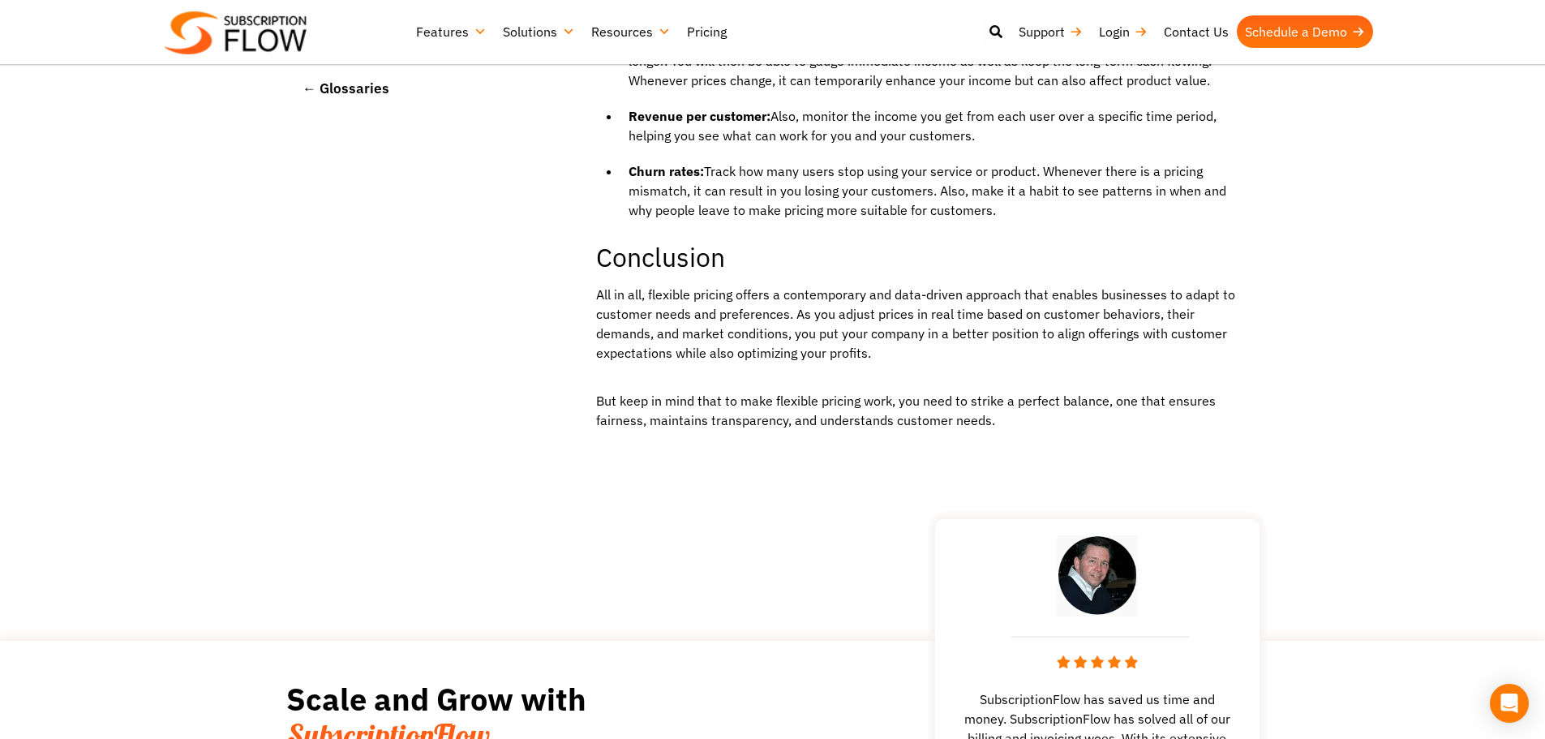
scroll to position [4703, 0]
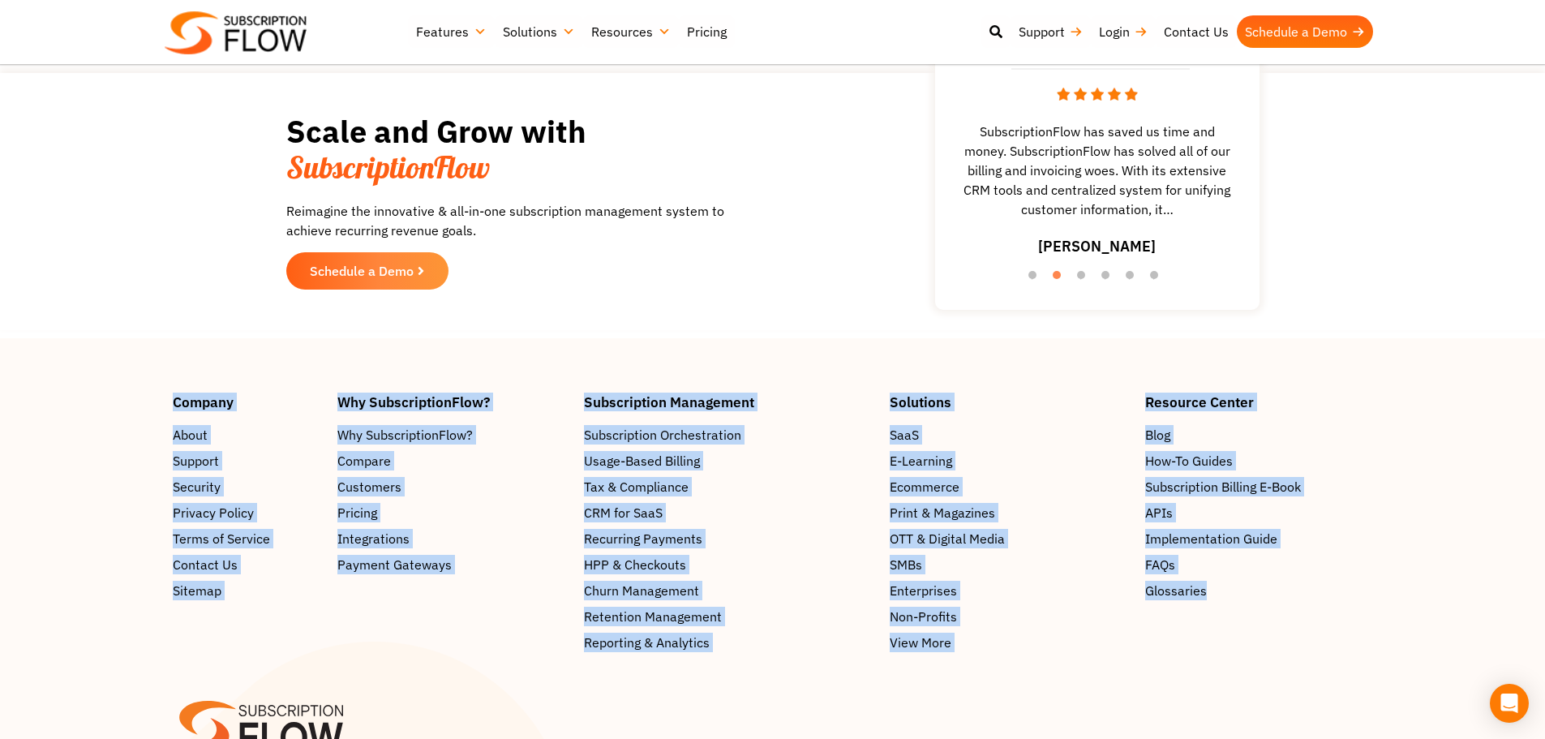
drag, startPoint x: 88, startPoint y: 358, endPoint x: 1357, endPoint y: 577, distance: 1287.9
click at [1357, 577] on section "Company About Support Security Privacy Policy Terms of Service Contact Us Sitem…" at bounding box center [772, 523] width 1545 height 257
click at [538, 338] on footer "Company About Support Security Privacy Policy Terms of Service Contact Us Sitem…" at bounding box center [772, 621] width 1545 height 567
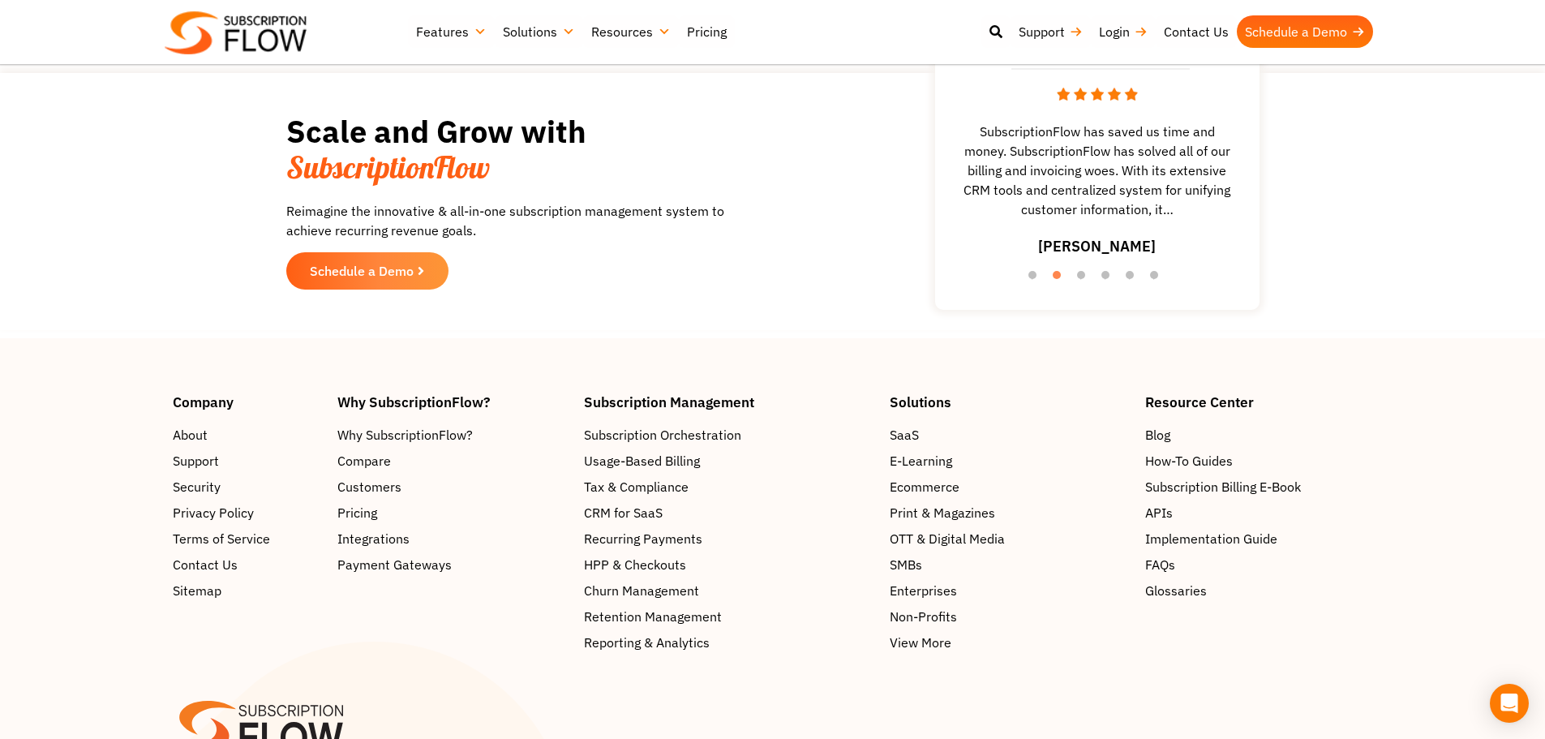
click at [165, 182] on section "Scale and Grow with SubscriptionFlow Reimagine the innovative & all-in-one subs…" at bounding box center [772, 201] width 1529 height 241
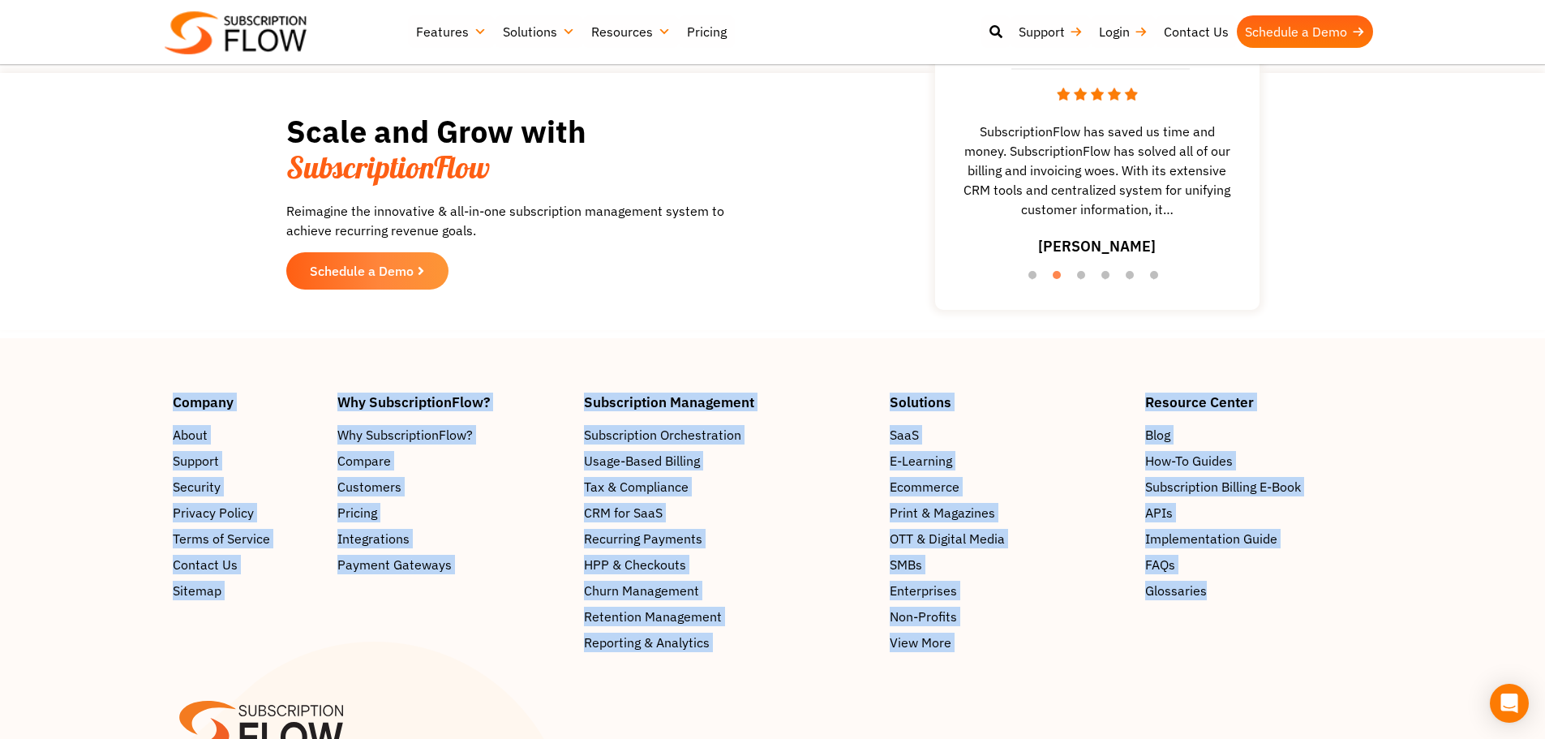
drag, startPoint x: 106, startPoint y: 331, endPoint x: 1396, endPoint y: 542, distance: 1306.6
click at [1396, 542] on footer "Company About Support Security Privacy Policy Terms of Service Contact Us Sitem…" at bounding box center [772, 621] width 1545 height 567
drag, startPoint x: 667, startPoint y: 334, endPoint x: 658, endPoint y: 332, distance: 9.2
click at [667, 338] on footer "Company About Support Security Privacy Policy Terms of Service Contact Us Sitem…" at bounding box center [772, 621] width 1545 height 567
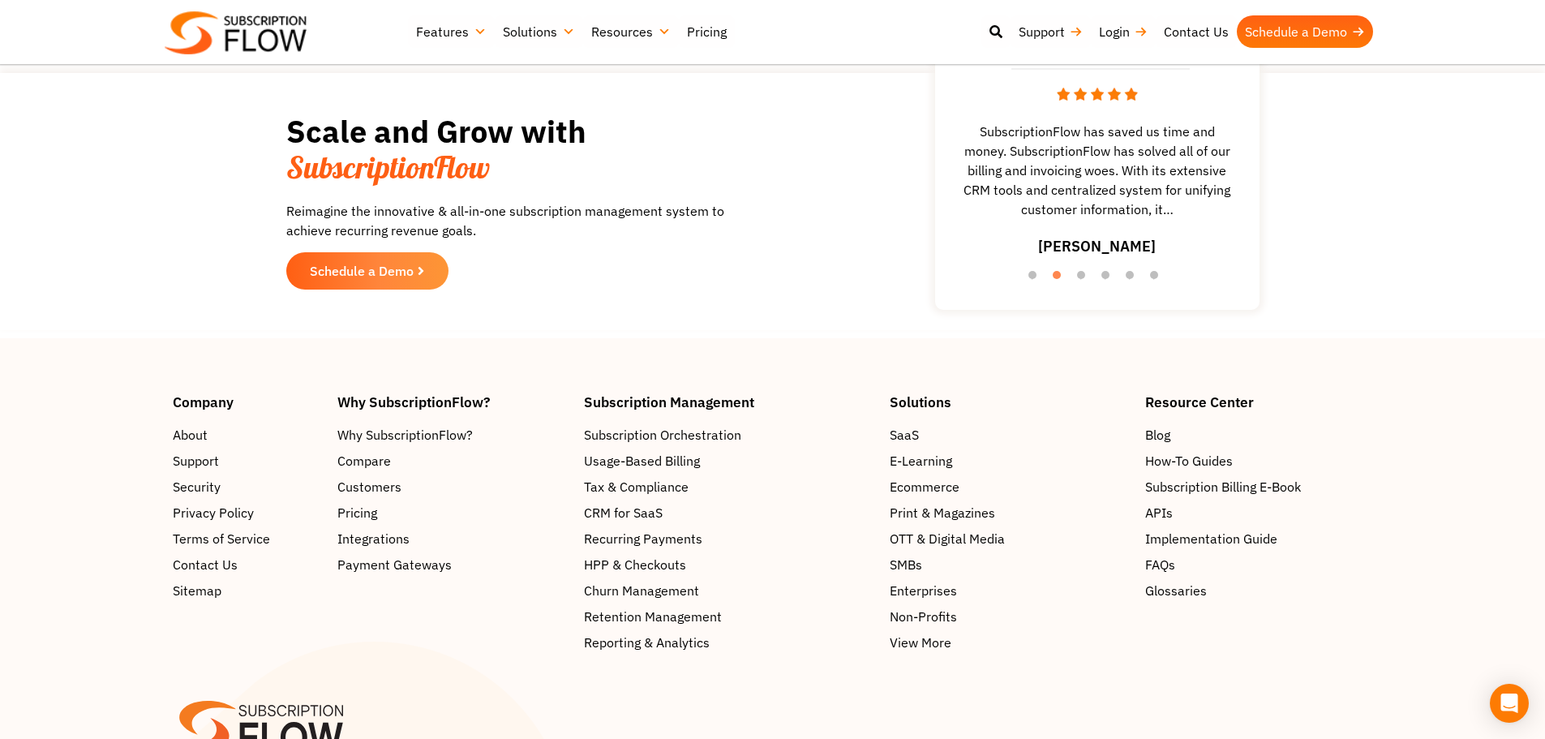
scroll to position [4622, 0]
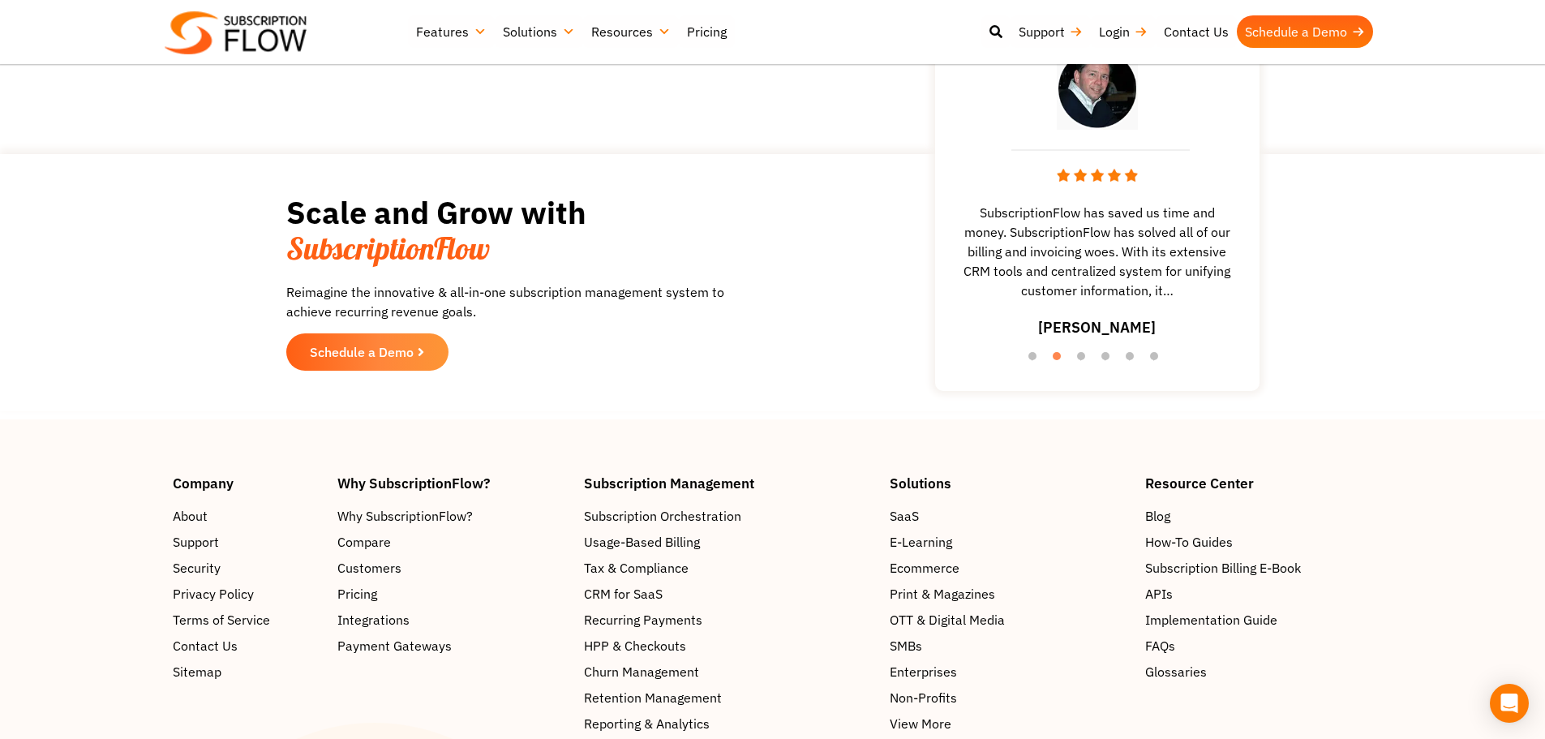
click at [1027, 203] on span "SubscriptionFlow has saved us time and money. SubscriptionFlow has solved all o…" at bounding box center [1097, 251] width 308 height 97
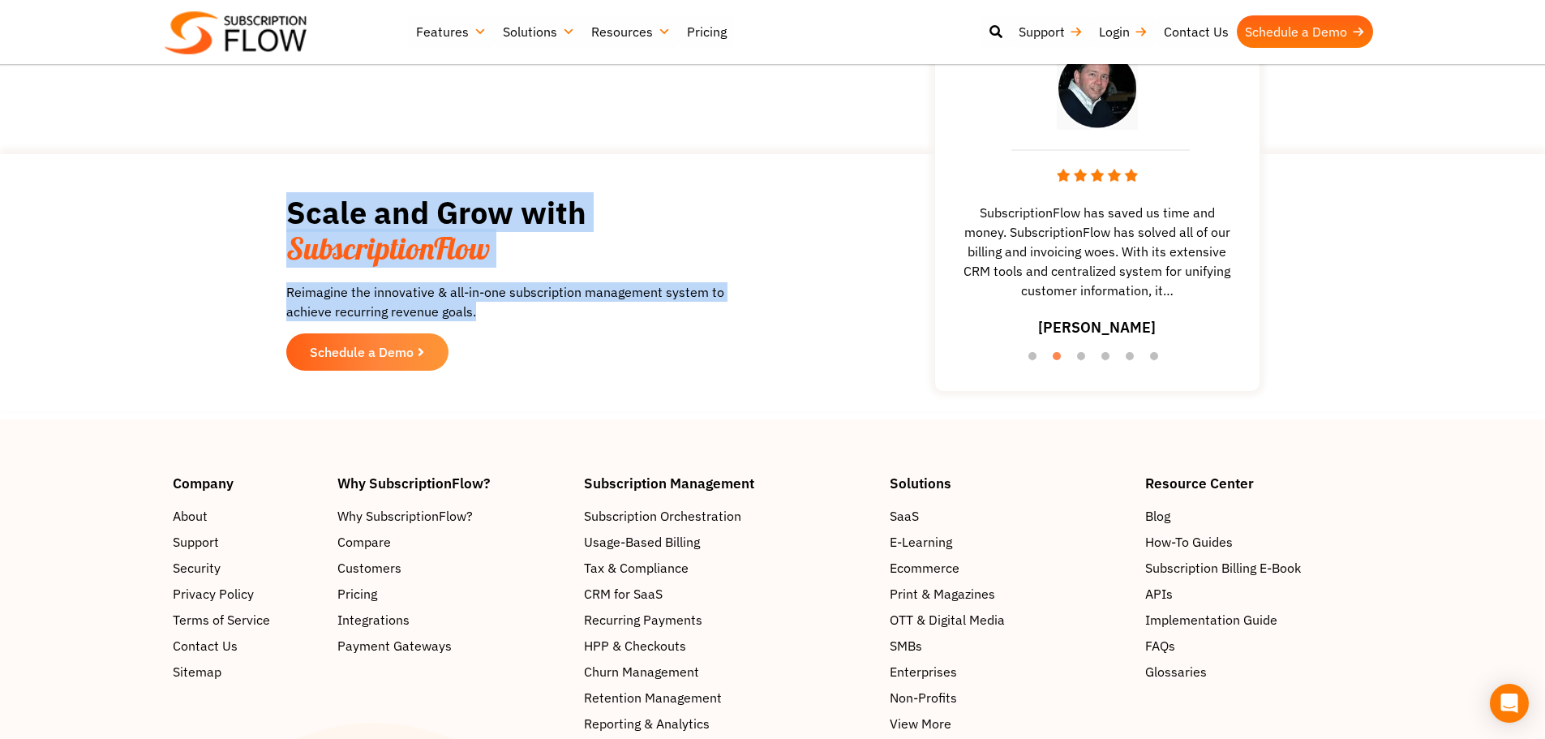
drag, startPoint x: 276, startPoint y: 156, endPoint x: 516, endPoint y: 265, distance: 263.8
click at [516, 265] on section "Scale and Grow with SubscriptionFlow Reimagine the innovative & all-in-one subs…" at bounding box center [772, 282] width 1529 height 241
click at [416, 282] on p "Reimagine the innovative & all-in-one subscription management system to achieve…" at bounding box center [509, 301] width 446 height 39
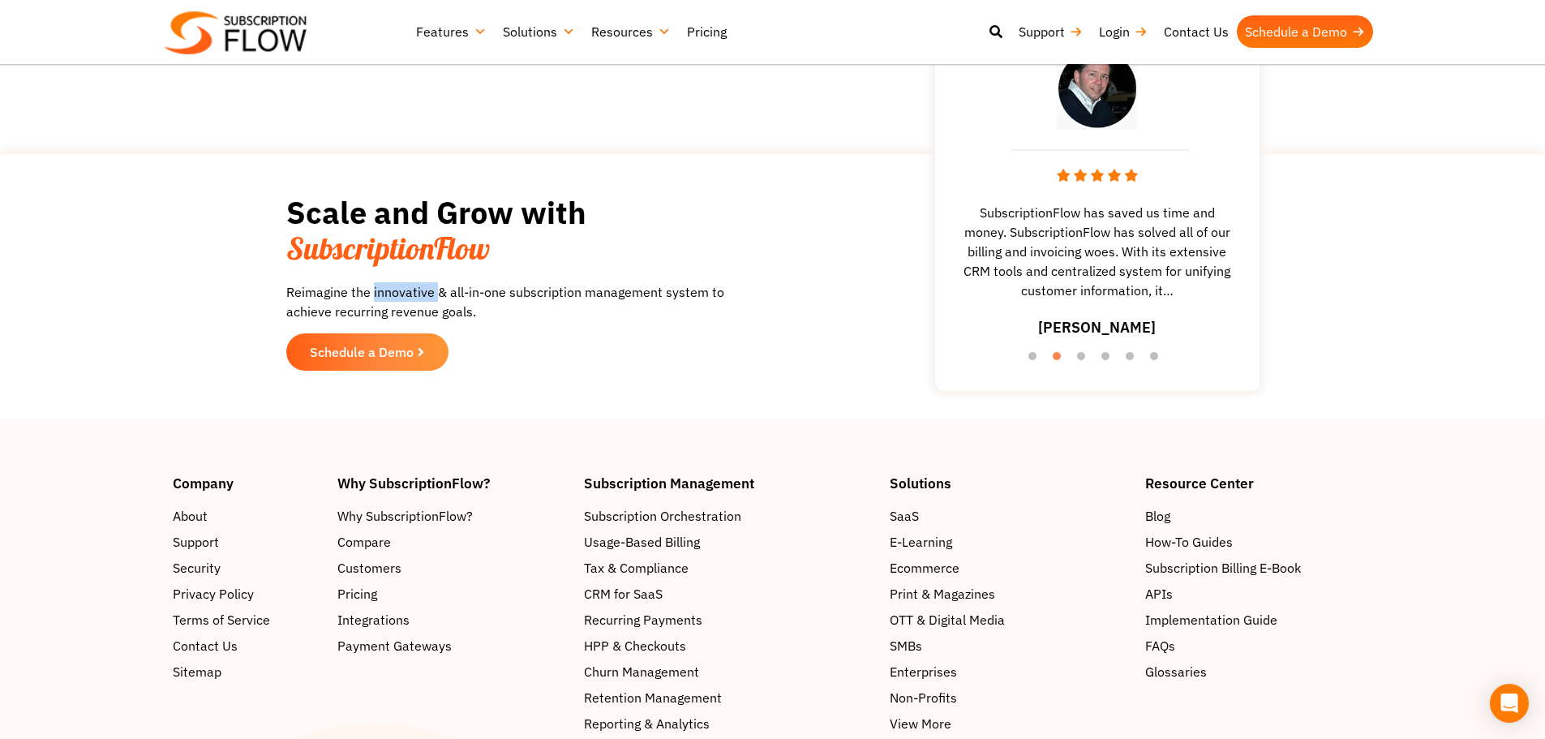
click at [416, 282] on p "Reimagine the innovative & all-in-one subscription management system to achieve…" at bounding box center [509, 301] width 446 height 39
drag, startPoint x: 416, startPoint y: 247, endPoint x: 502, endPoint y: 269, distance: 88.9
click at [427, 282] on p "Reimagine the innovative & all-in-one subscription management system to achieve…" at bounding box center [509, 301] width 446 height 39
click at [471, 282] on p "Reimagine the innovative & all-in-one subscription management system to achieve…" at bounding box center [509, 301] width 446 height 39
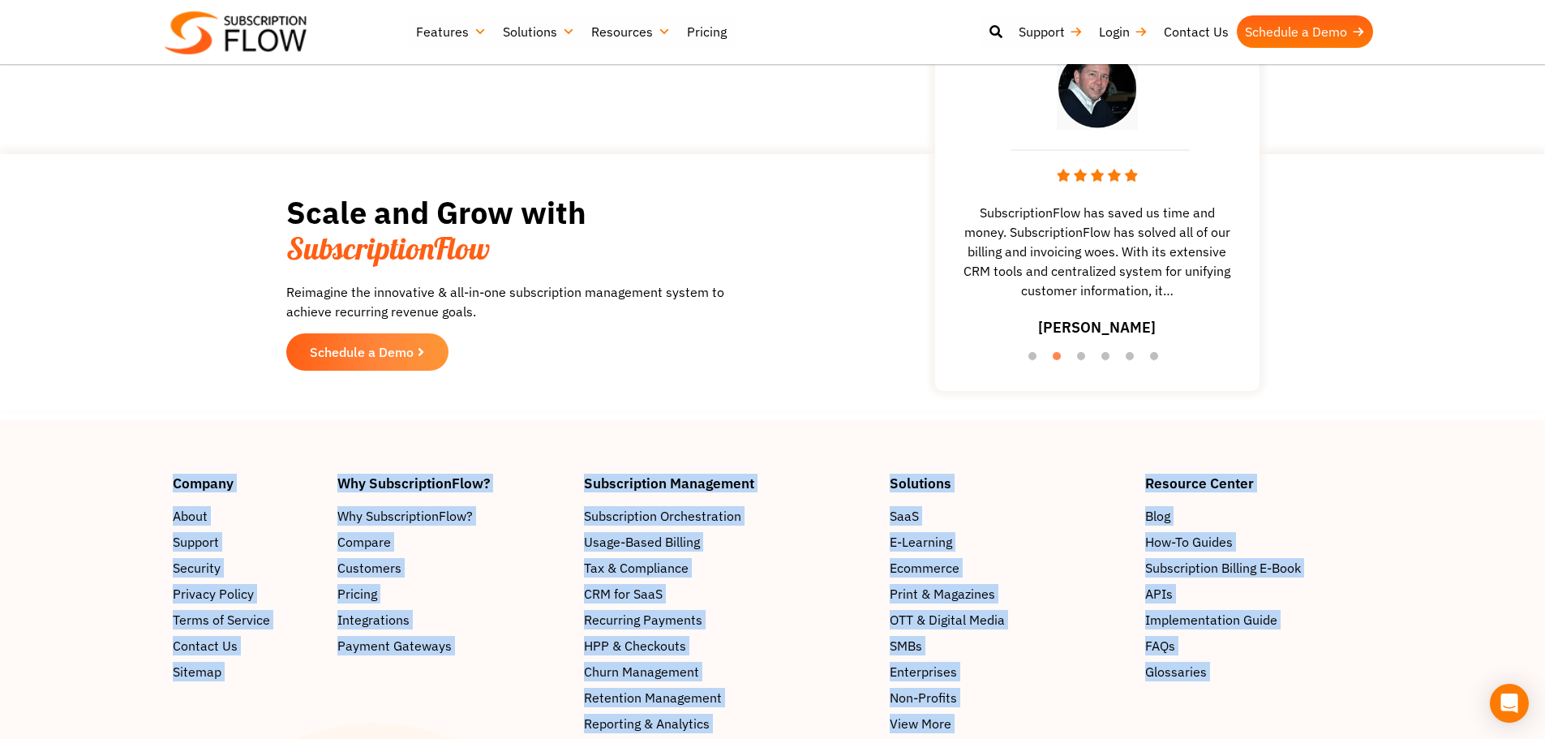
drag, startPoint x: 144, startPoint y: 431, endPoint x: 1248, endPoint y: 722, distance: 1142.3
click at [1248, 722] on div "Company About Support Security Privacy Policy Terms of Service Contact Us Sitem…" at bounding box center [772, 731] width 1545 height 510
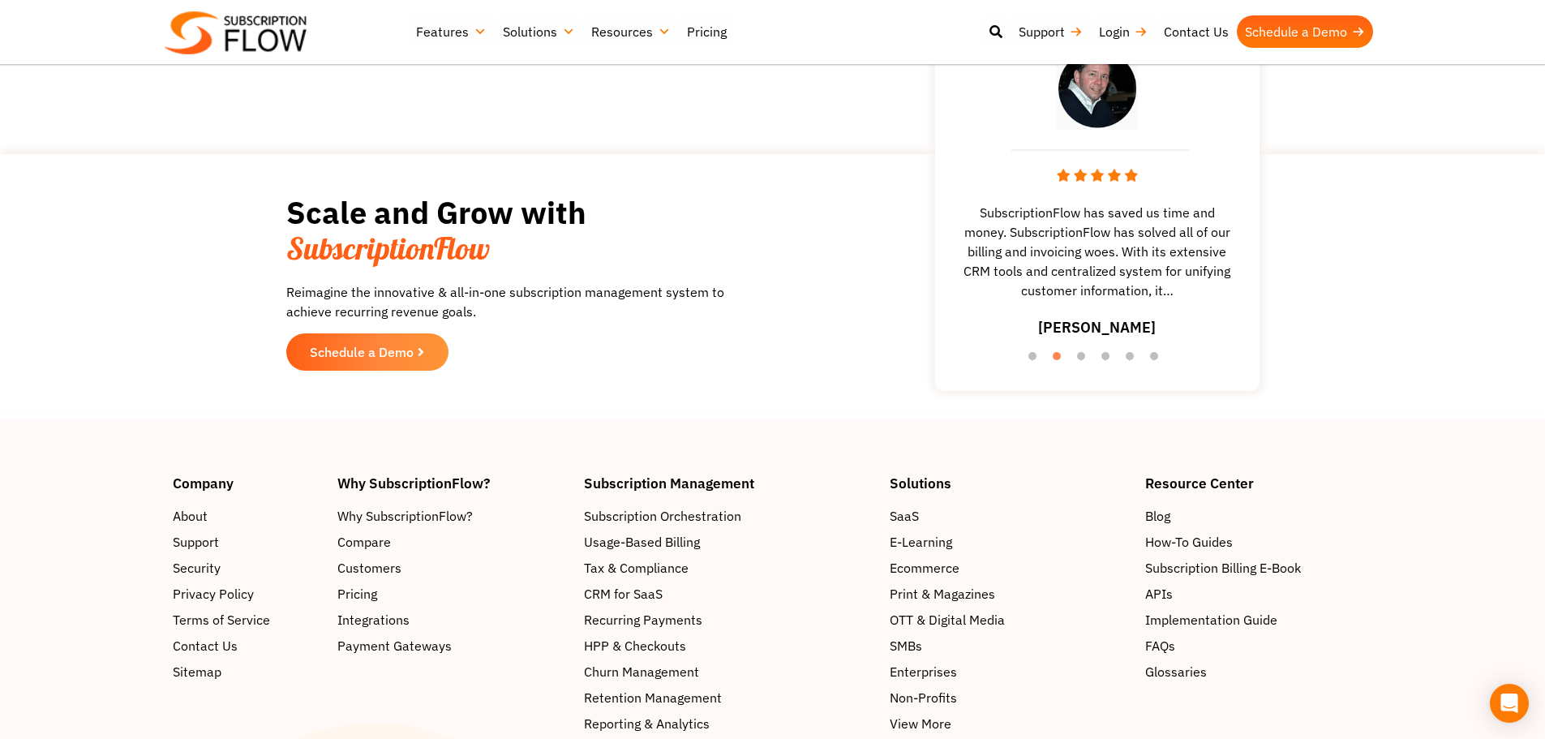
click at [864, 342] on div "Scale and Grow with SubscriptionFlow Reimagine the innovative & all-in-one subs…" at bounding box center [772, 282] width 973 height 241
drag, startPoint x: 170, startPoint y: 176, endPoint x: 396, endPoint y: 65, distance: 251.3
click at [170, 175] on section "Scale and Grow with SubscriptionFlow Reimagine the innovative & all-in-one subs…" at bounding box center [772, 282] width 1529 height 241
